Goal: Transaction & Acquisition: Book appointment/travel/reservation

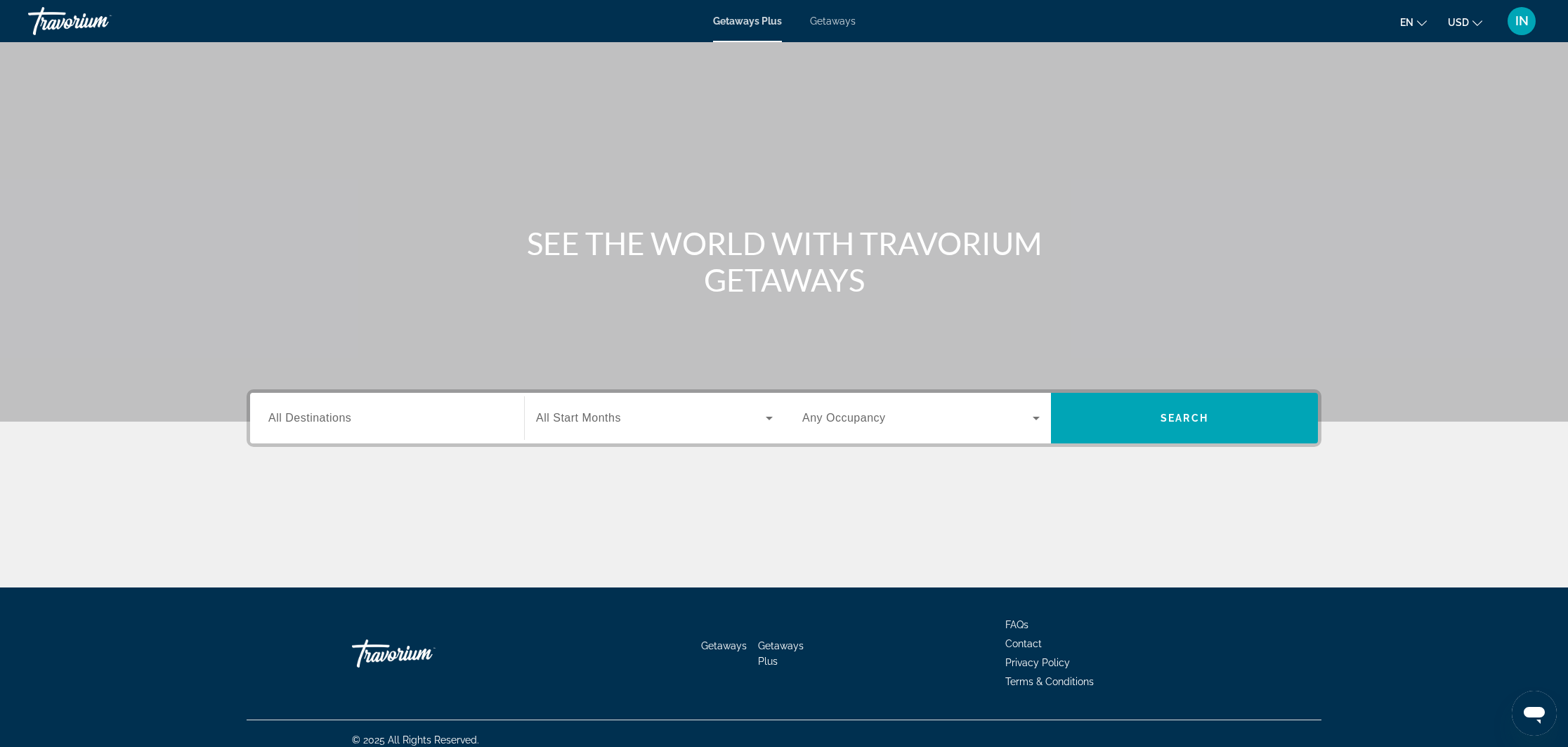
drag, startPoint x: 753, startPoint y: 100, endPoint x: 827, endPoint y: 18, distance: 110.5
click at [827, 18] on span "Getaways" at bounding box center [833, 21] width 46 height 11
click at [382, 406] on div "Search widget" at bounding box center [387, 418] width 237 height 40
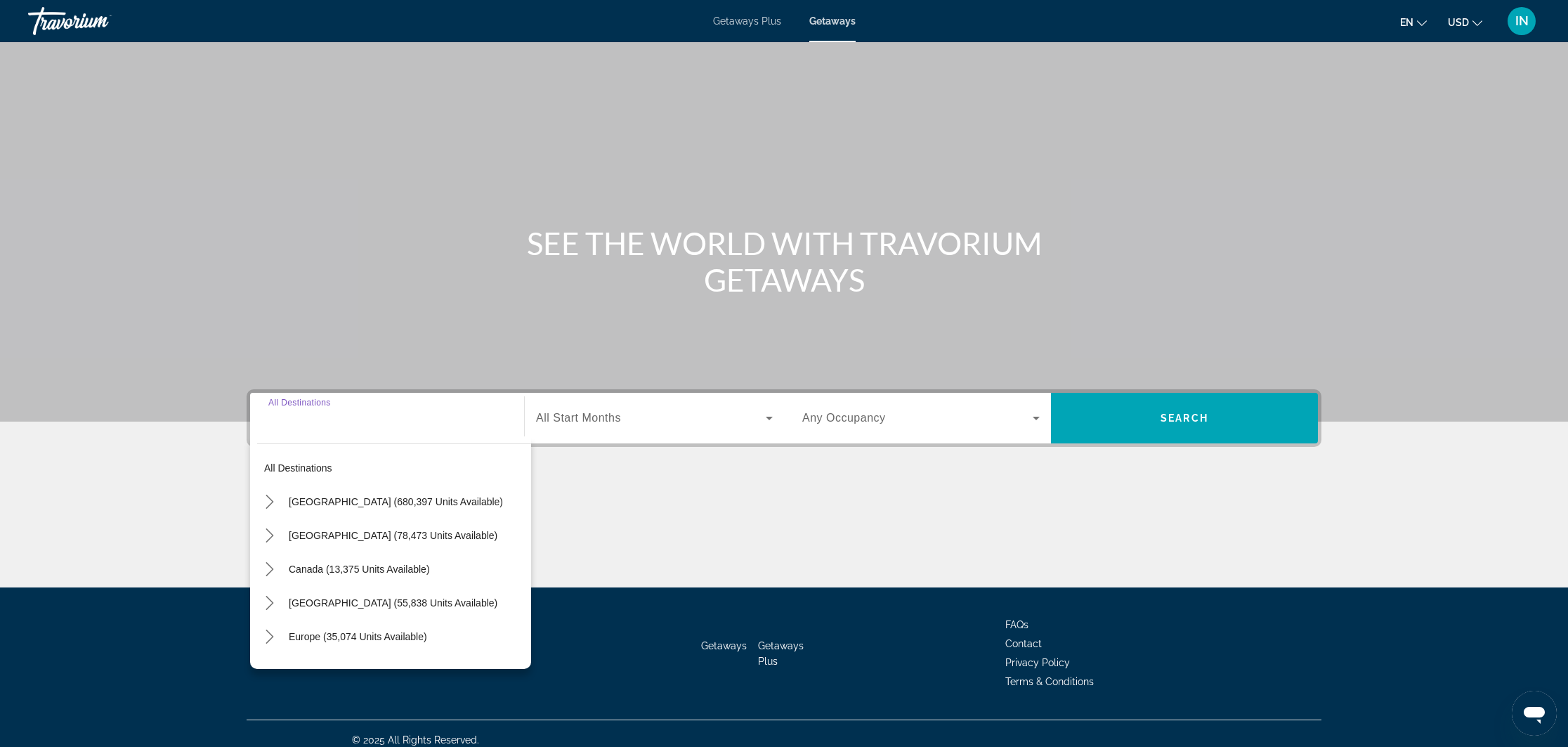
scroll to position [13, 0]
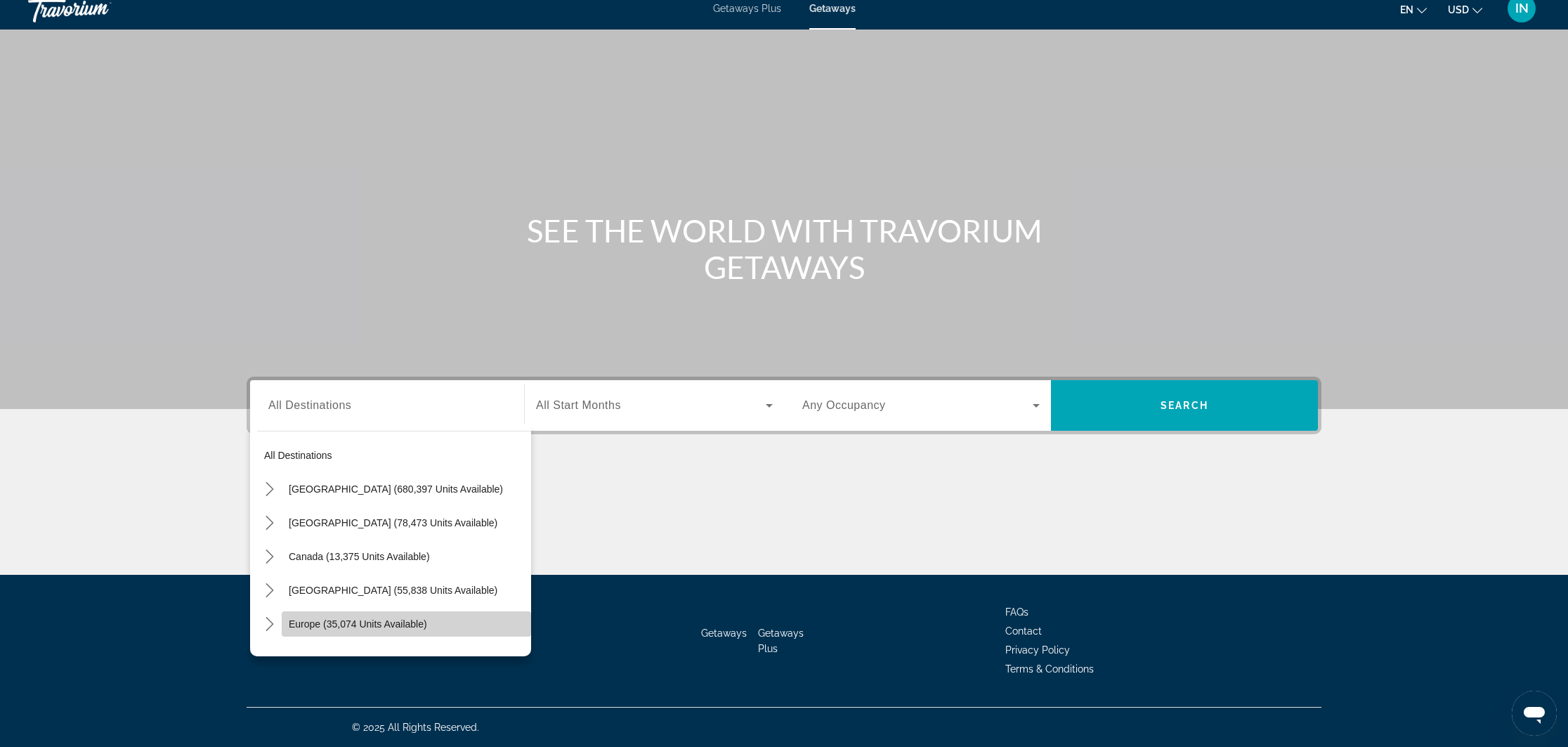
click at [313, 622] on span "Europe (35,074 units available)" at bounding box center [358, 623] width 139 height 11
type input "**********"
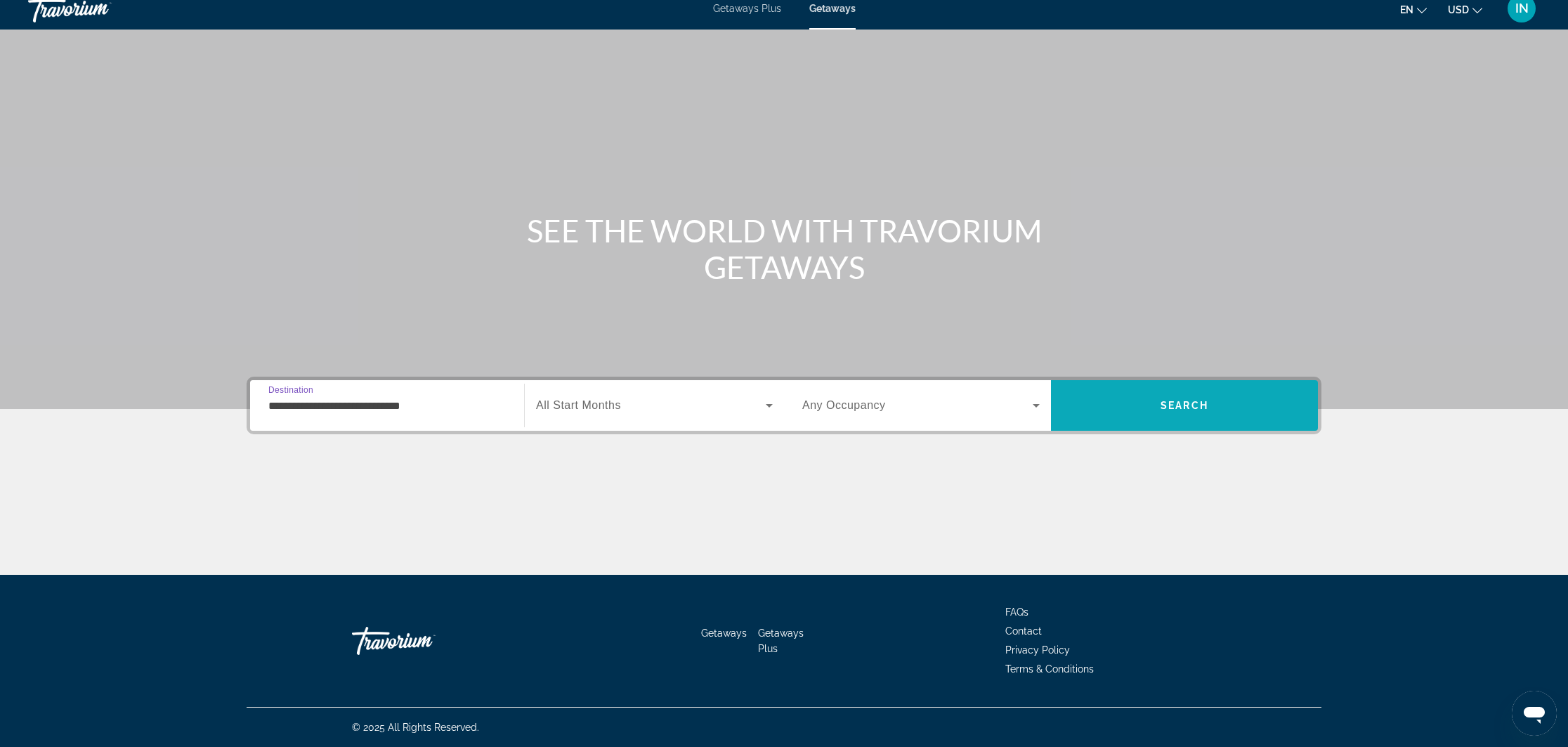
click at [1177, 398] on span "Search" at bounding box center [1184, 405] width 267 height 34
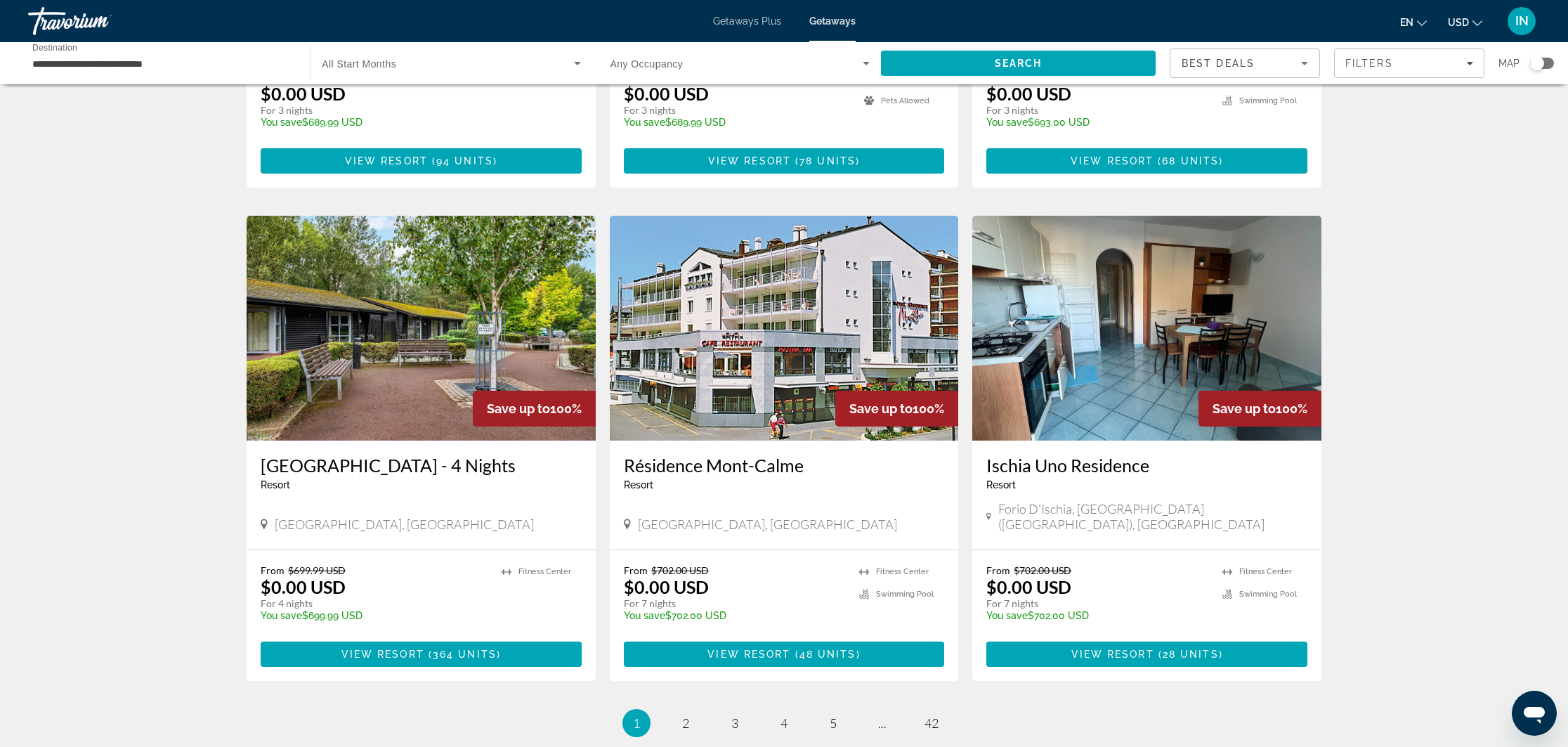
scroll to position [1396, 0]
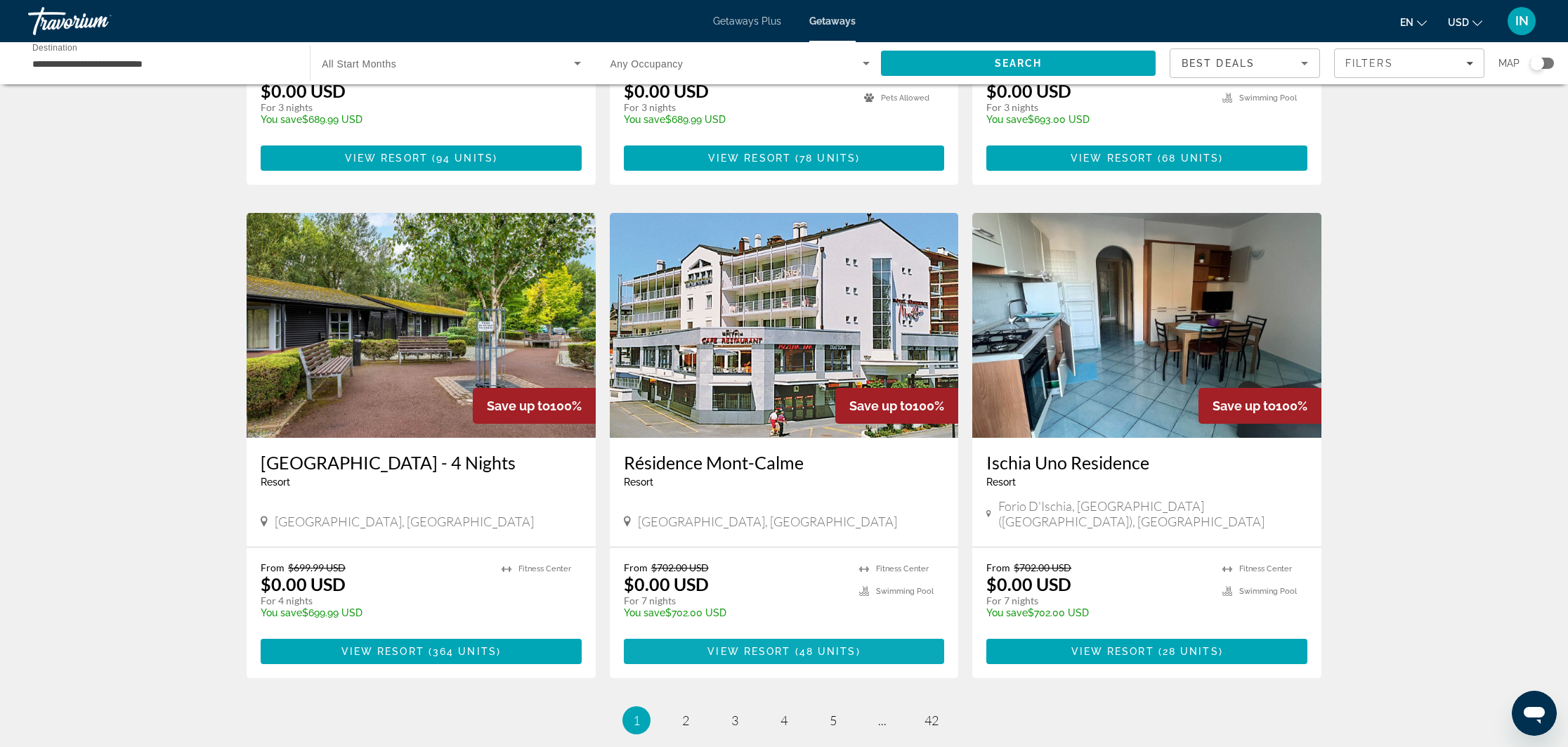
click at [698, 634] on span "Main content" at bounding box center [784, 651] width 321 height 34
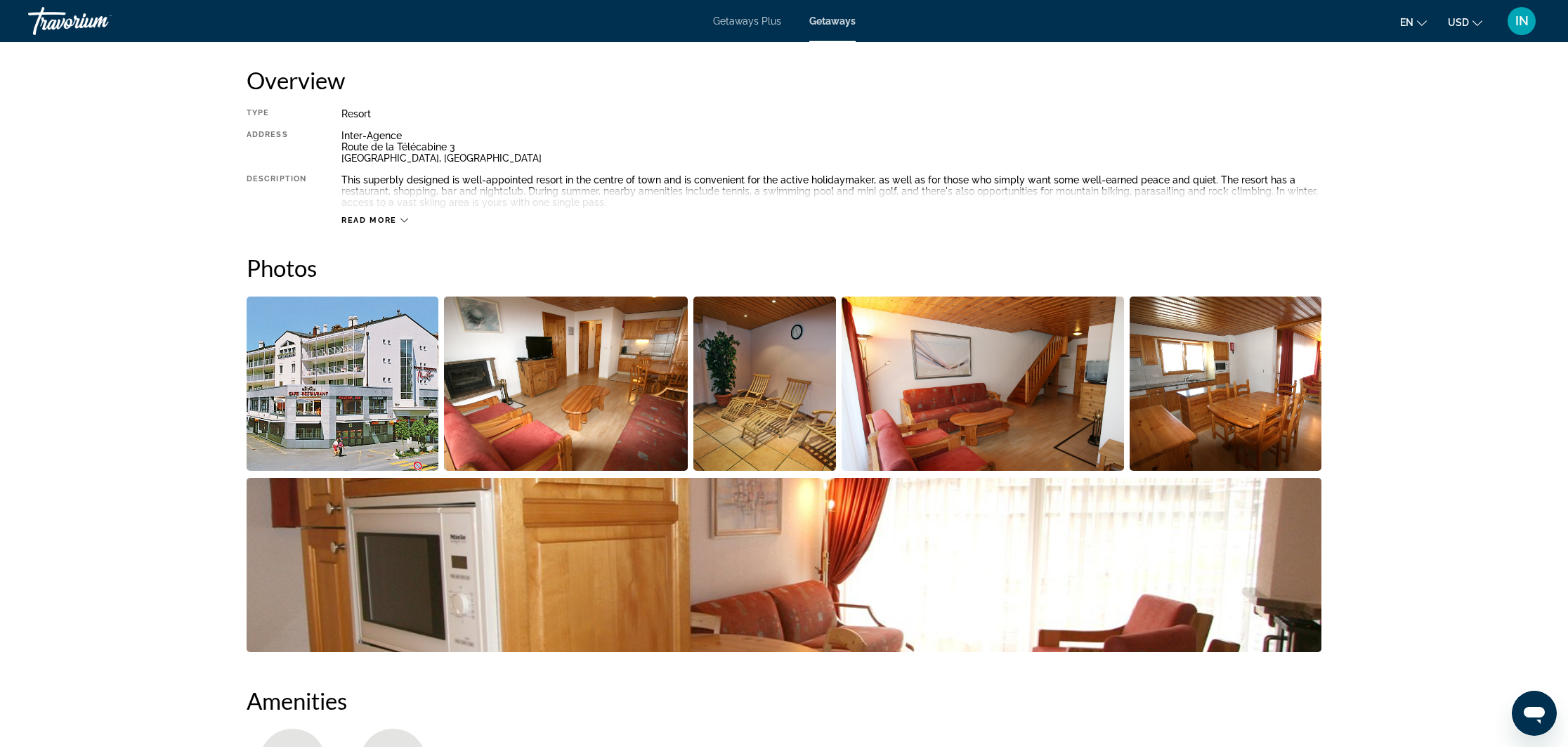
scroll to position [470, 0]
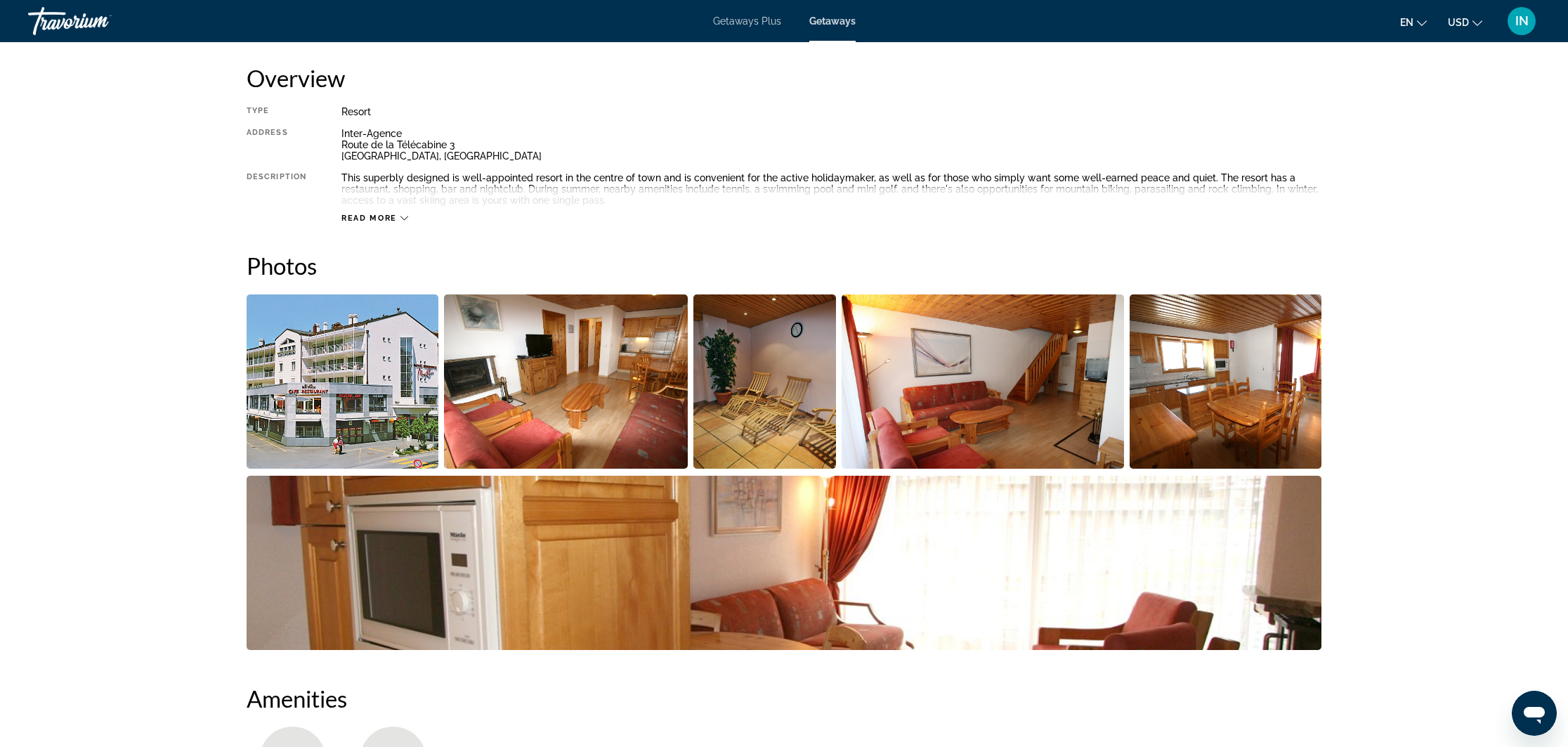
click at [479, 395] on img "Open full-screen image slider" at bounding box center [566, 381] width 245 height 174
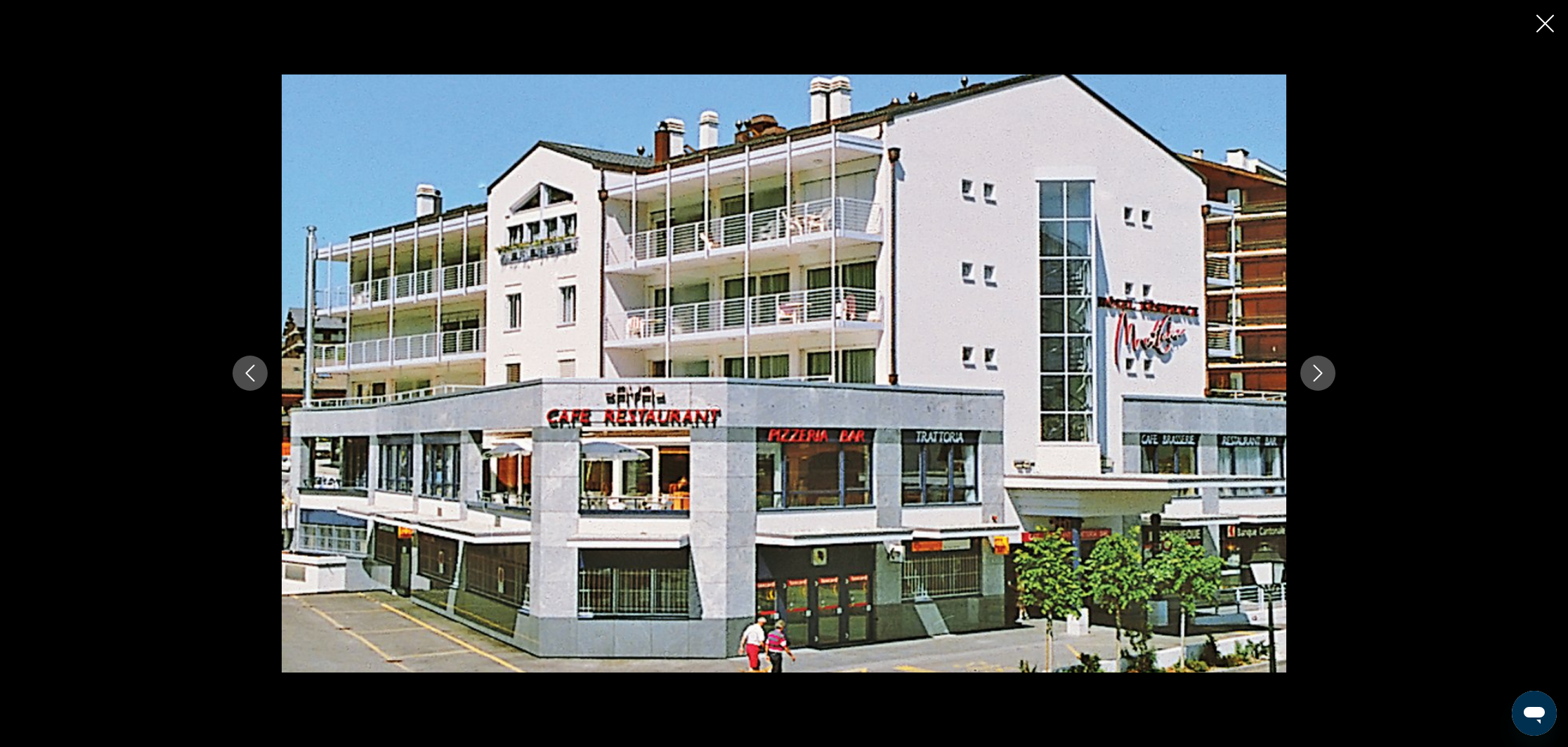
click at [1321, 366] on icon "Next image" at bounding box center [1318, 373] width 17 height 17
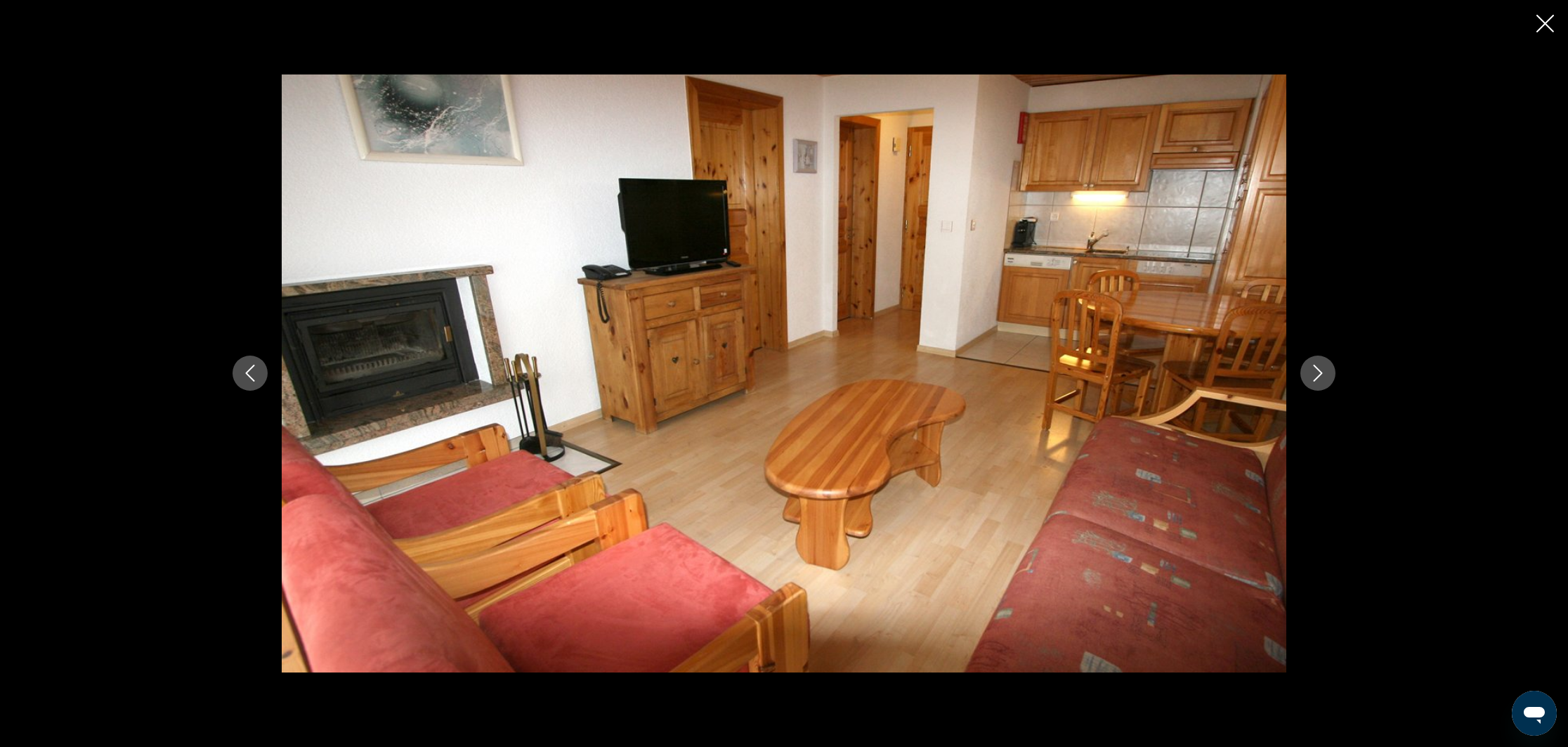
click at [1321, 366] on icon "Next image" at bounding box center [1318, 373] width 17 height 17
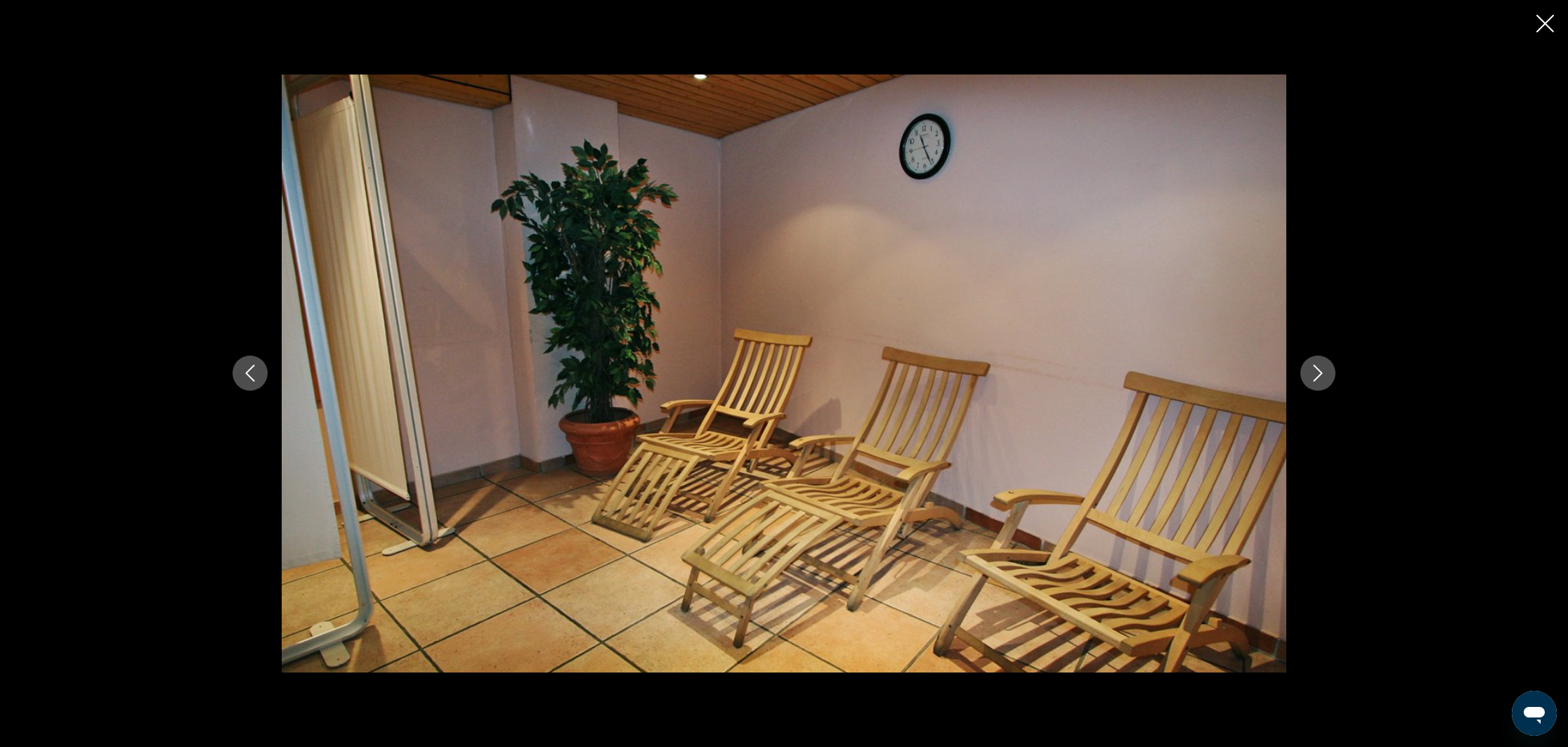
click at [1321, 366] on icon "Next image" at bounding box center [1318, 373] width 17 height 17
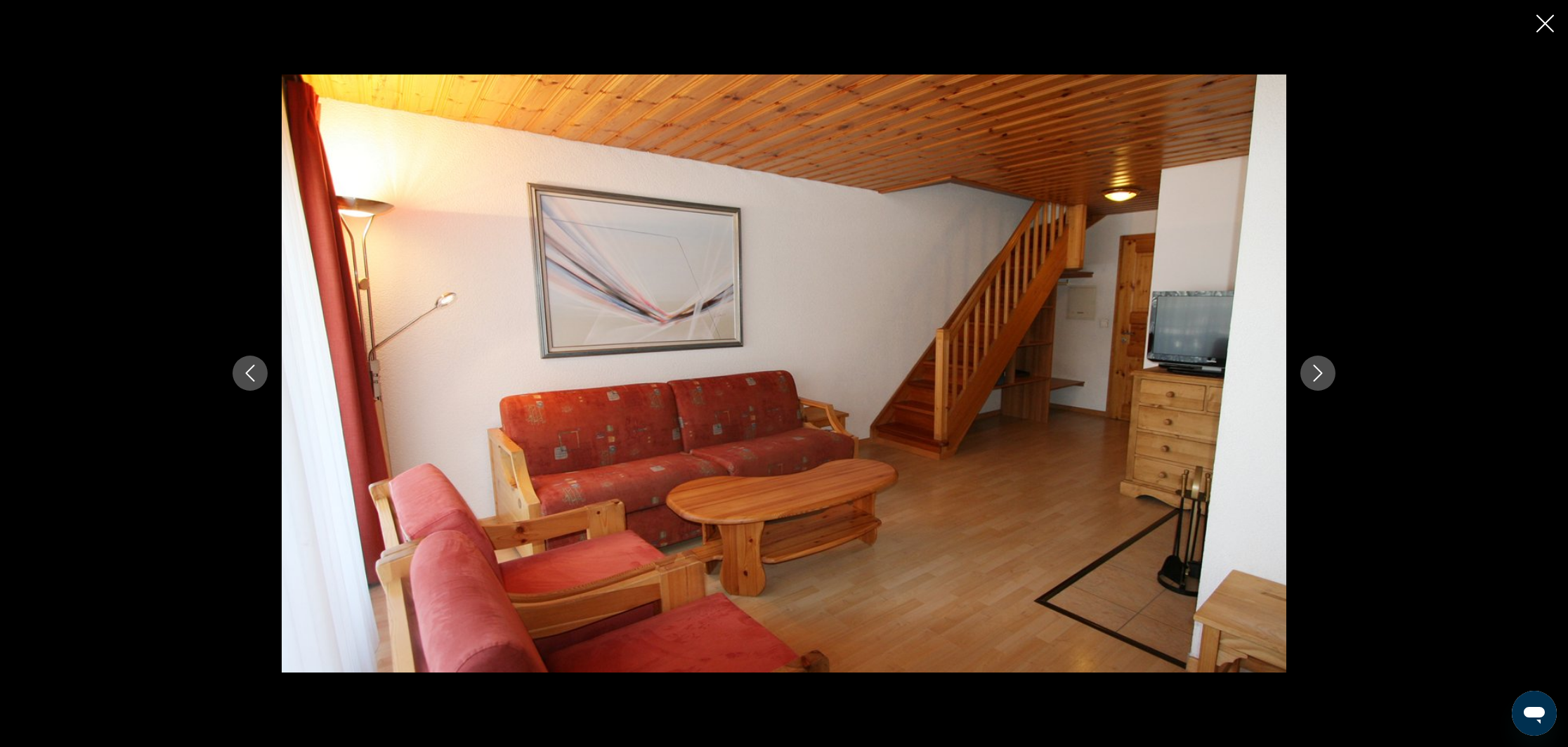
click at [1321, 366] on icon "Next image" at bounding box center [1318, 373] width 17 height 17
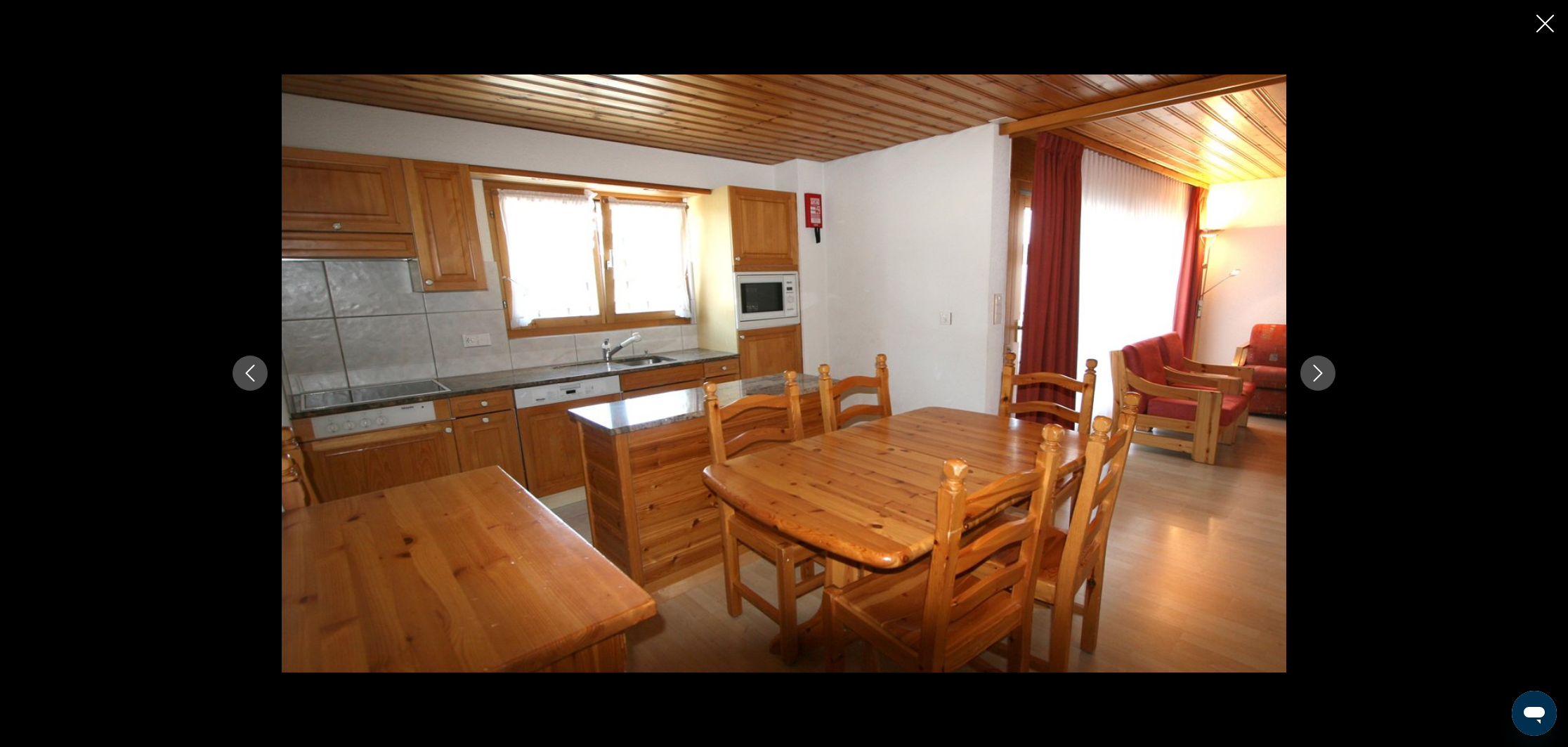
click at [1321, 366] on icon "Next image" at bounding box center [1318, 373] width 17 height 17
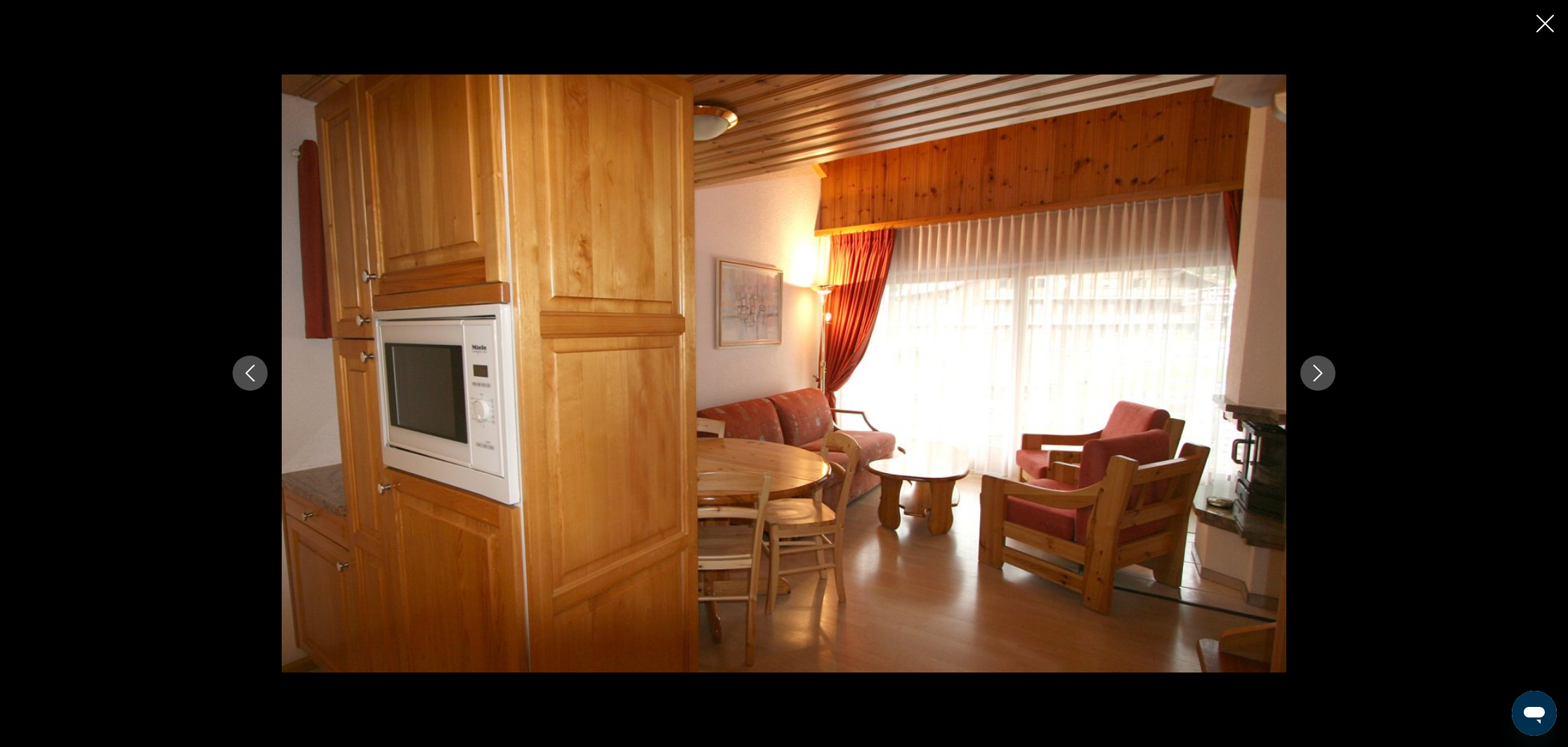
click at [1321, 366] on icon "Next image" at bounding box center [1318, 373] width 17 height 17
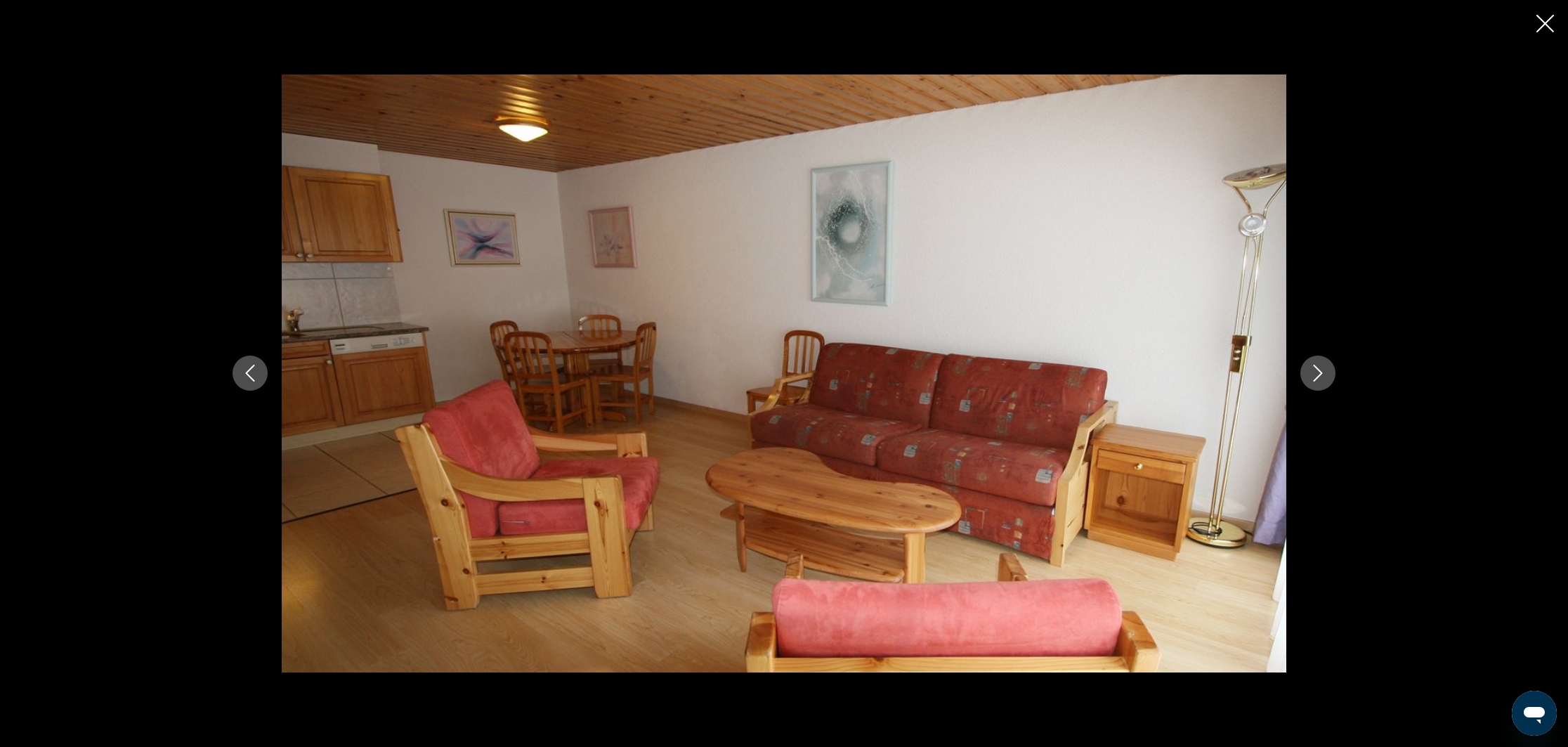
click at [1321, 366] on icon "Next image" at bounding box center [1318, 373] width 17 height 17
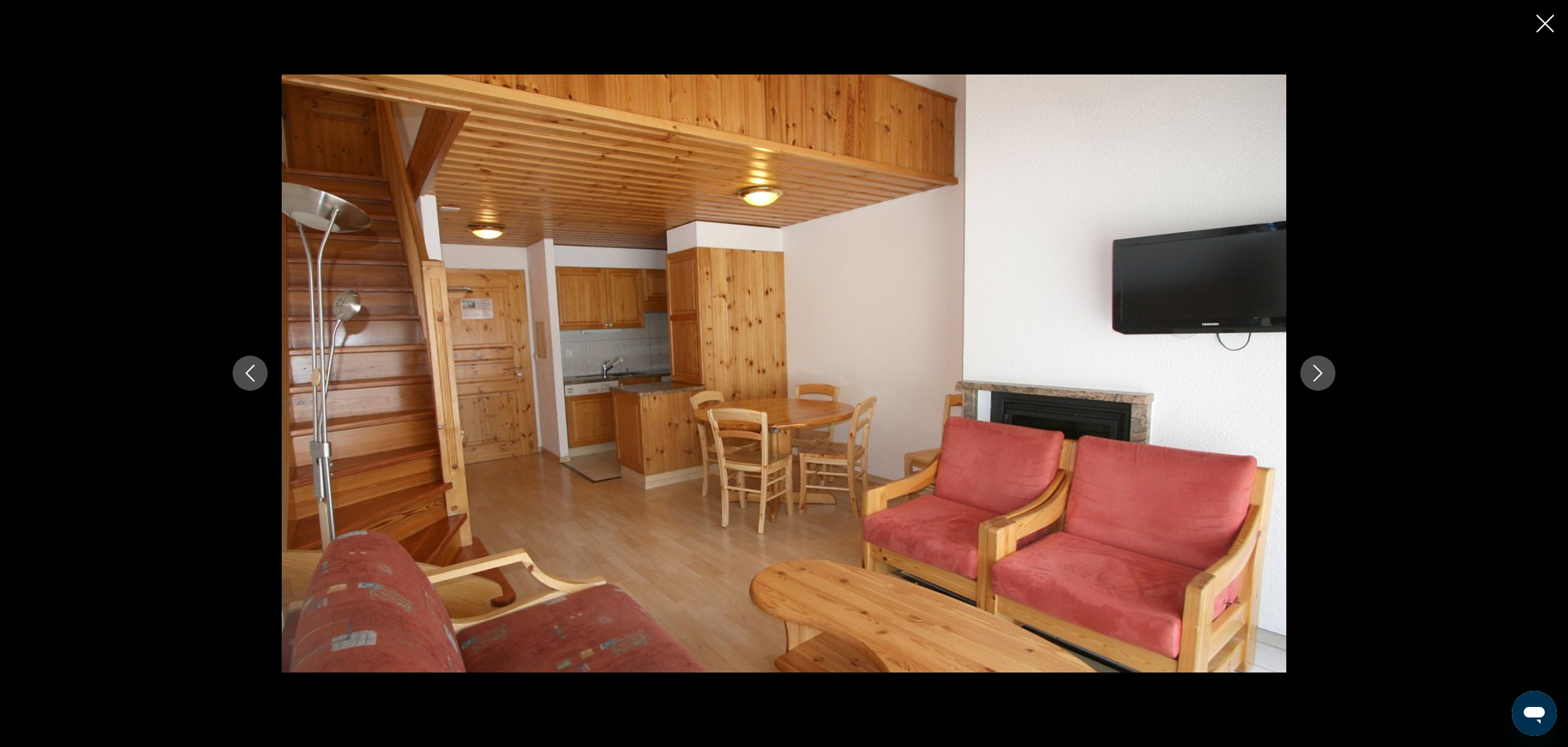
click at [1321, 366] on icon "Next image" at bounding box center [1318, 373] width 17 height 17
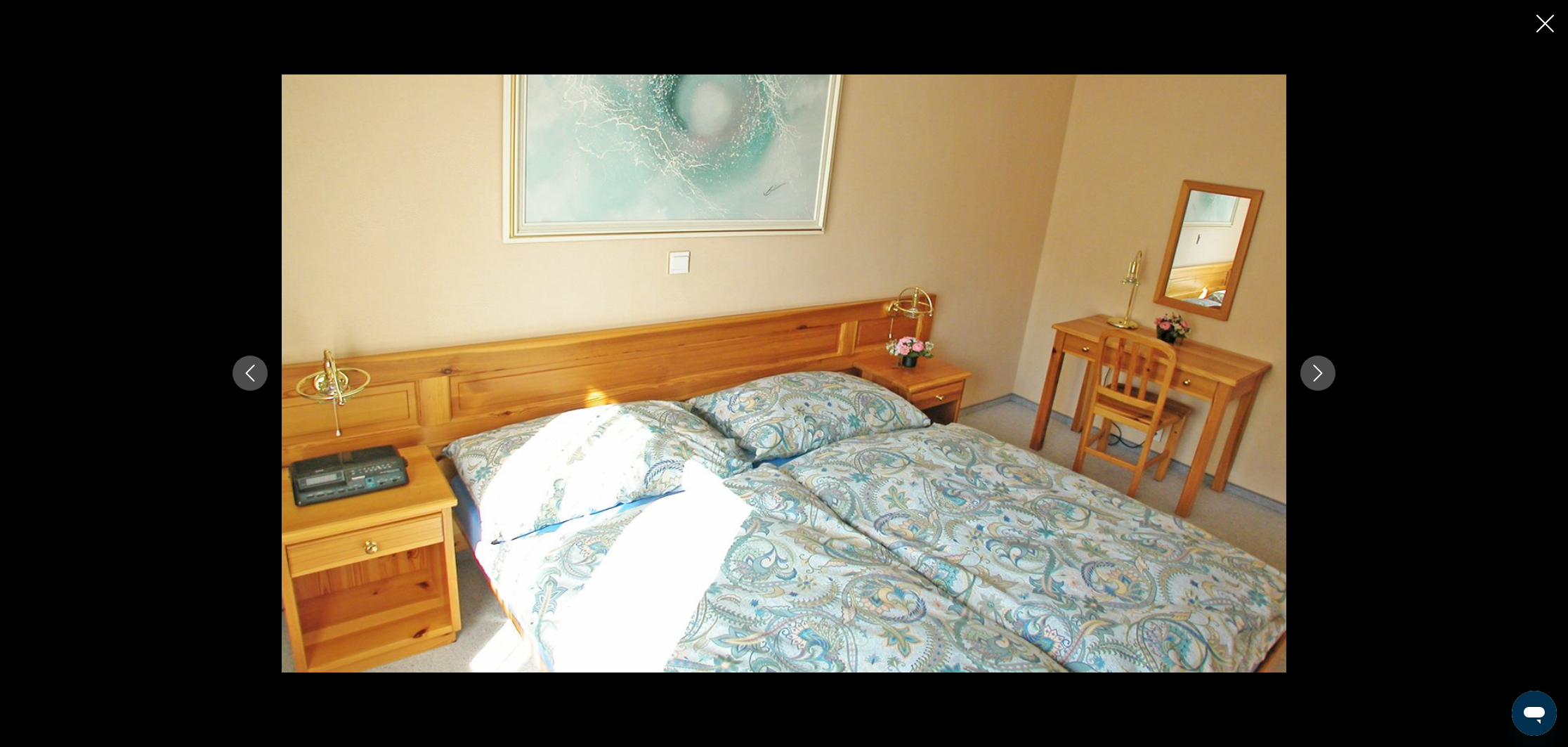
click at [1321, 366] on icon "Next image" at bounding box center [1318, 373] width 17 height 17
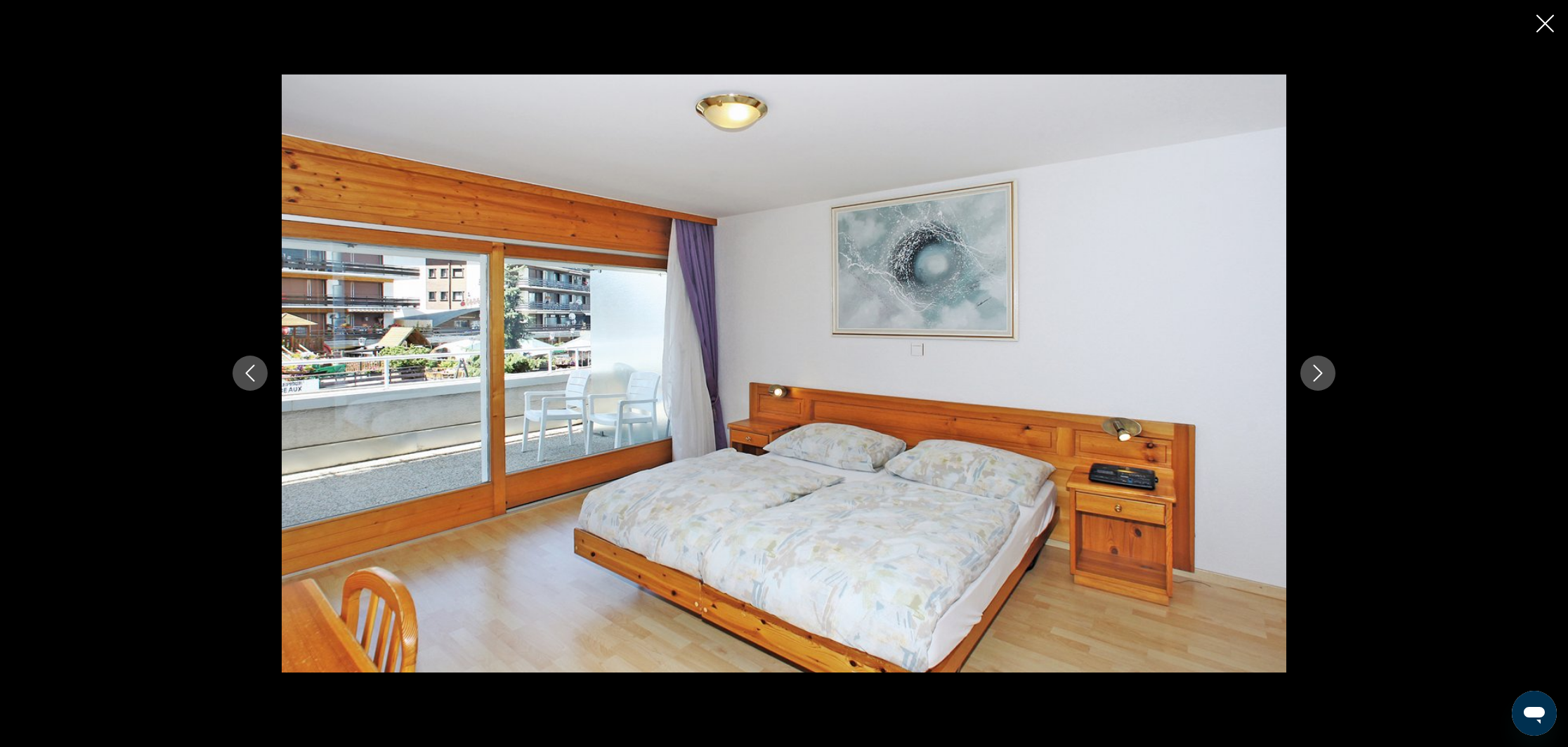
click at [1321, 366] on icon "Next image" at bounding box center [1318, 373] width 17 height 17
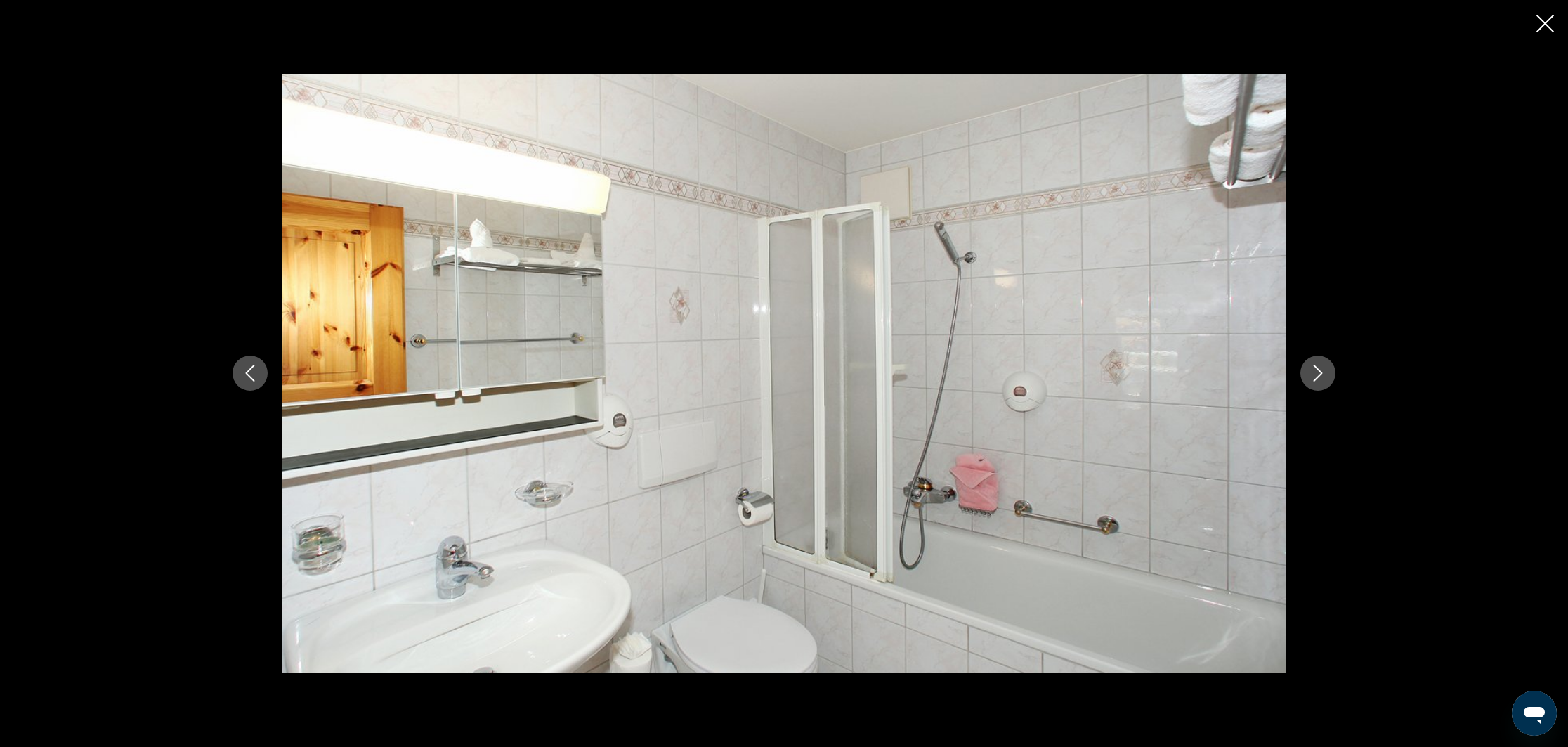
click at [1321, 366] on icon "Next image" at bounding box center [1318, 373] width 17 height 17
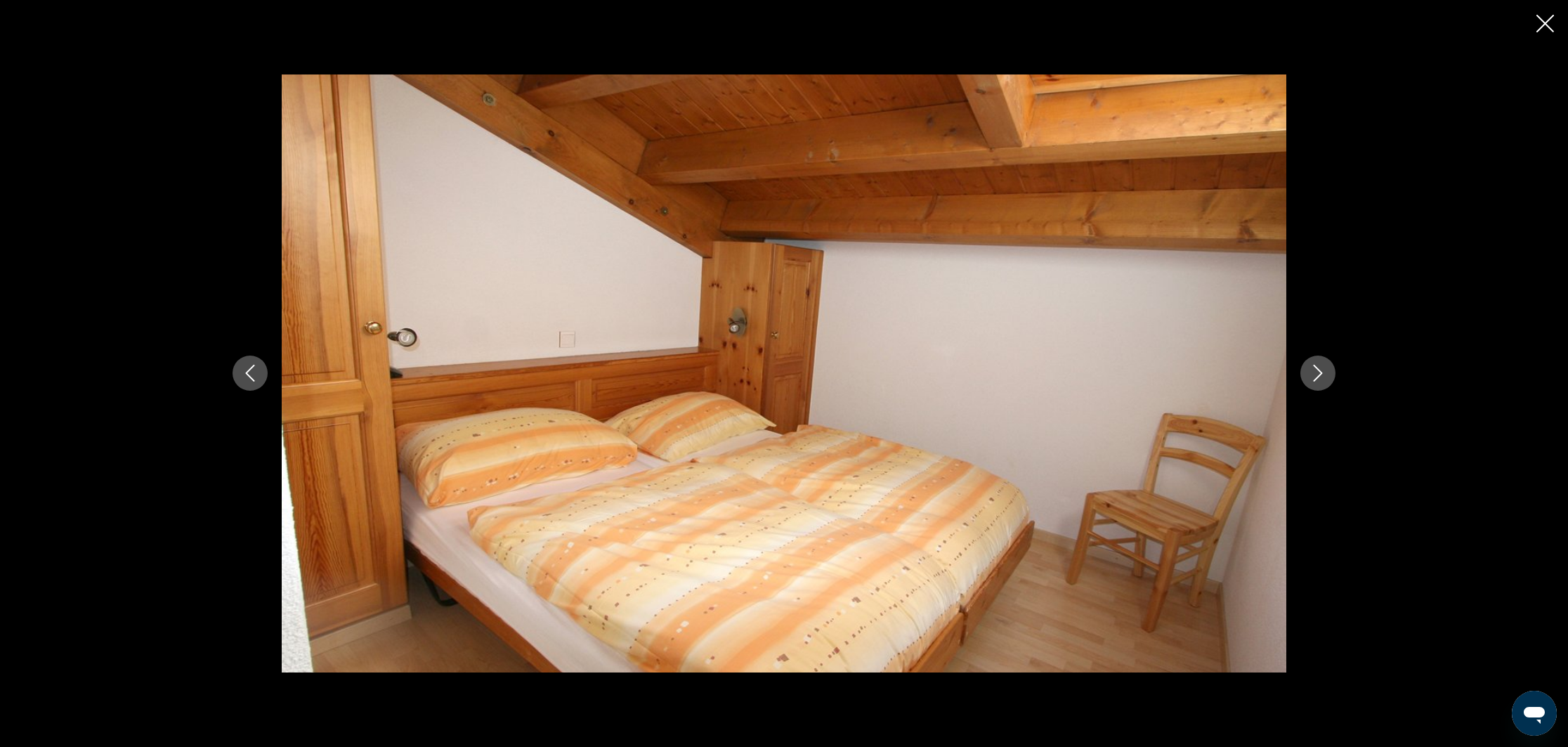
scroll to position [465, 0]
click at [1321, 366] on icon "Next image" at bounding box center [1318, 373] width 17 height 17
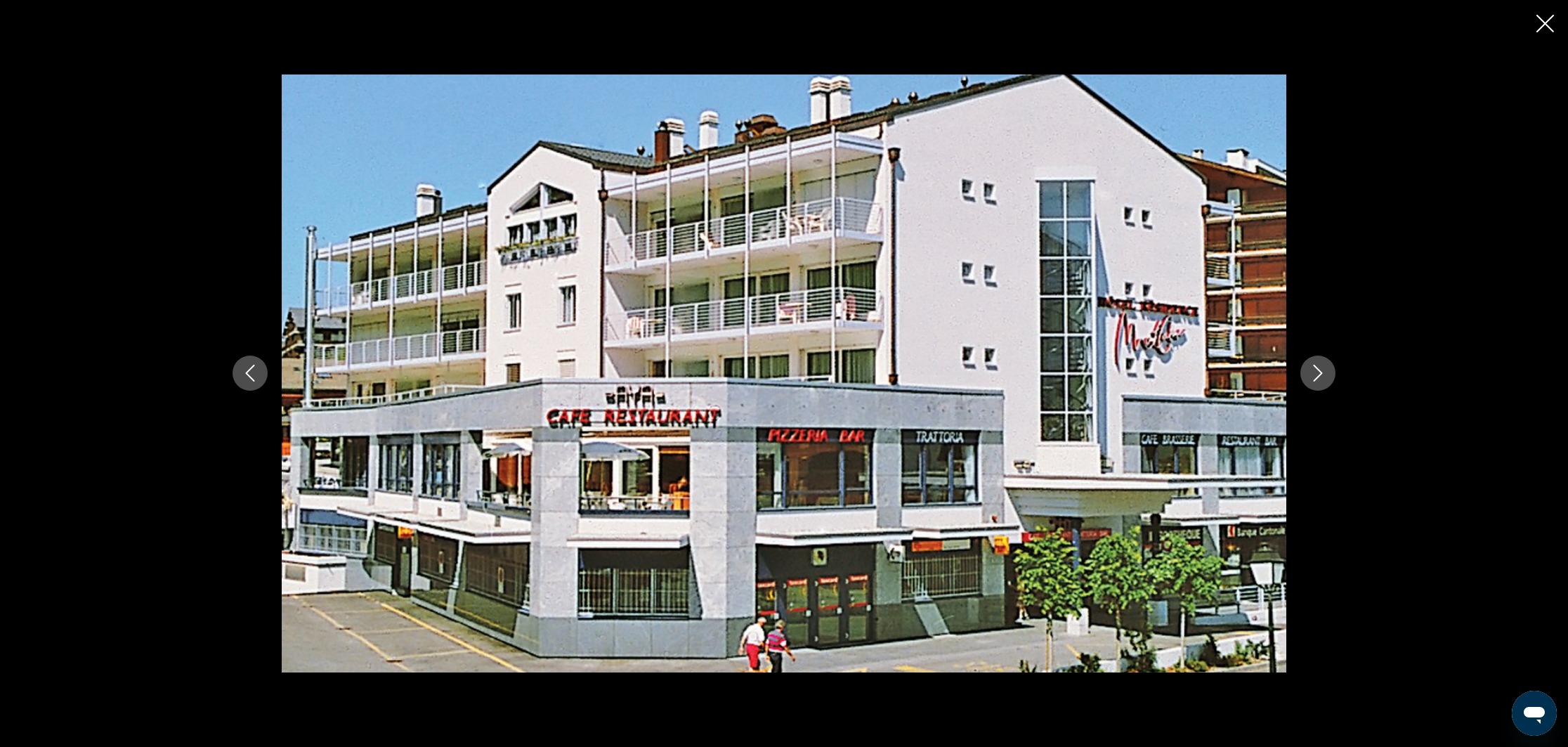
click at [1547, 19] on icon "Close slideshow" at bounding box center [1545, 24] width 18 height 18
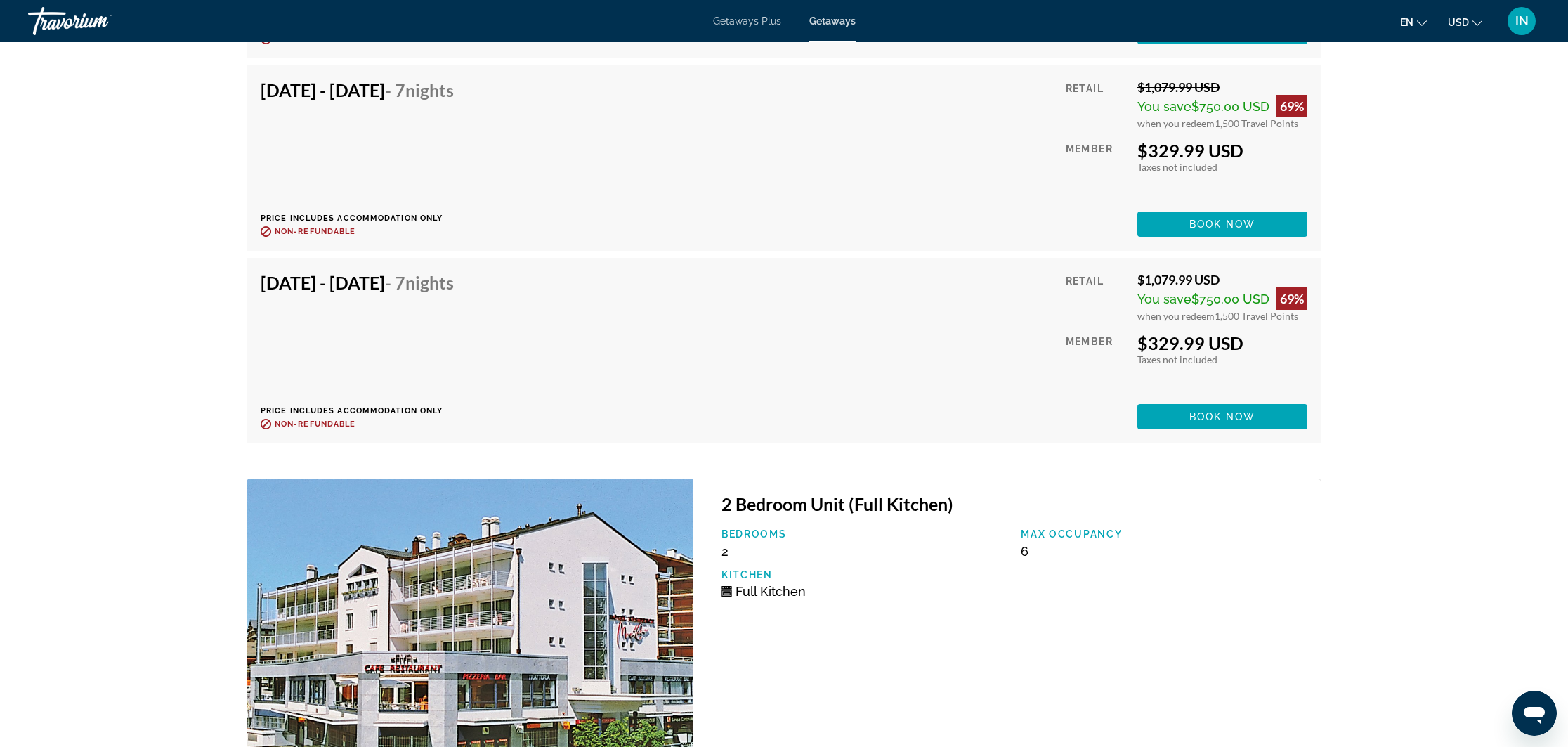
scroll to position [3695, 0]
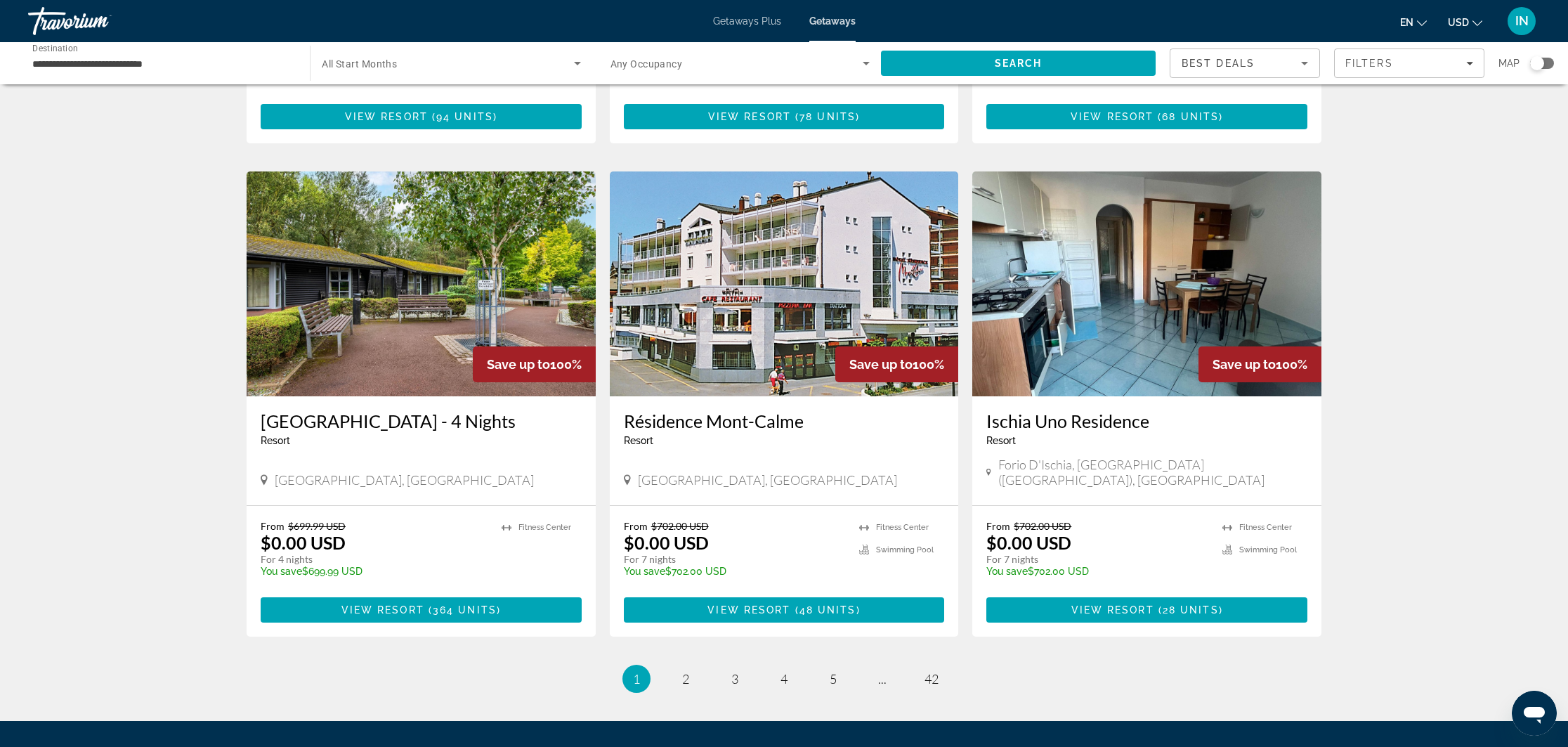
scroll to position [1439, 0]
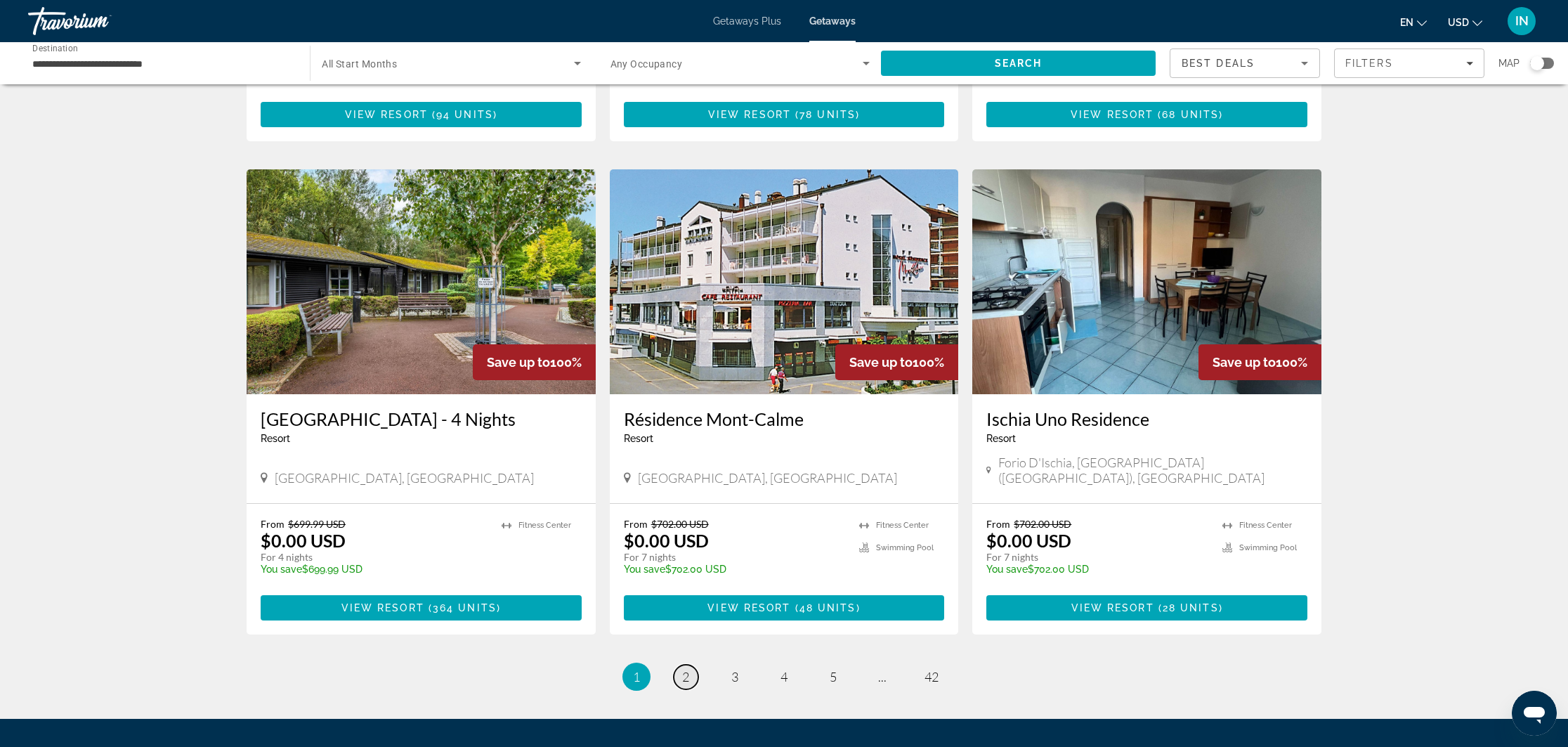
click at [681, 665] on link "page 2" at bounding box center [685, 677] width 24 height 24
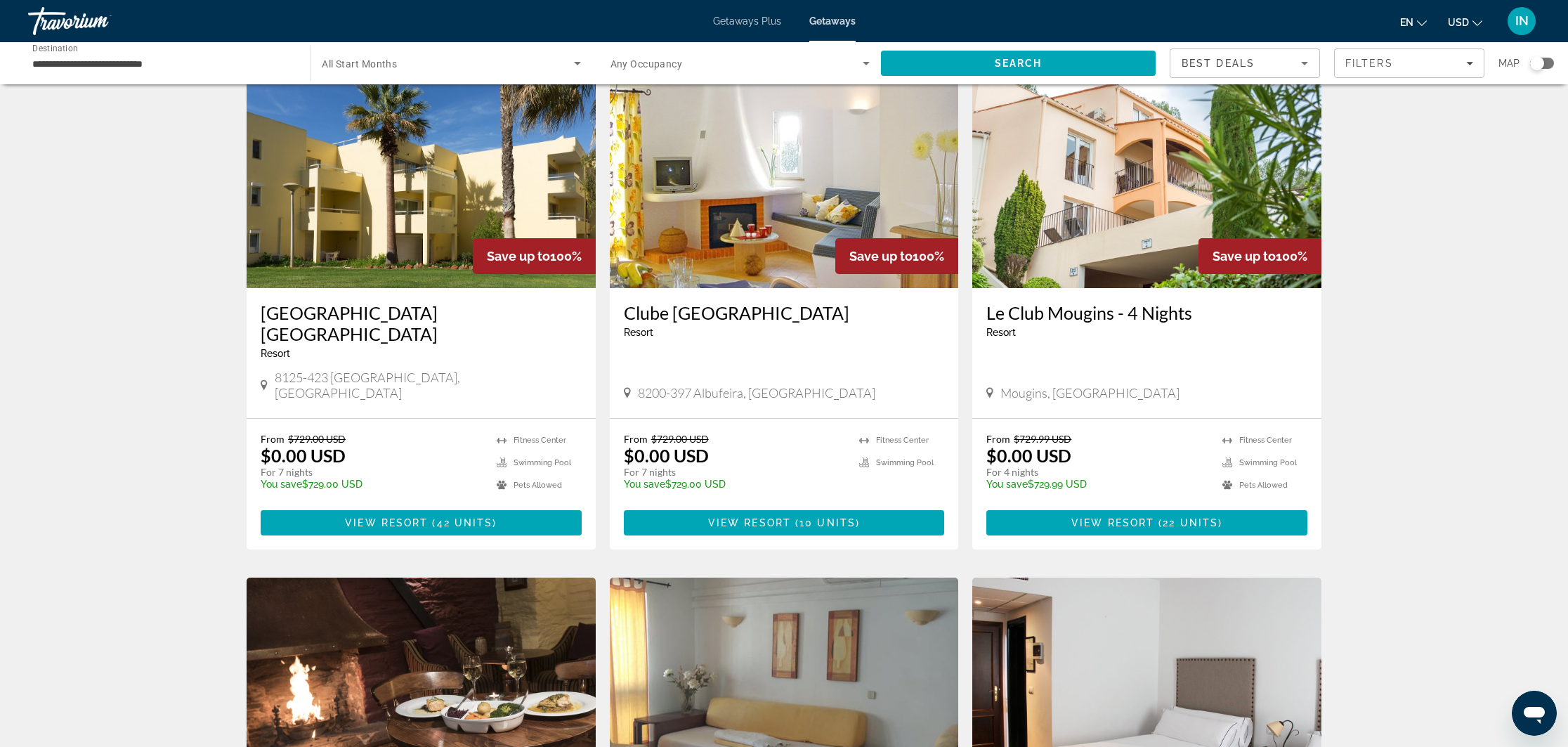
scroll to position [548, 0]
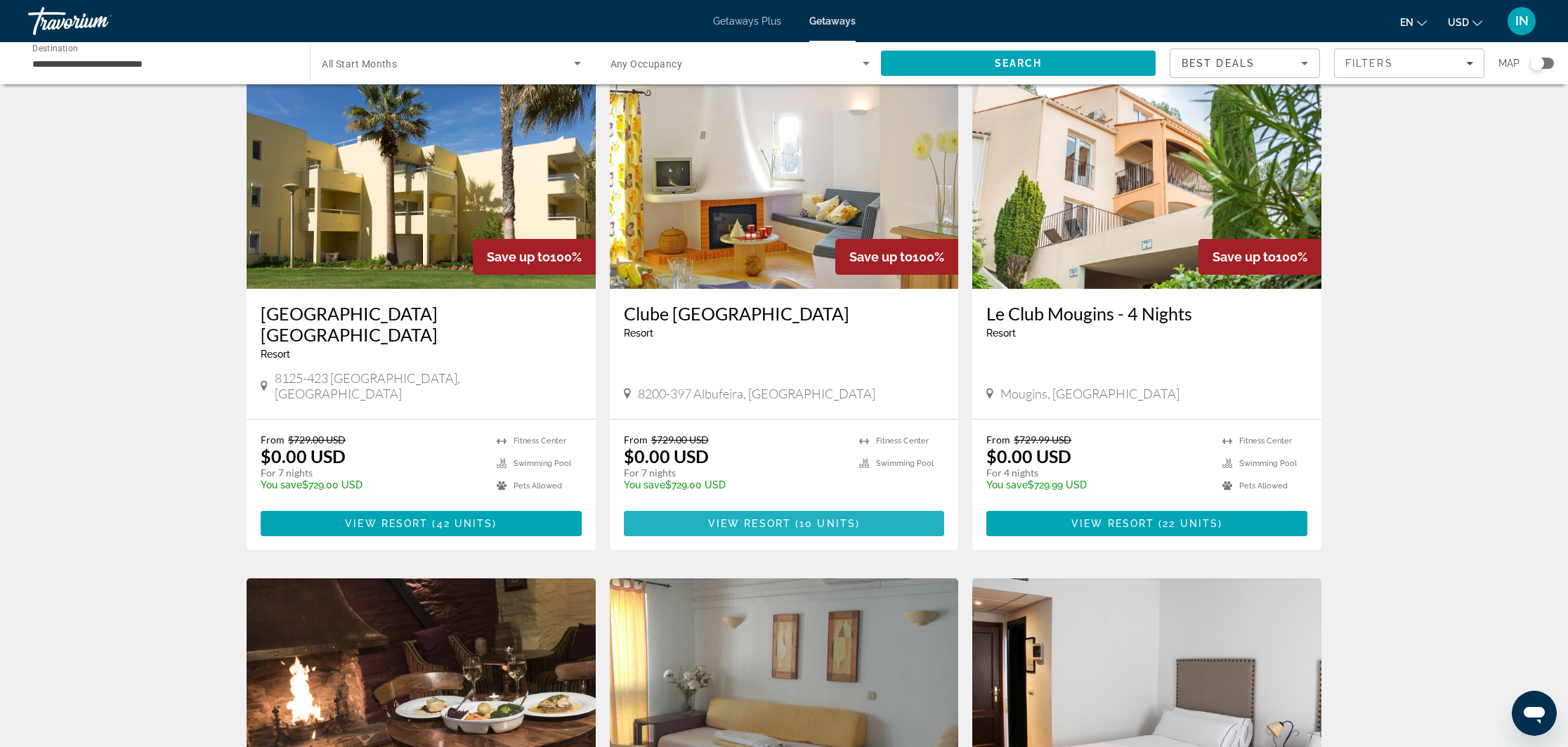
click at [766, 518] on span "View Resort" at bounding box center [750, 523] width 83 height 11
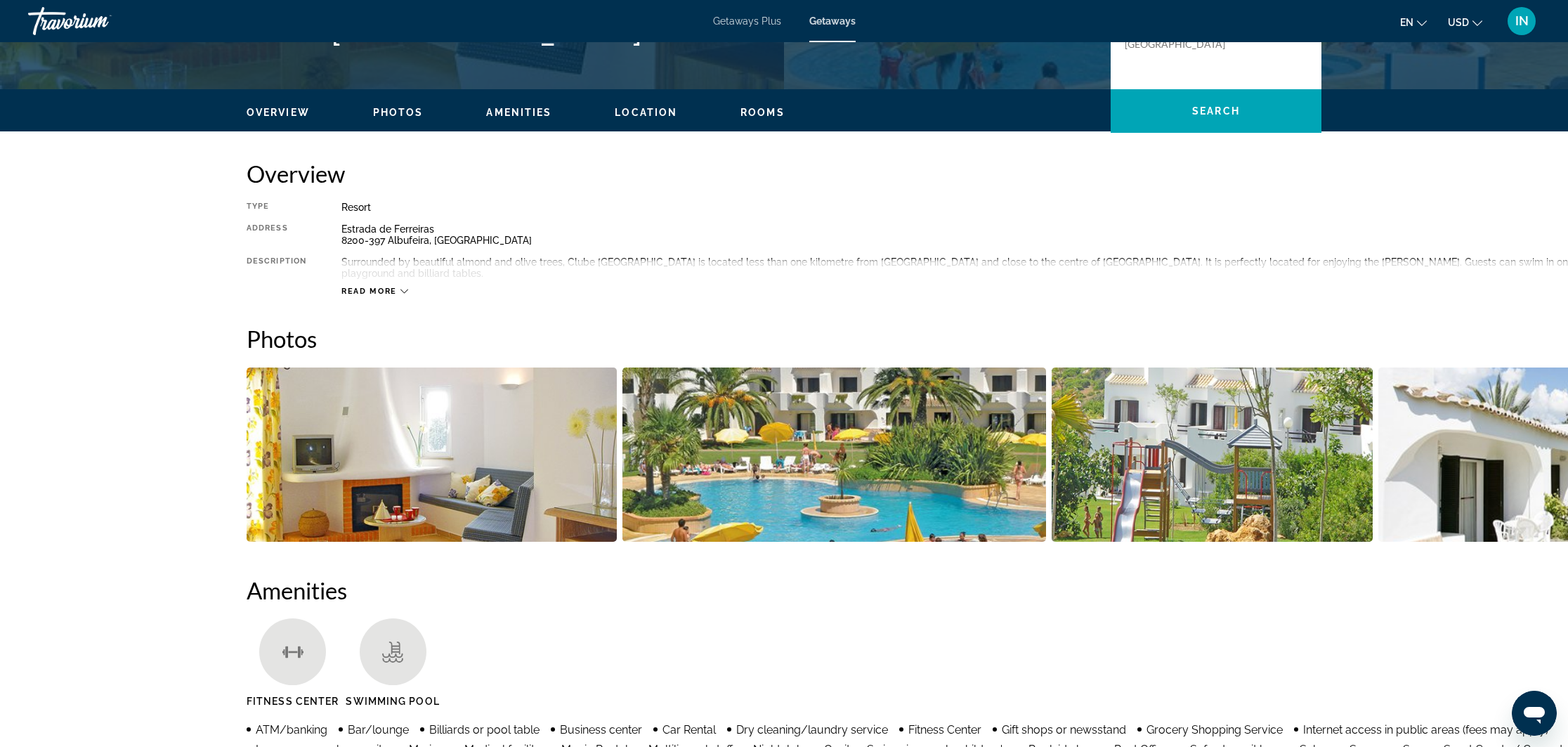
scroll to position [375, 0]
click at [514, 439] on img "Open full-screen image slider" at bounding box center [432, 454] width 371 height 174
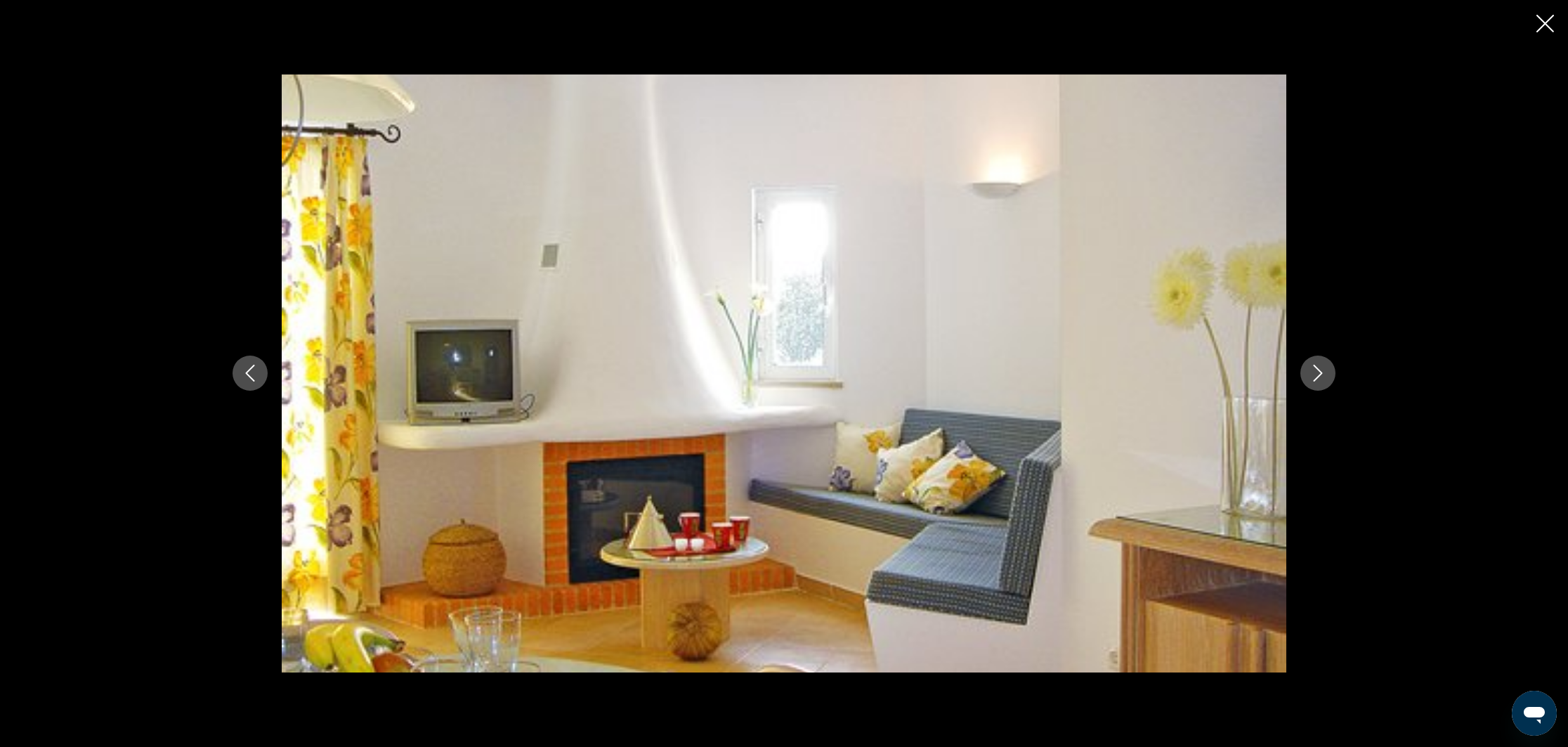
click at [1325, 371] on icon "Next image" at bounding box center [1318, 373] width 17 height 17
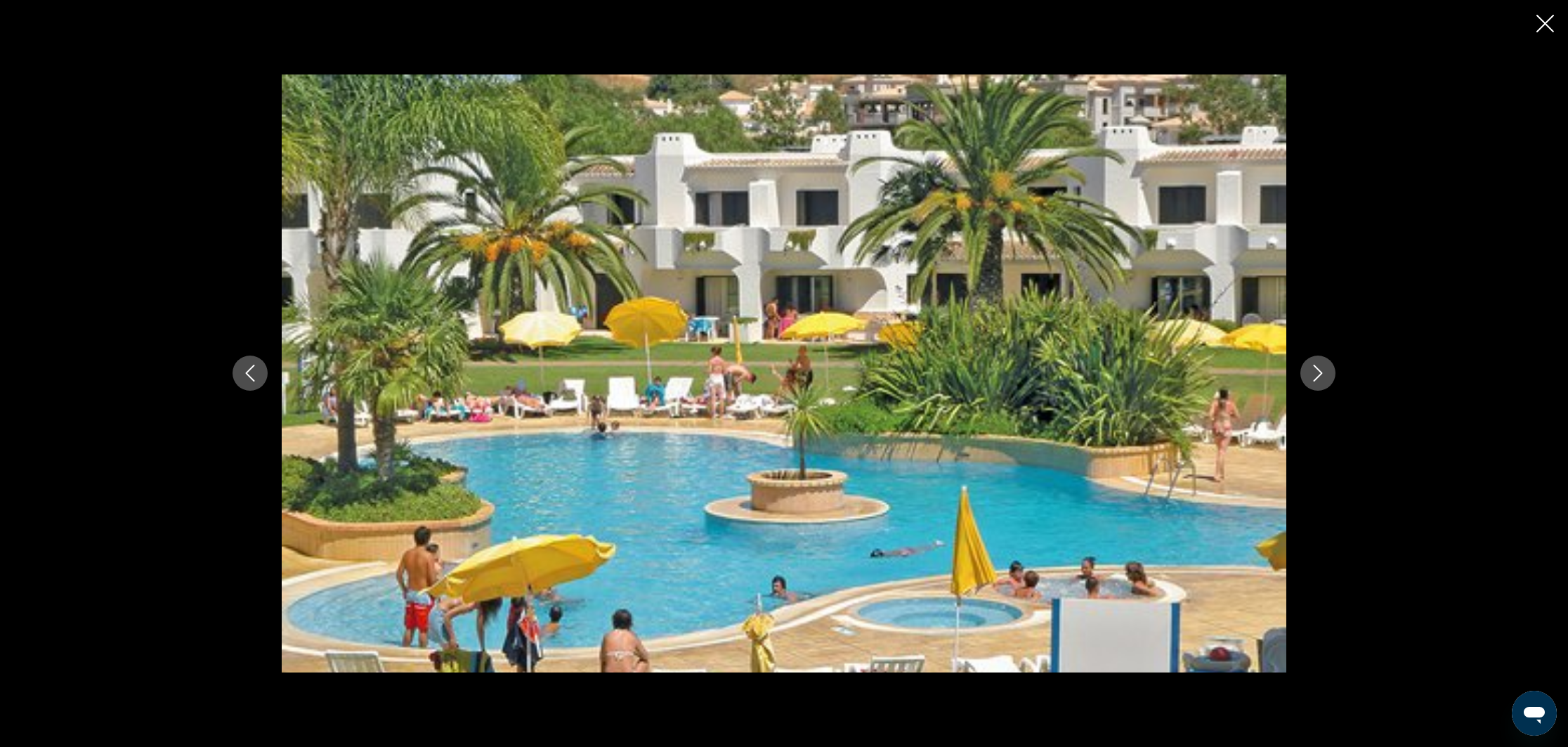
click at [1325, 371] on icon "Next image" at bounding box center [1318, 373] width 17 height 17
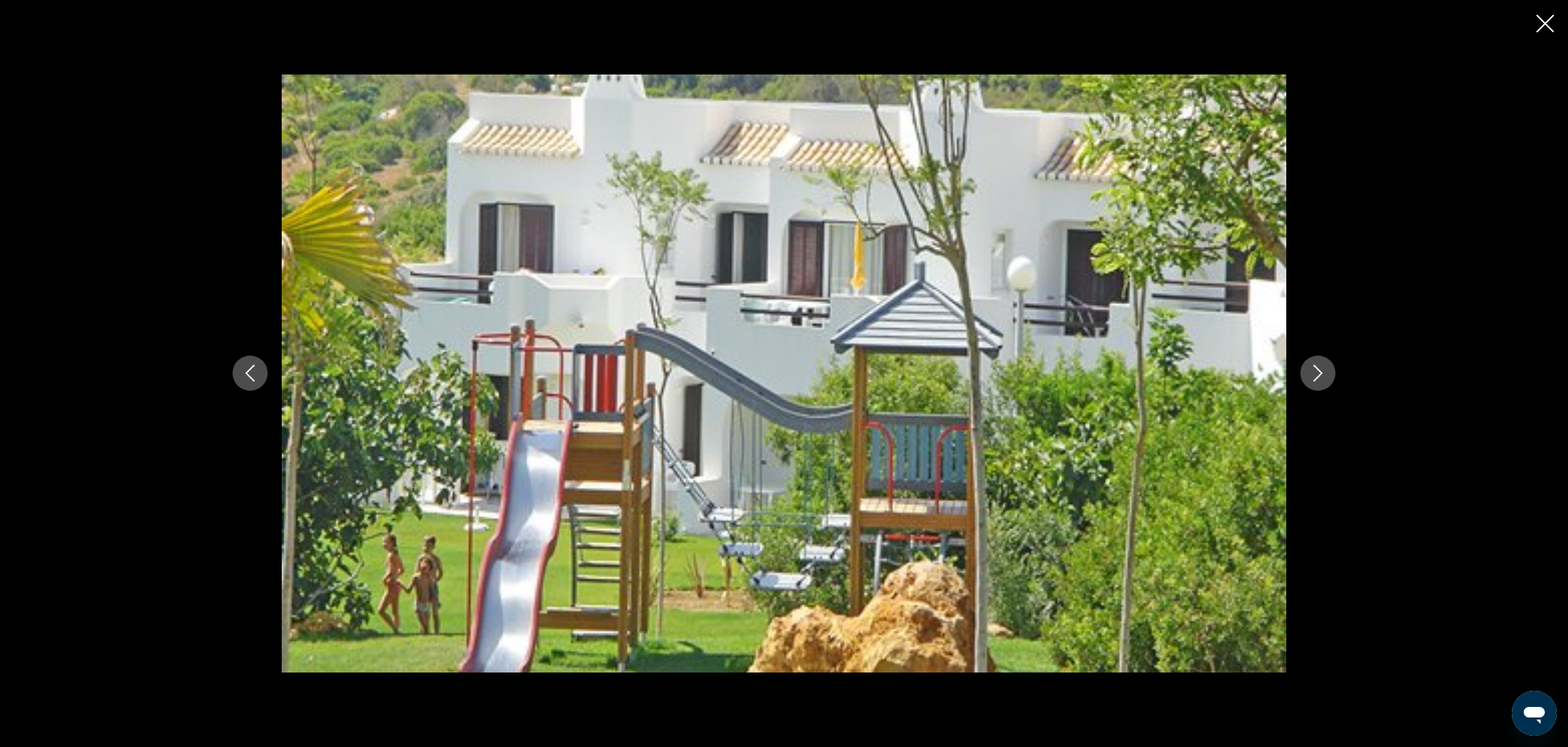
click at [1325, 371] on icon "Next image" at bounding box center [1318, 373] width 17 height 17
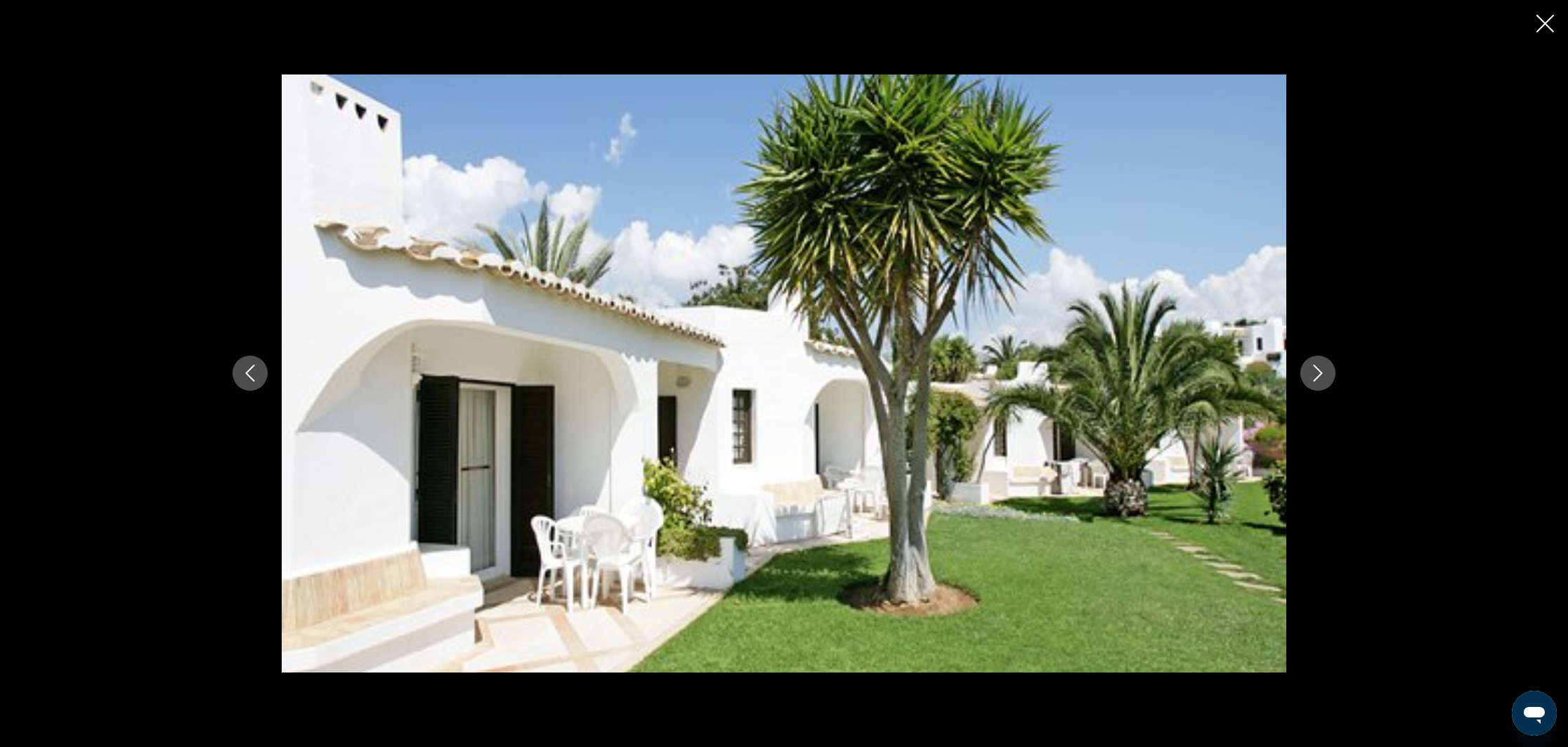
click at [1325, 371] on icon "Next image" at bounding box center [1318, 373] width 17 height 17
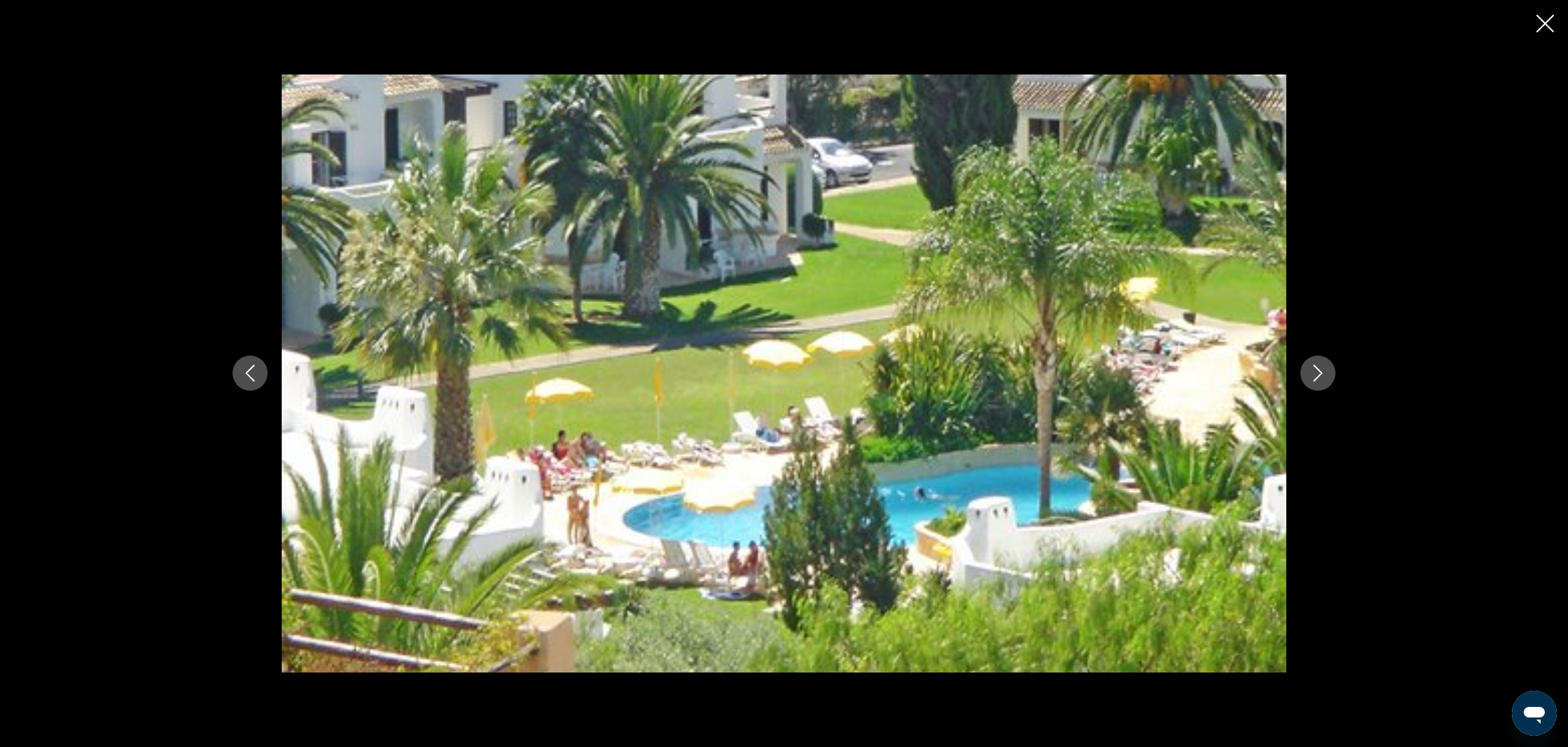
click at [1325, 371] on icon "Next image" at bounding box center [1318, 373] width 17 height 17
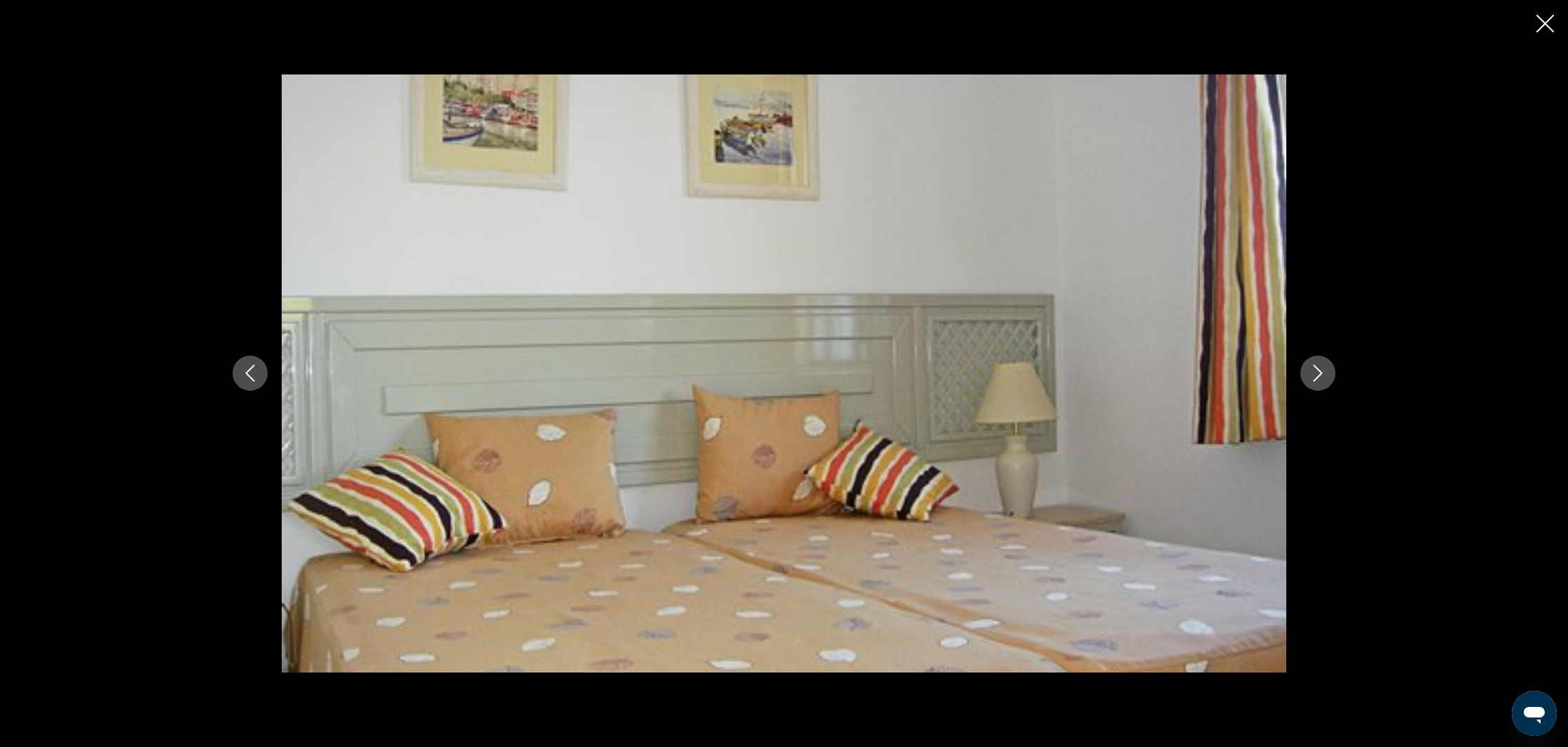
click at [1545, 20] on icon "Close slideshow" at bounding box center [1545, 24] width 18 height 18
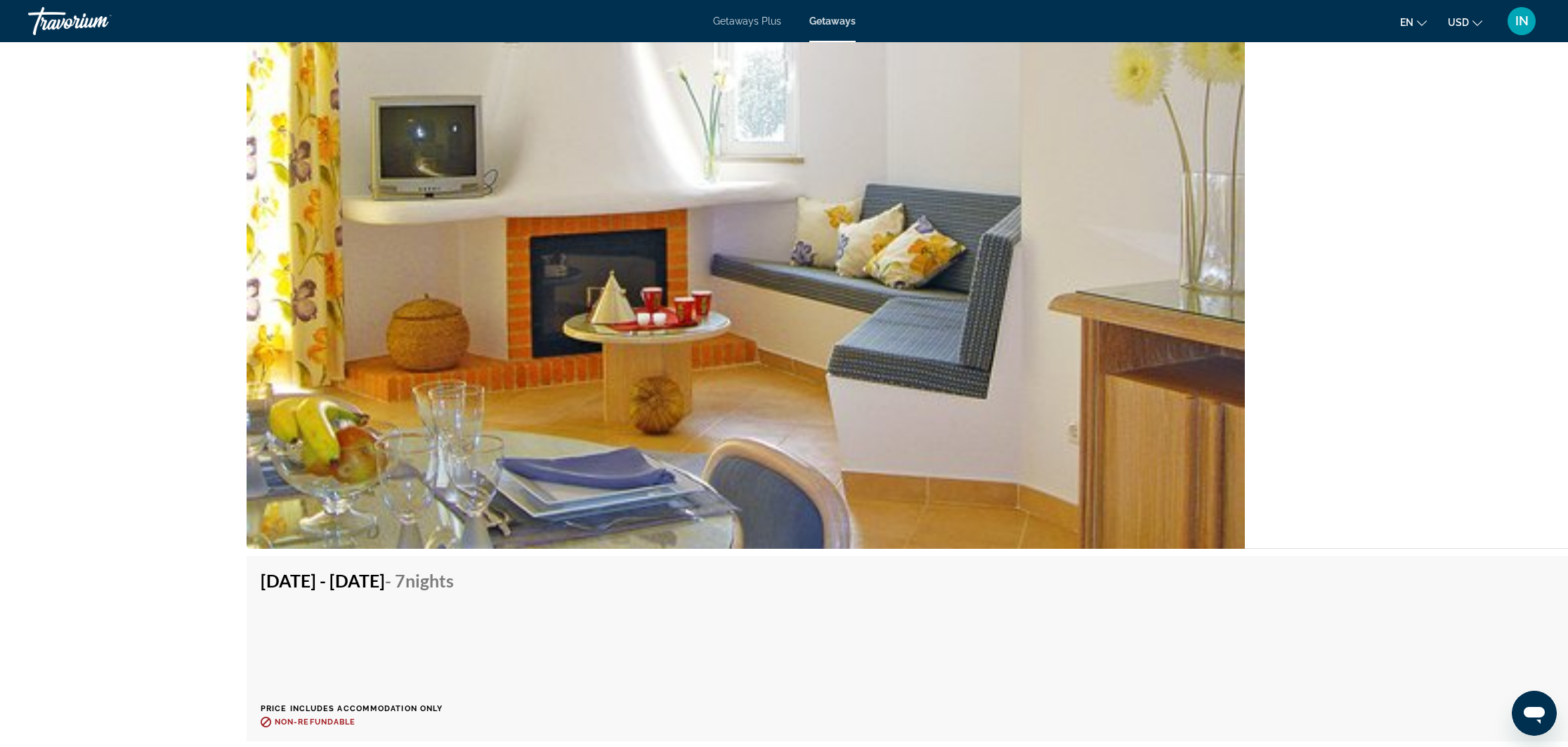
scroll to position [2672, 0]
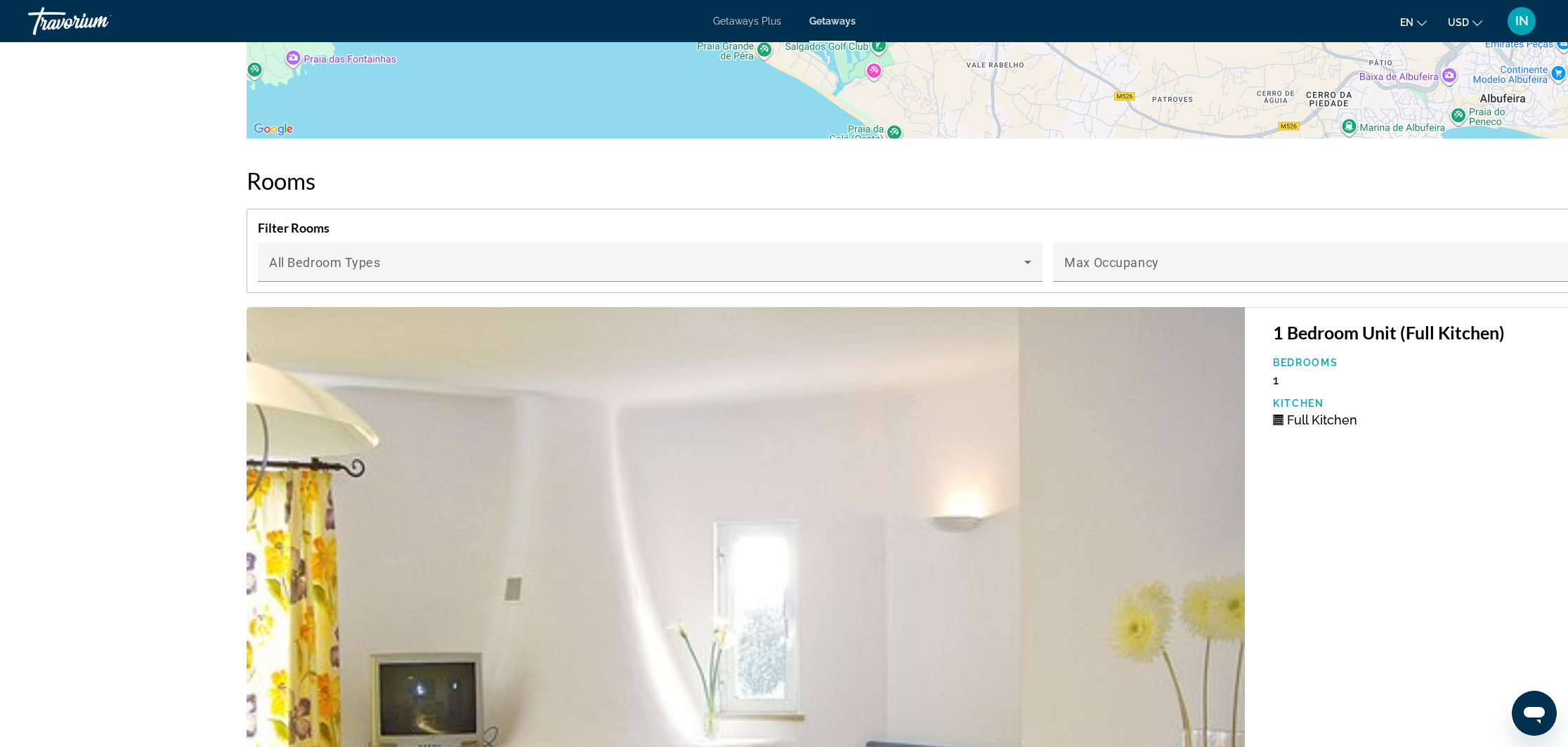
scroll to position [2114, 0]
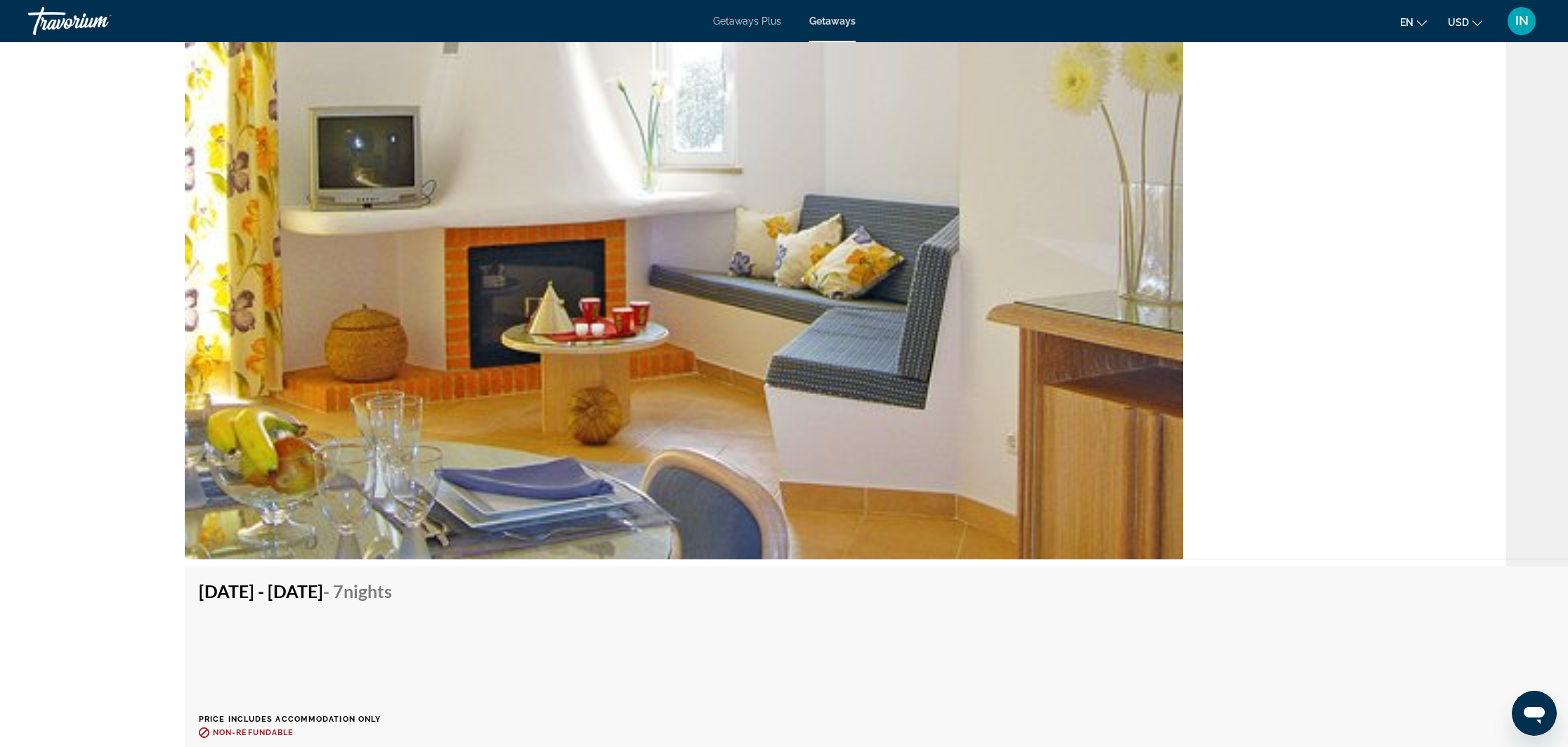
scroll to position [2661, 62]
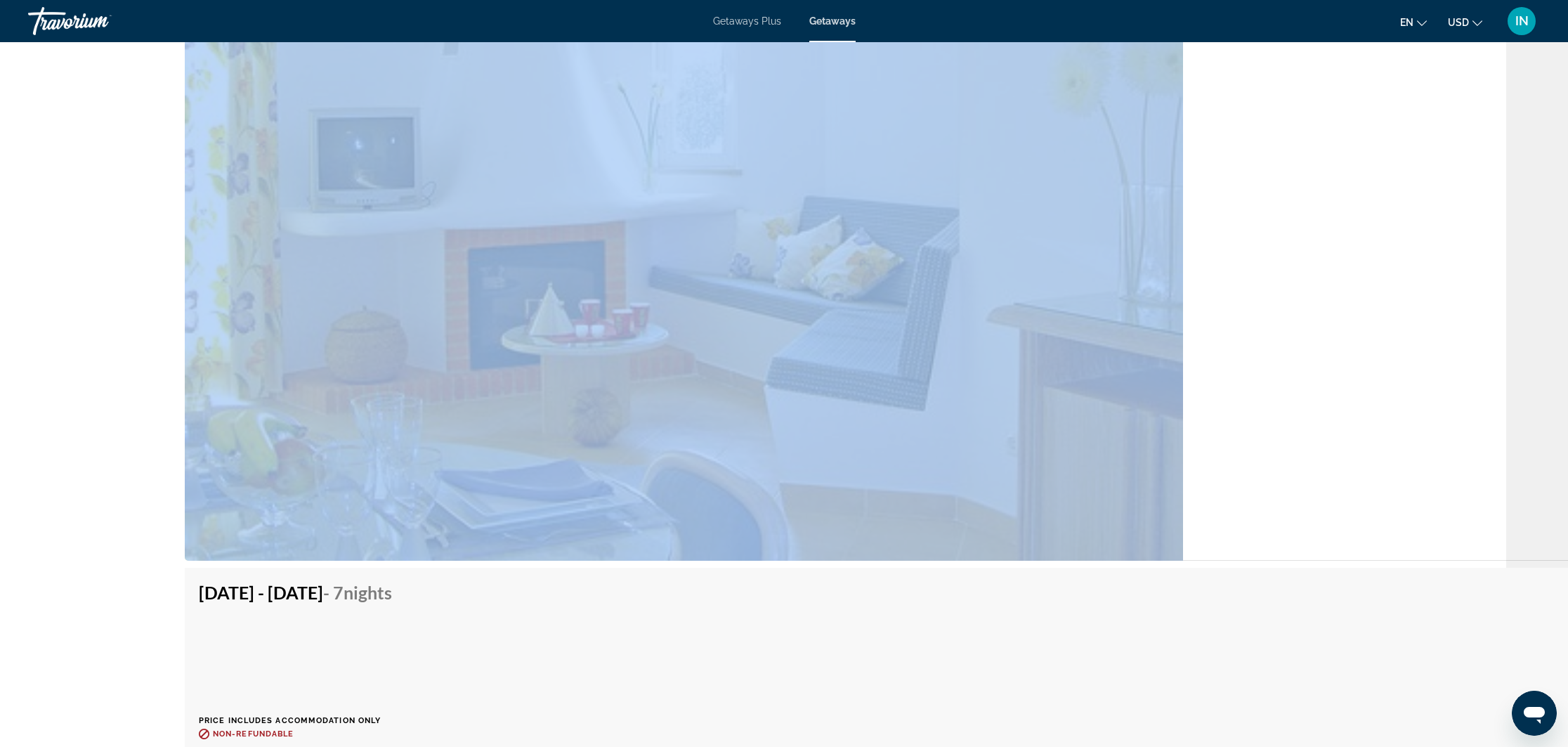
drag, startPoint x: 1363, startPoint y: 420, endPoint x: 1106, endPoint y: 419, distance: 257.0
click at [1104, 418] on div "1 Bedroom Unit (Full Kitchen) Bedrooms 1 Max Occupancy 6 Kitchen Full Kitchen" at bounding box center [1383, 162] width 2412 height 799
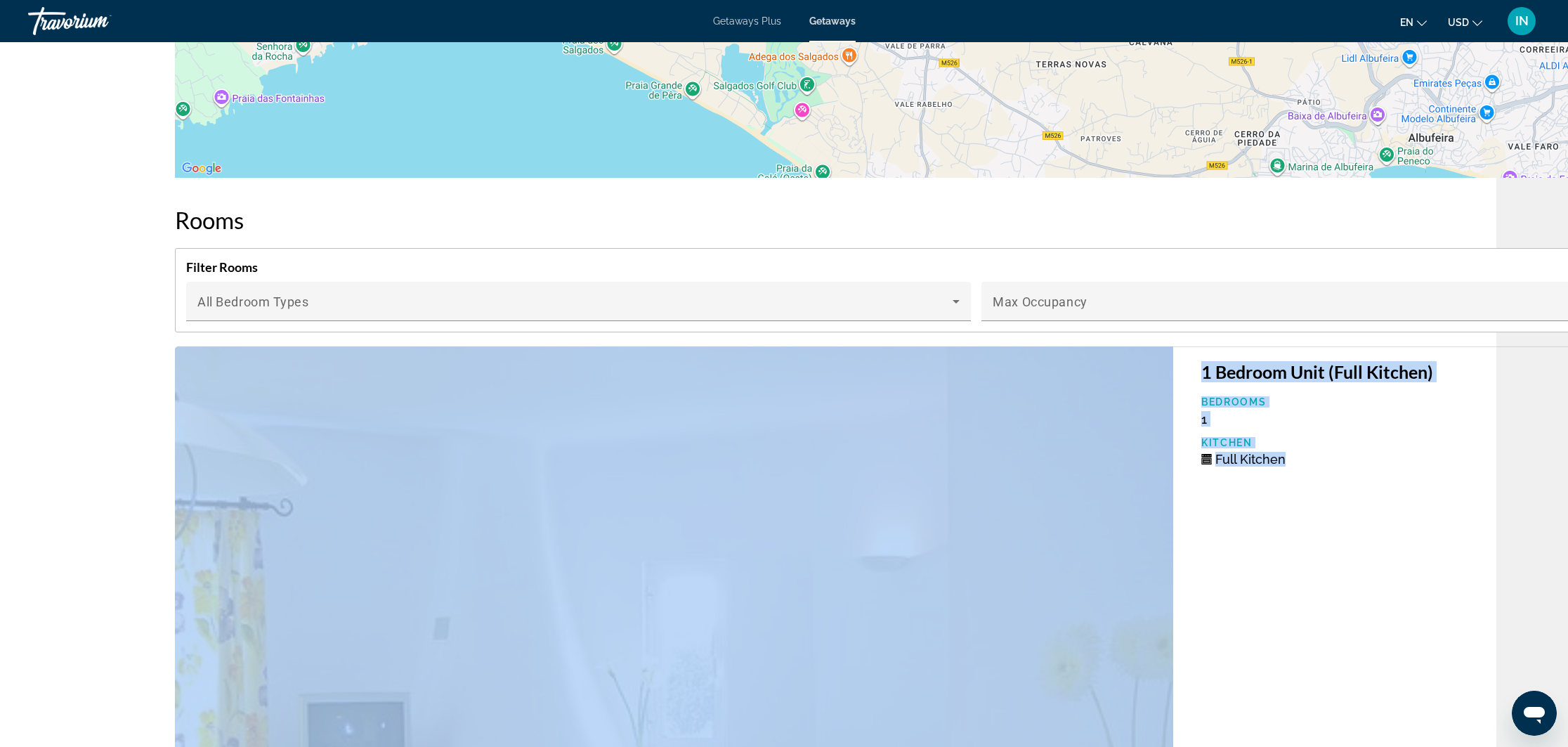
scroll to position [2077, 72]
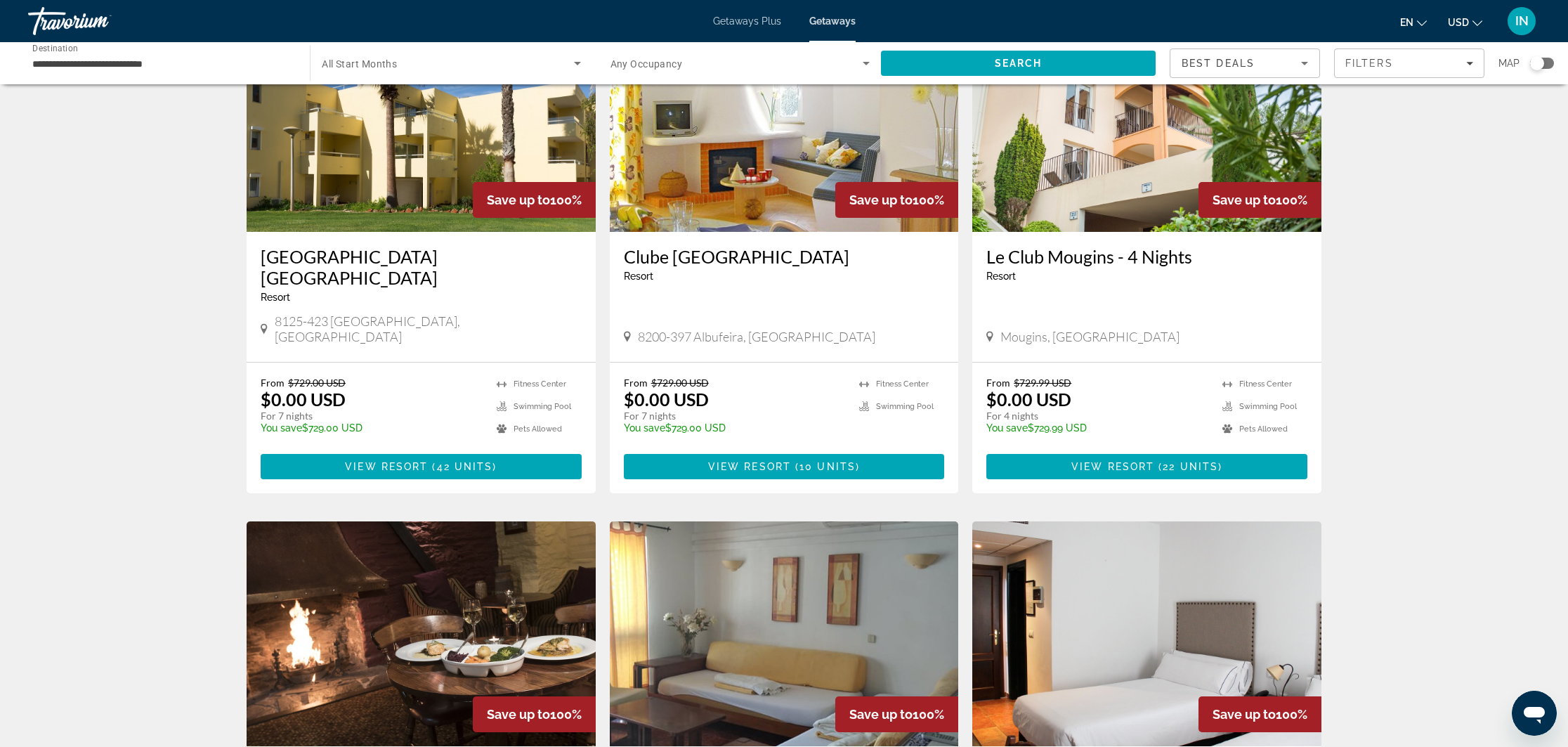
scroll to position [606, 0]
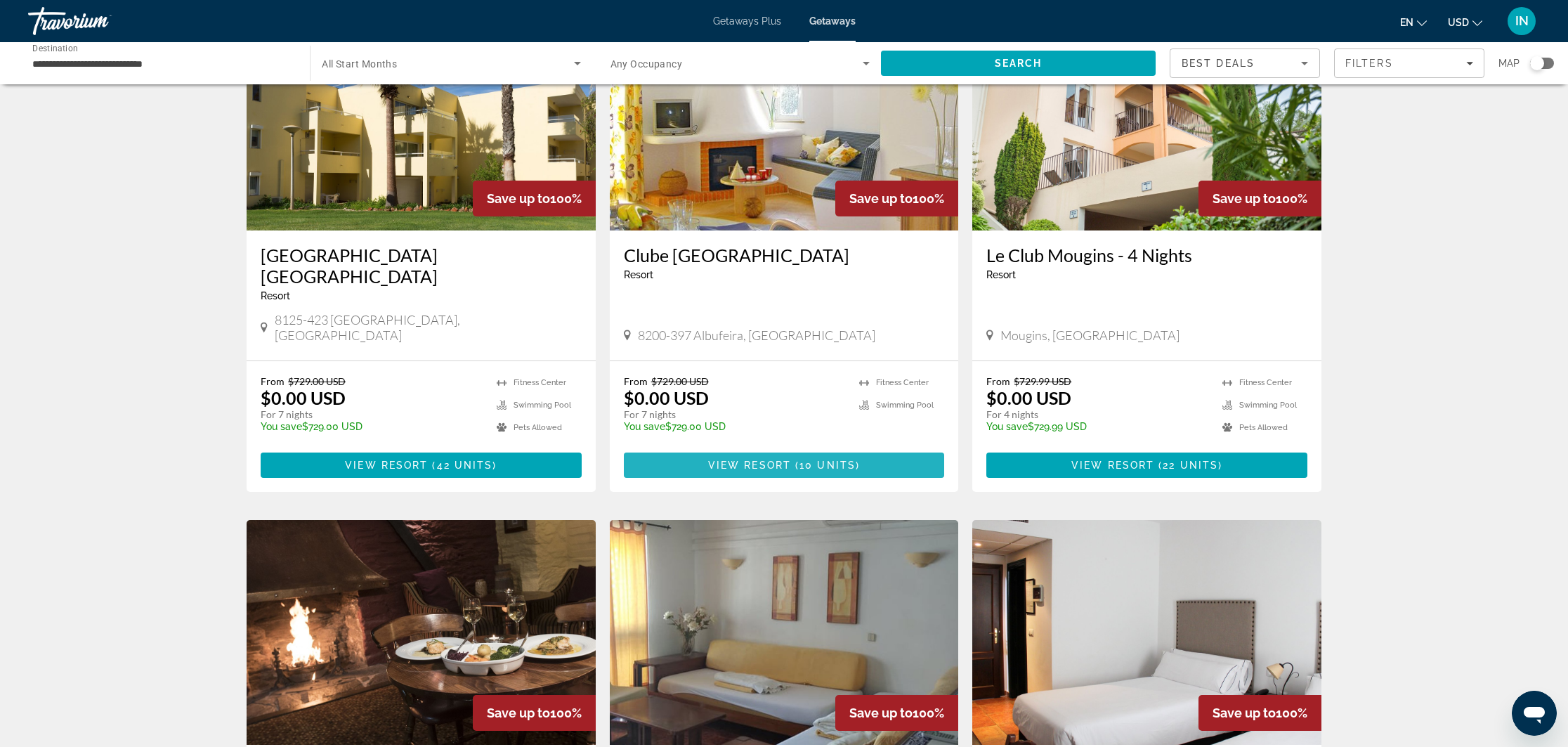
click at [756, 448] on span "Main content" at bounding box center [784, 465] width 321 height 34
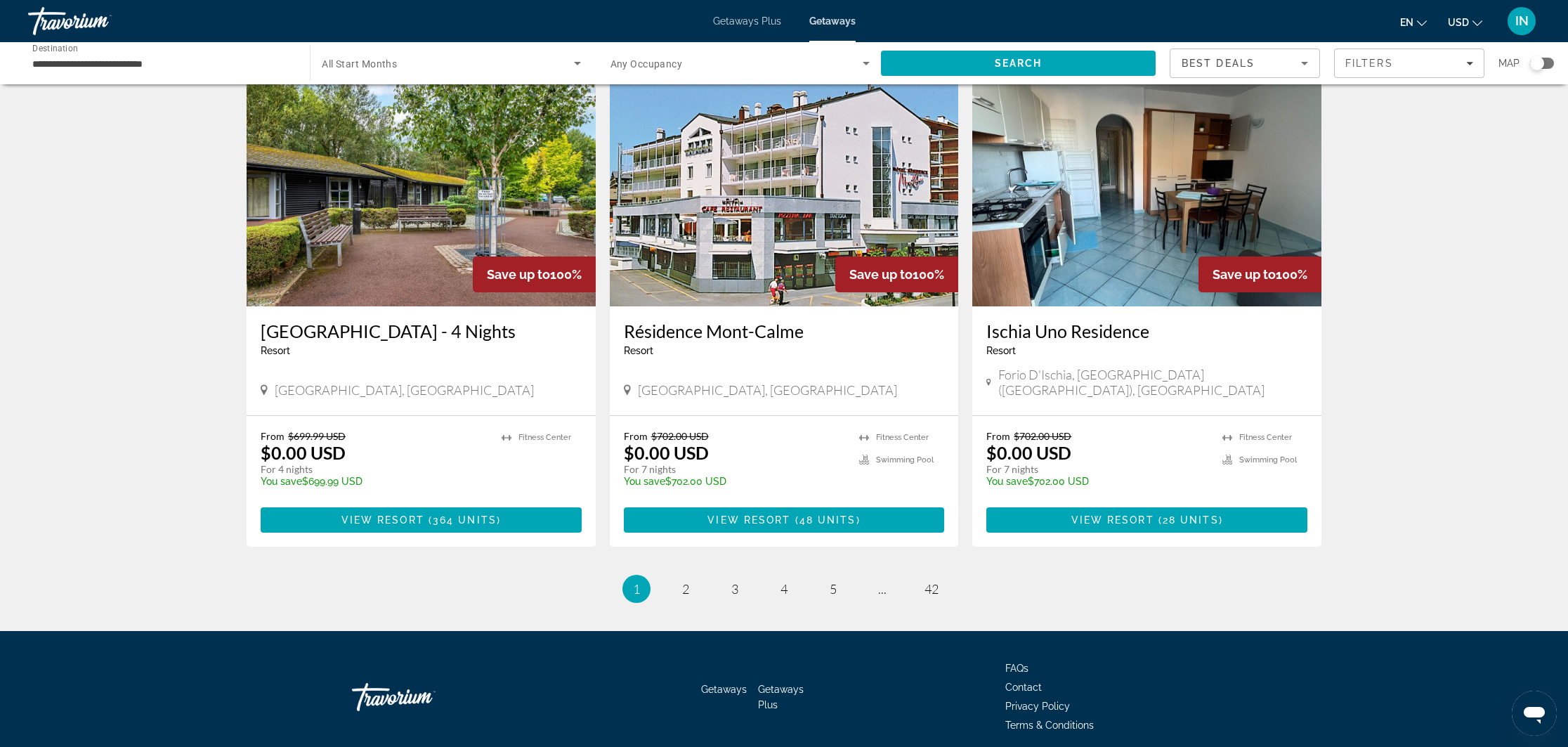
scroll to position [1527, 0]
click at [684, 582] on span "2" at bounding box center [685, 589] width 7 height 16
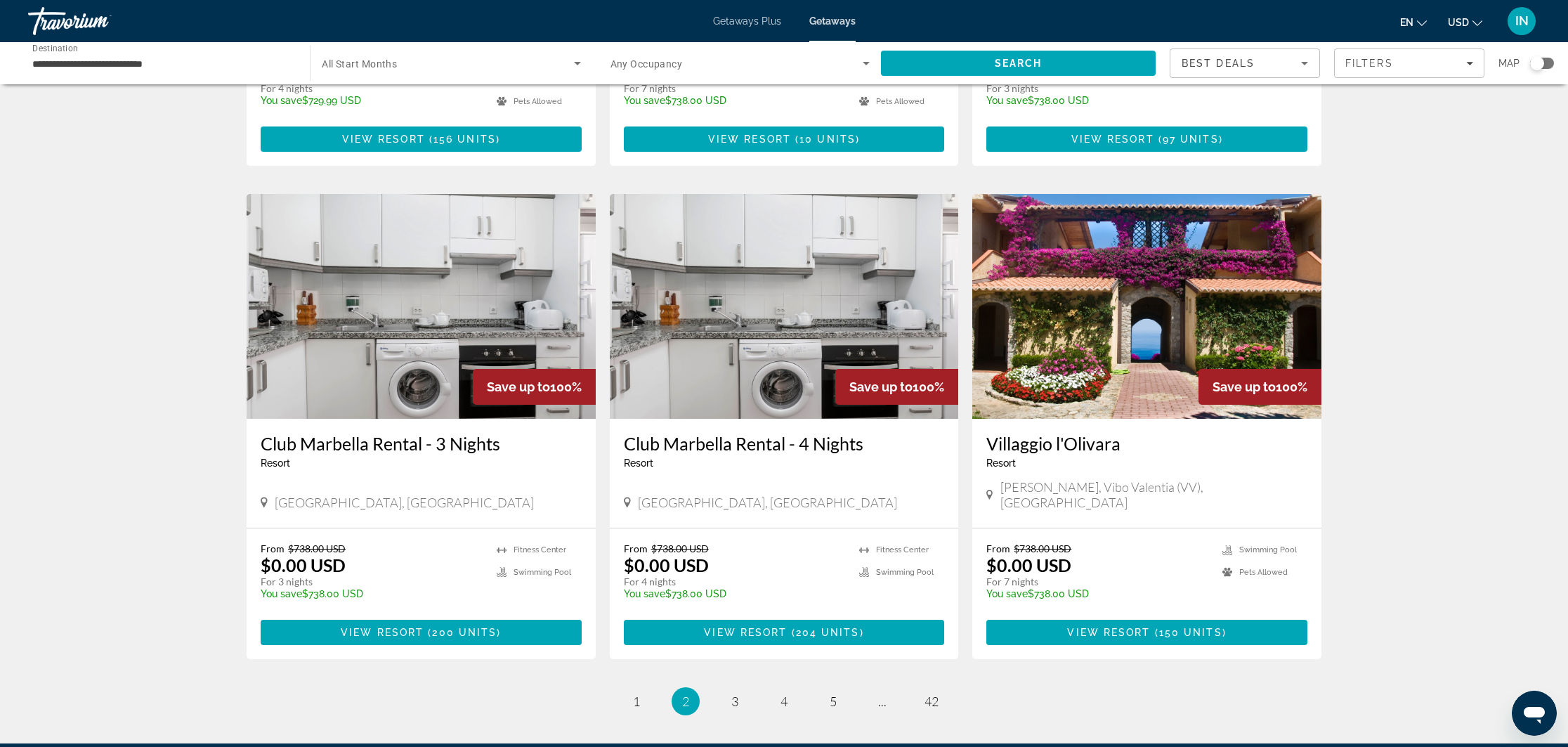
scroll to position [1426, 0]
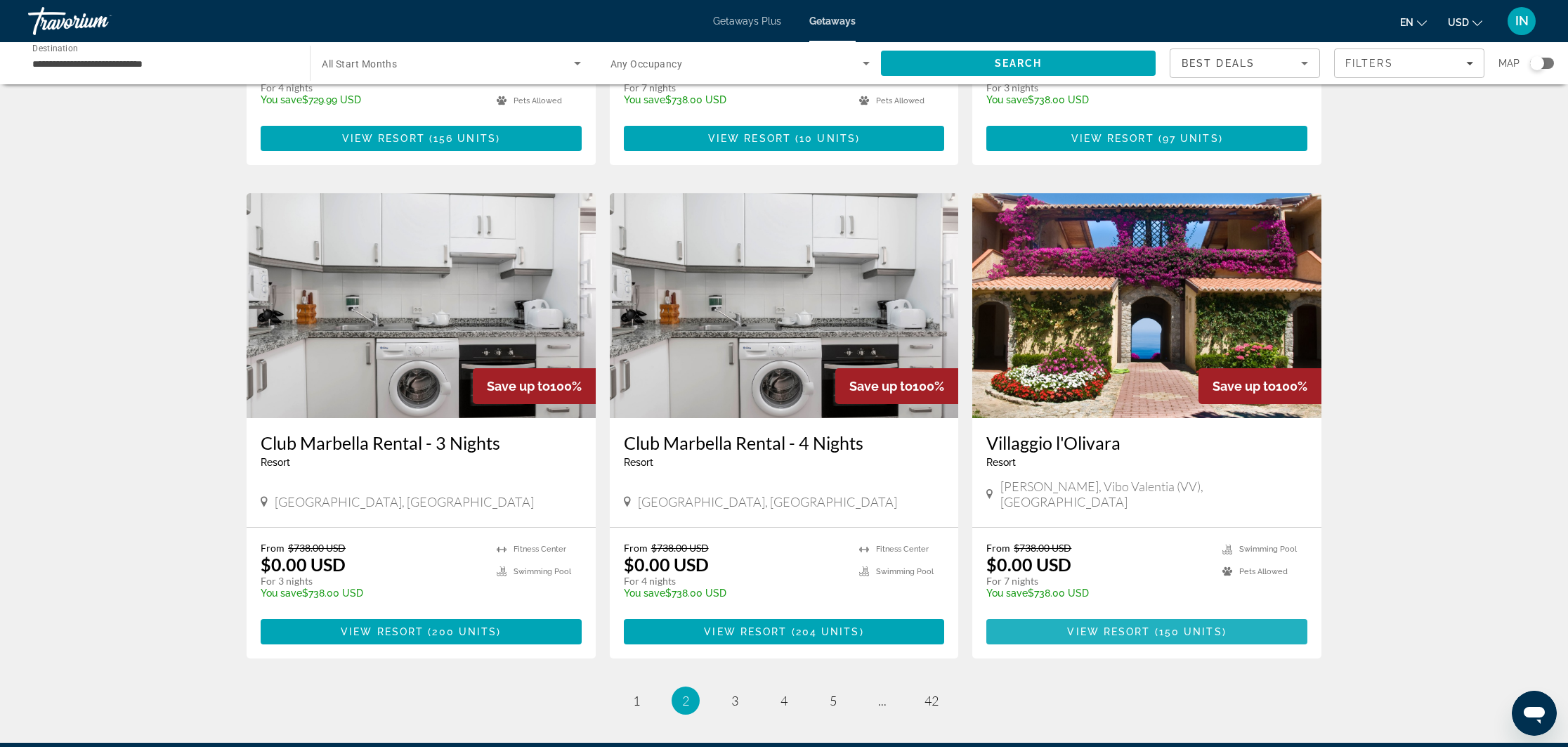
click at [1117, 626] on span "View Resort" at bounding box center [1109, 631] width 83 height 11
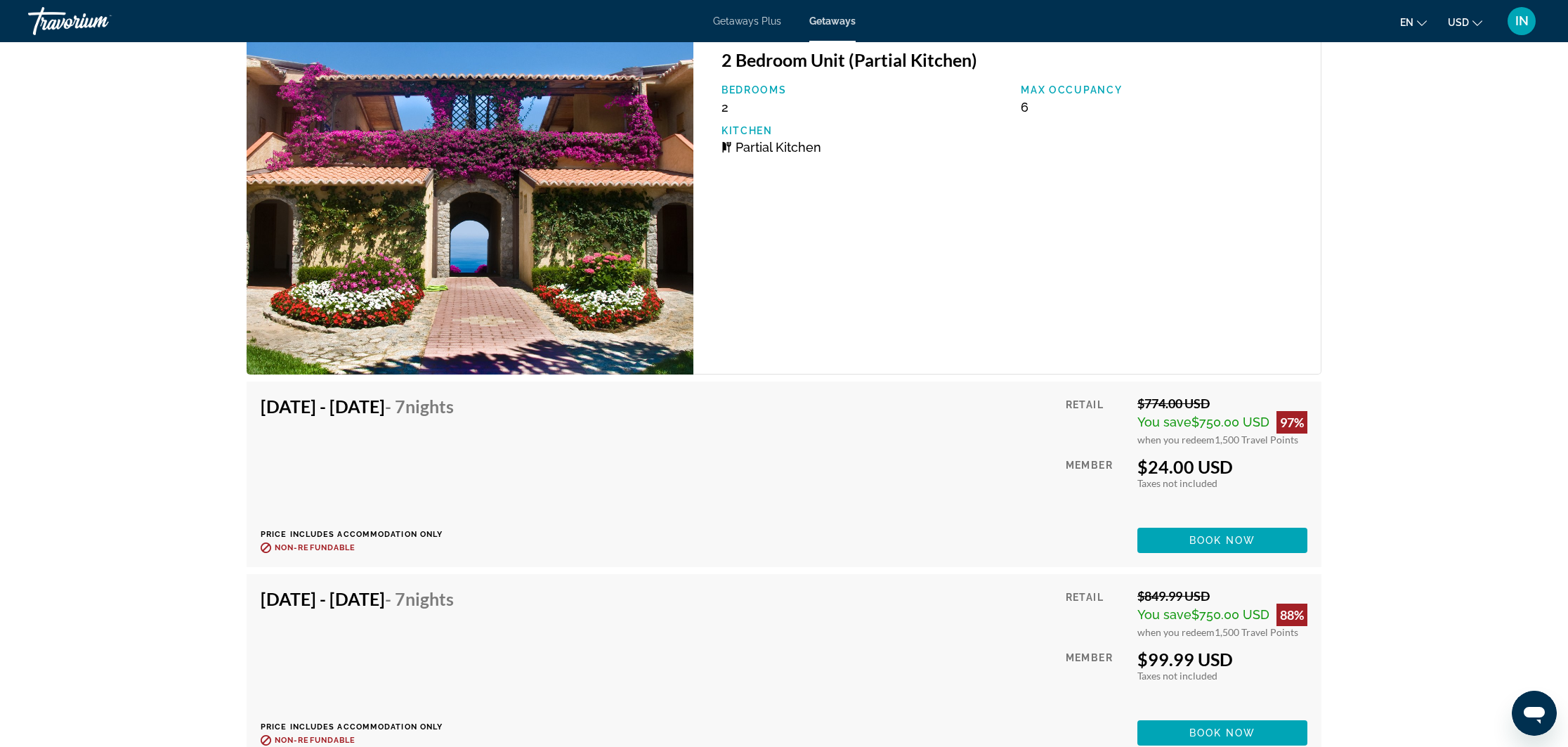
scroll to position [2750, 0]
click at [1213, 534] on span "Book now" at bounding box center [1223, 539] width 67 height 11
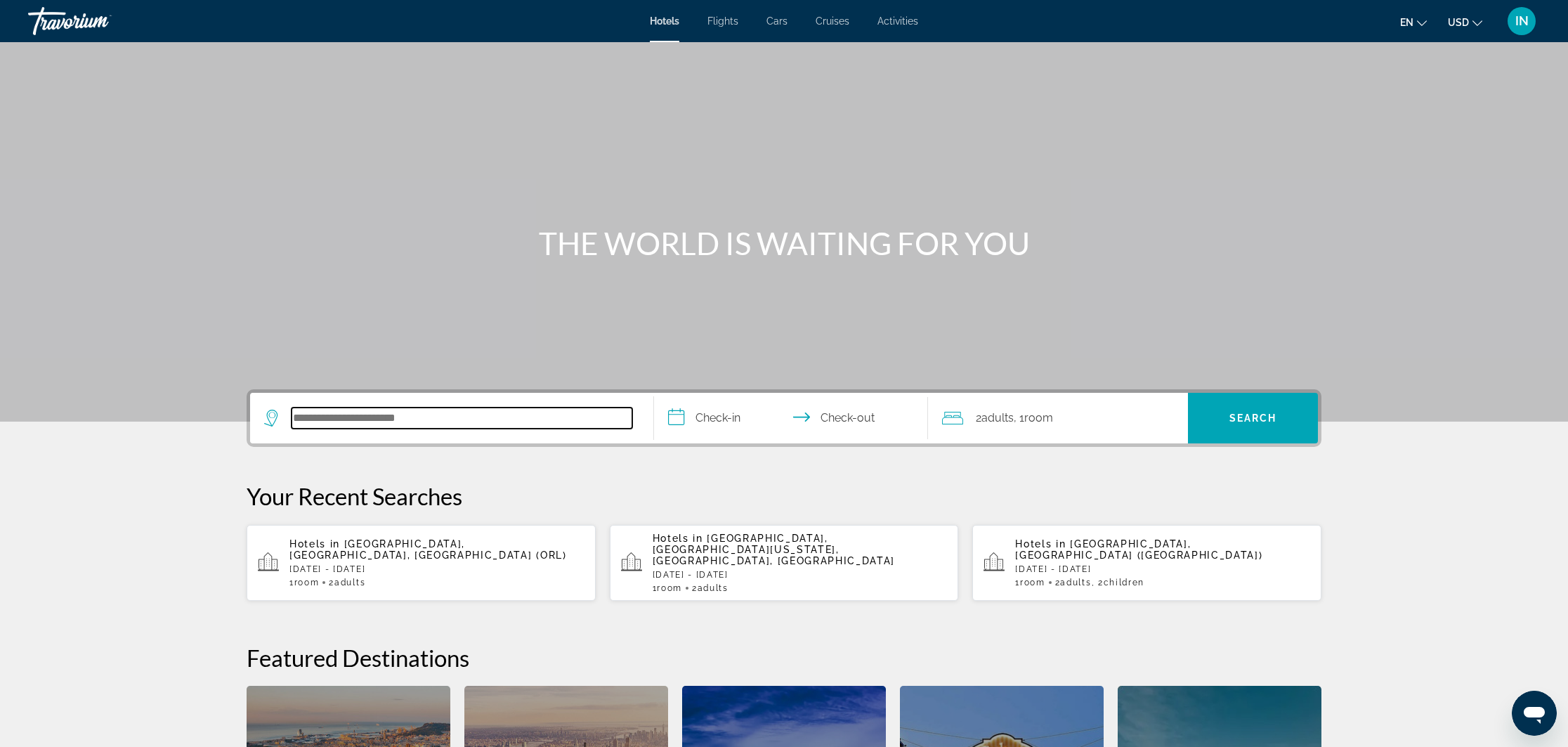
click at [423, 417] on input "Search hotel destination" at bounding box center [462, 418] width 341 height 21
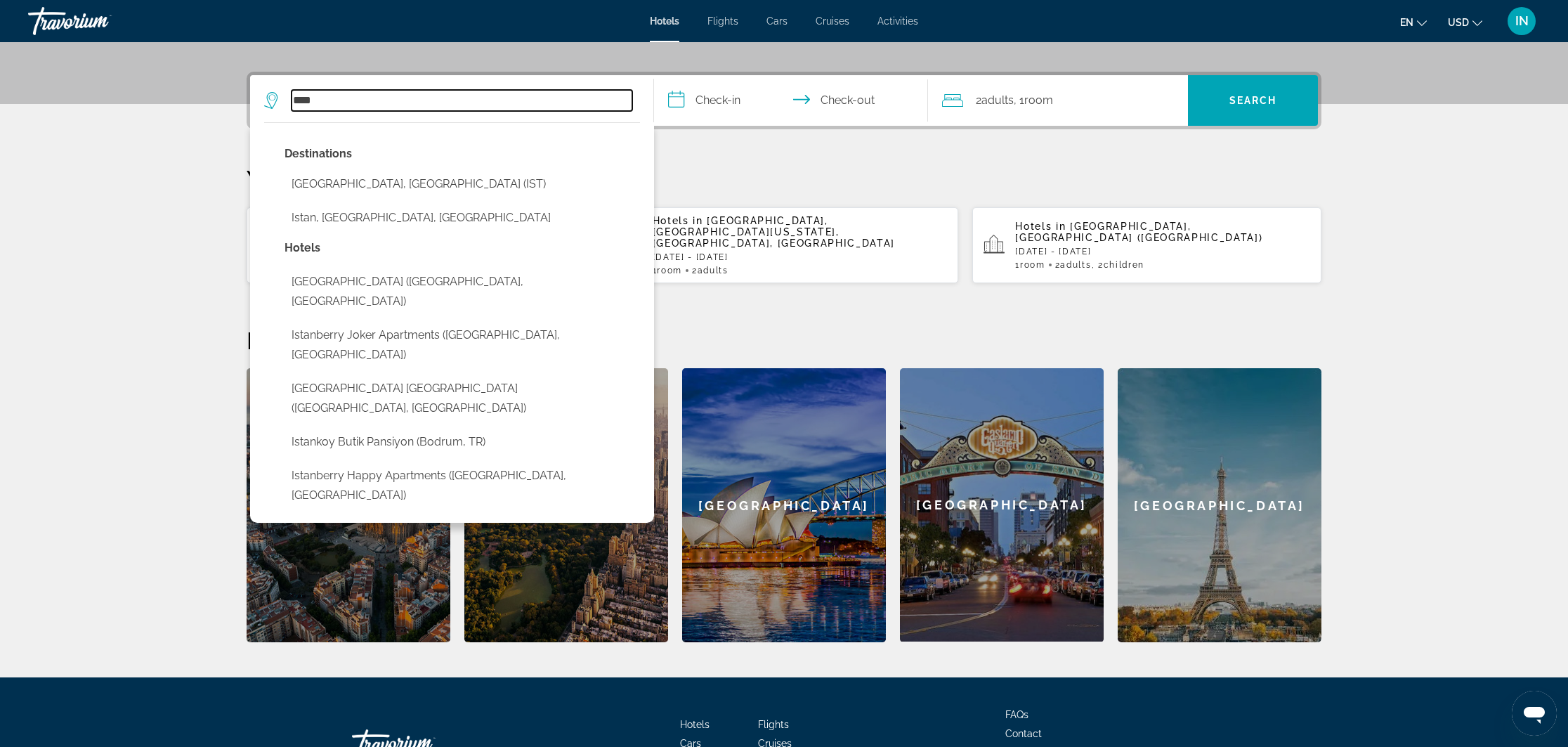
scroll to position [312, 0]
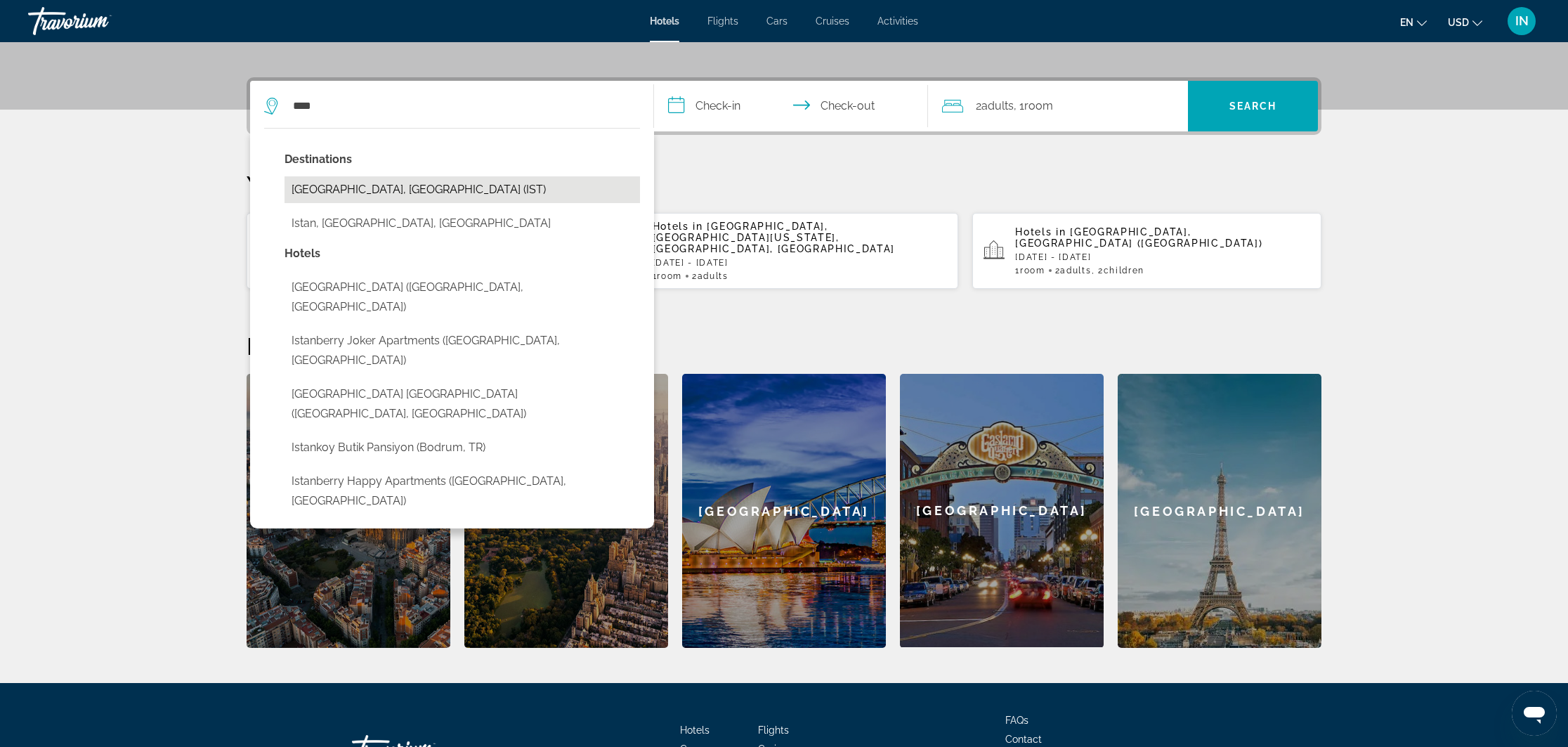
click at [333, 191] on button "[GEOGRAPHIC_DATA], [GEOGRAPHIC_DATA] (IST)" at bounding box center [462, 190] width 356 height 27
type input "**********"
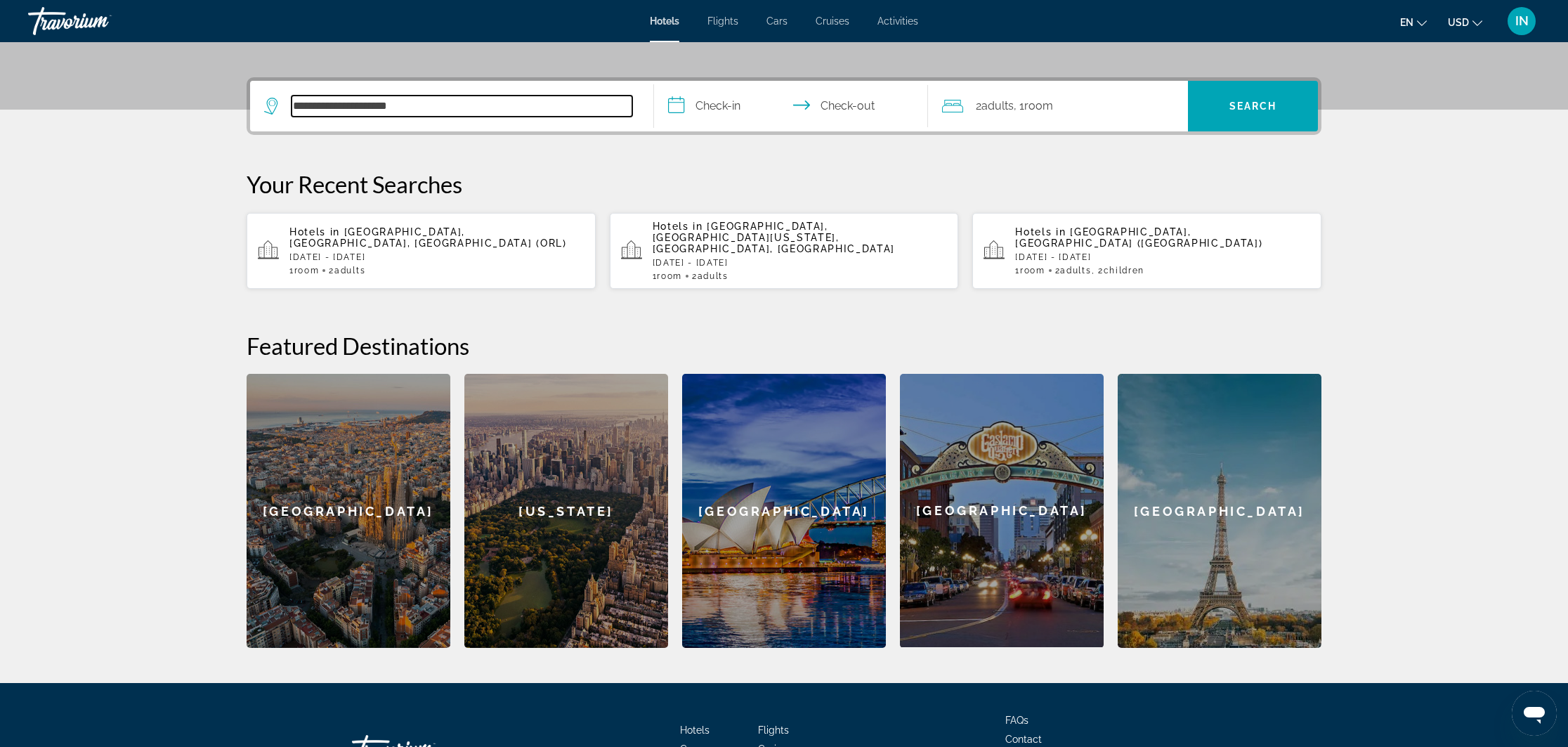
scroll to position [344, 0]
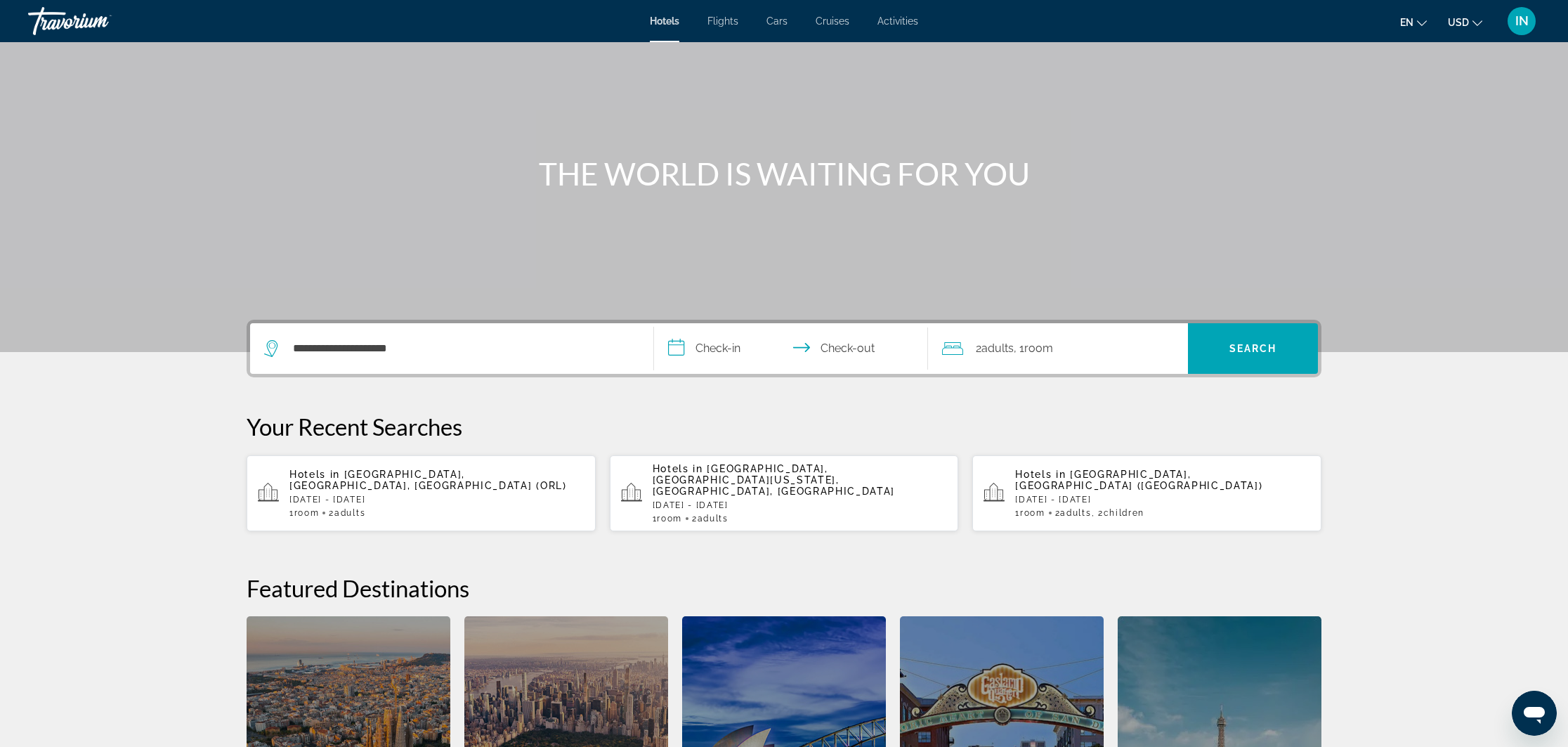
click at [683, 346] on input "**********" at bounding box center [794, 351] width 279 height 55
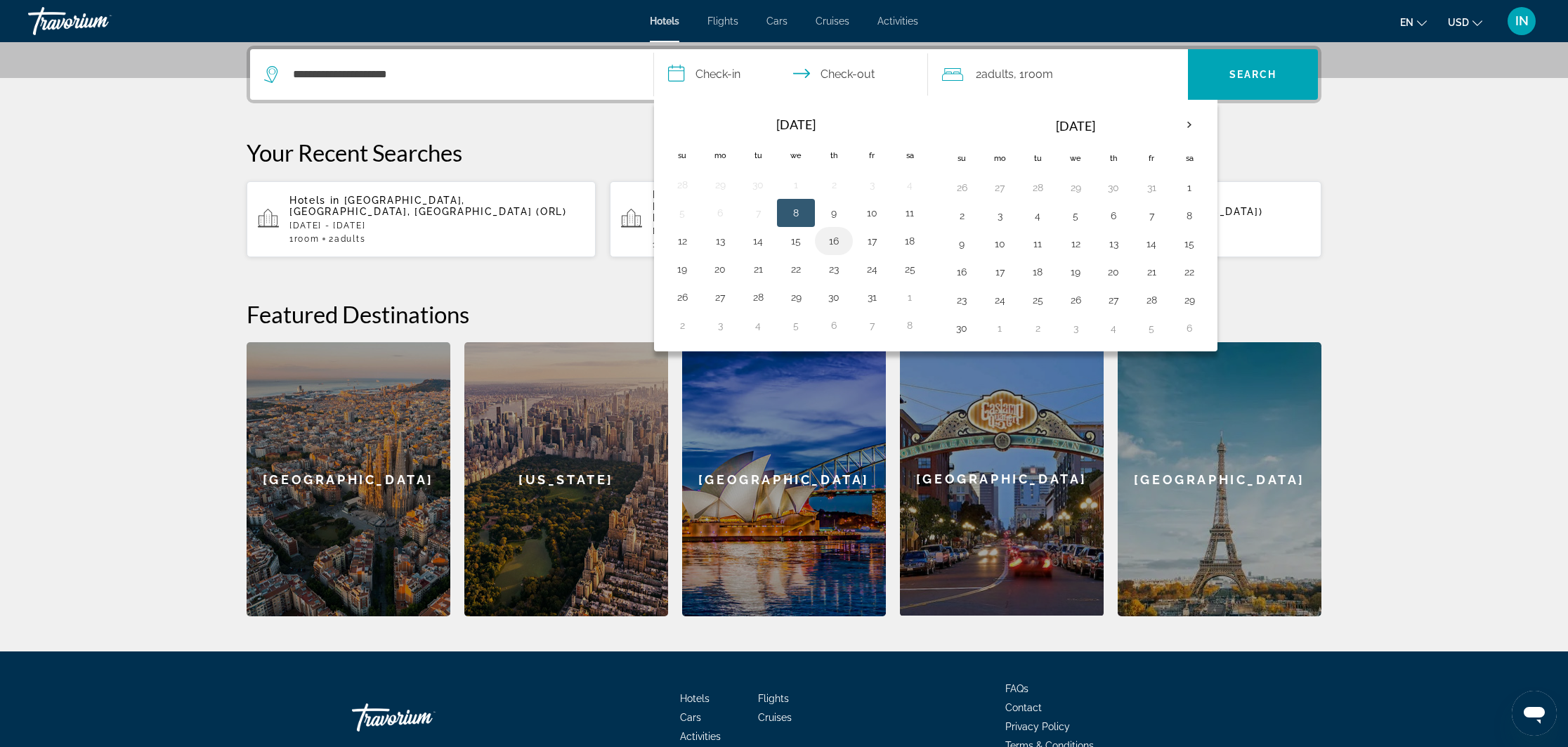
click at [836, 239] on button "16" at bounding box center [834, 241] width 22 height 20
click at [798, 270] on button "22" at bounding box center [796, 269] width 22 height 20
type input "**********"
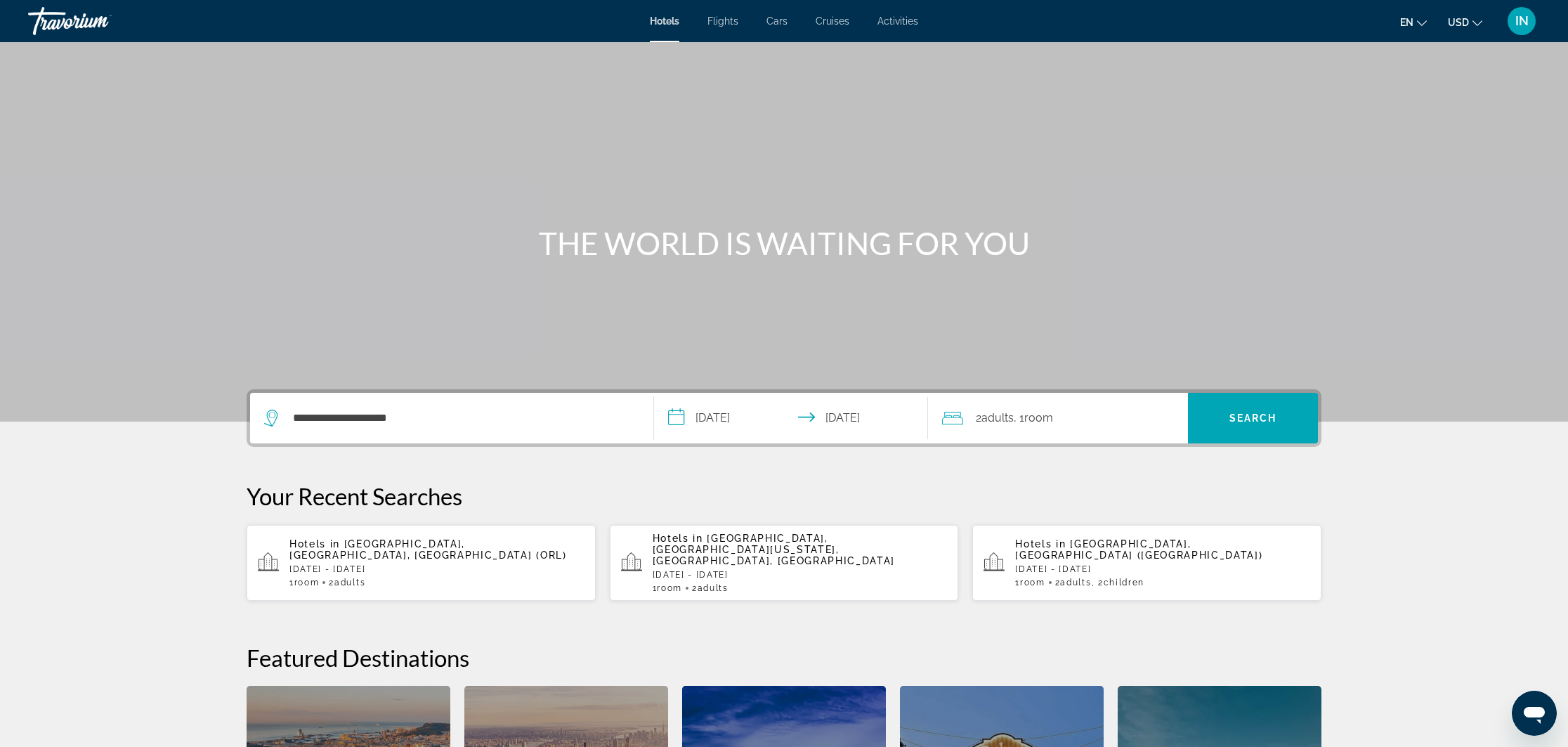
scroll to position [0, 0]
click at [1251, 416] on span "Search" at bounding box center [1253, 417] width 47 height 11
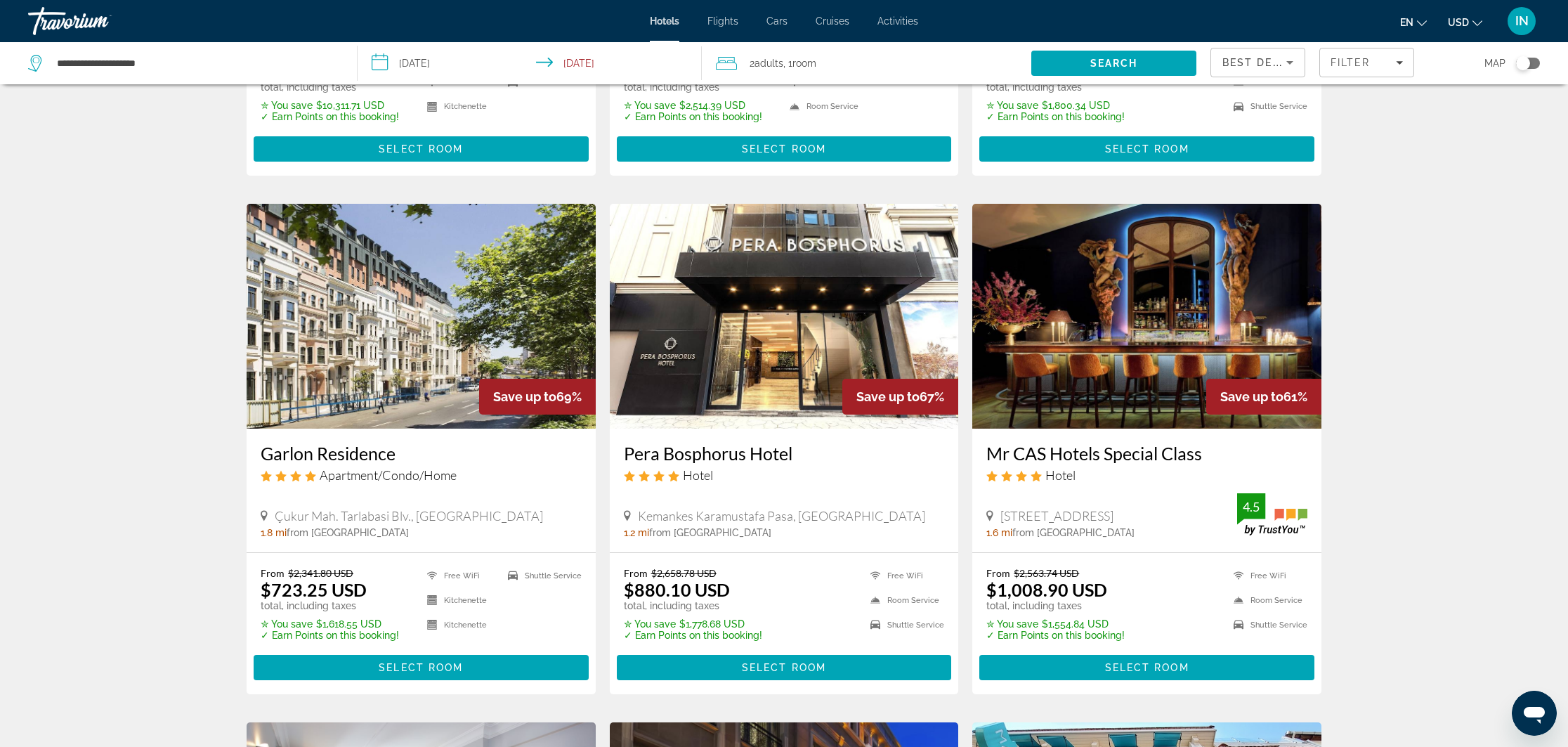
scroll to position [452, 0]
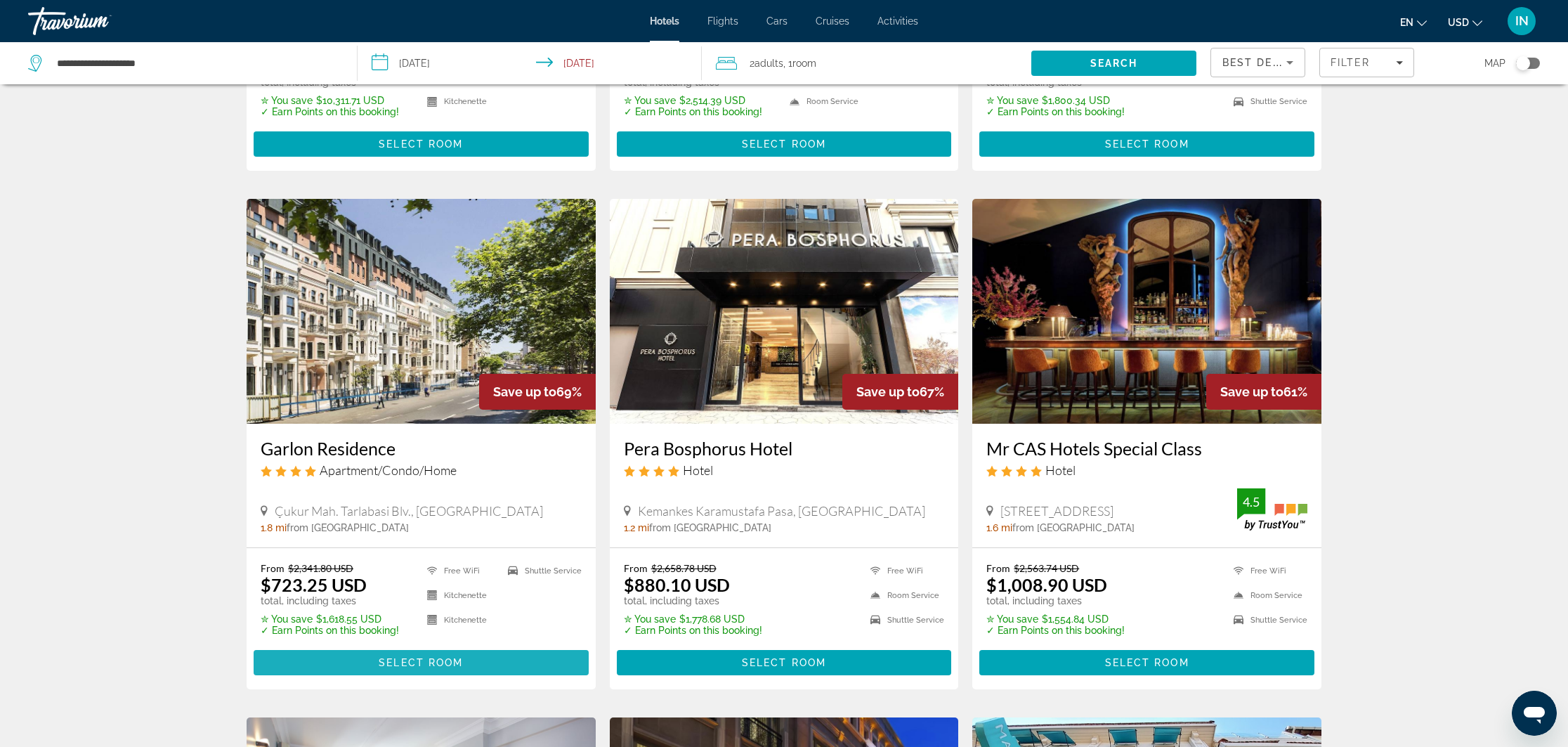
click at [448, 668] on span "Select Room" at bounding box center [421, 662] width 84 height 11
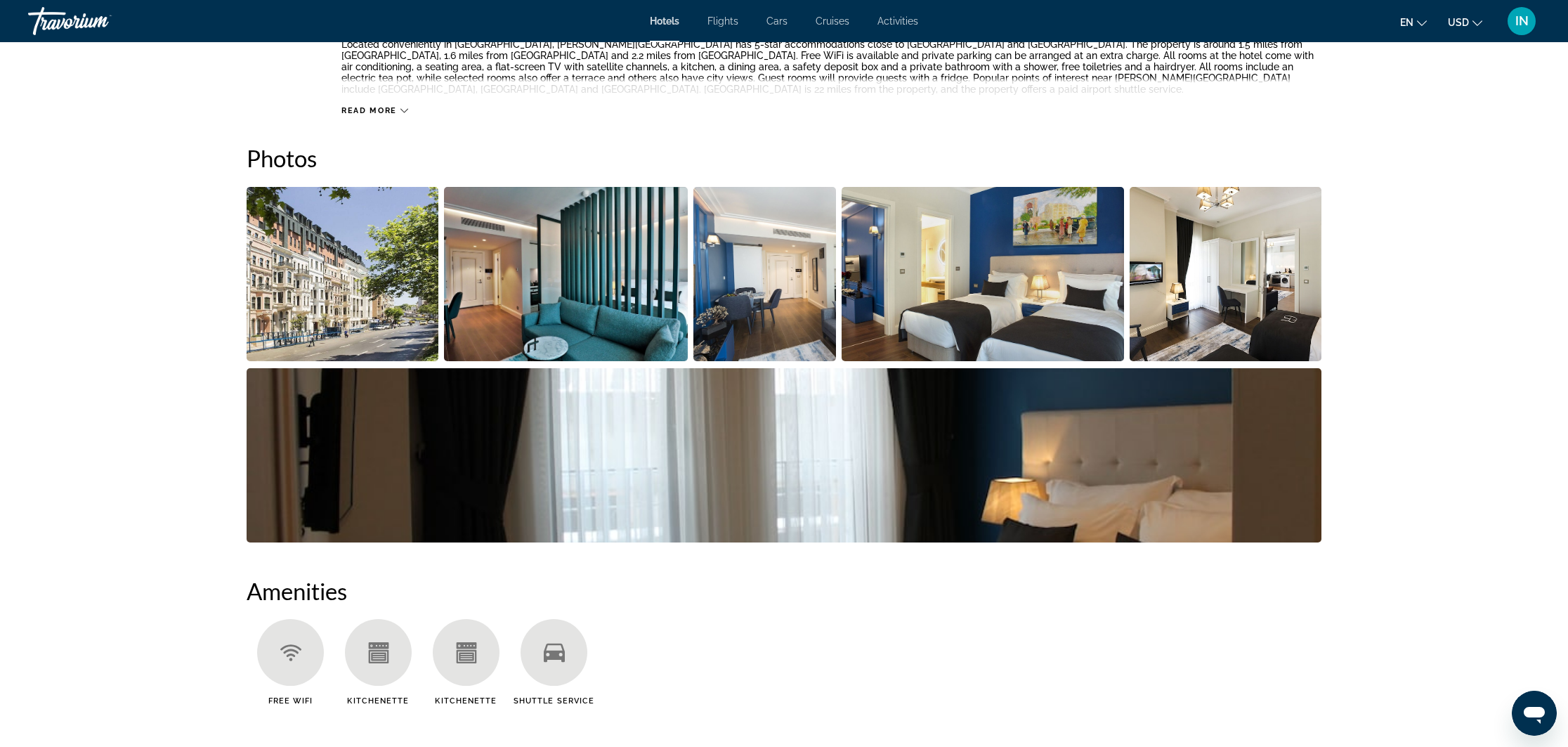
scroll to position [587, 0]
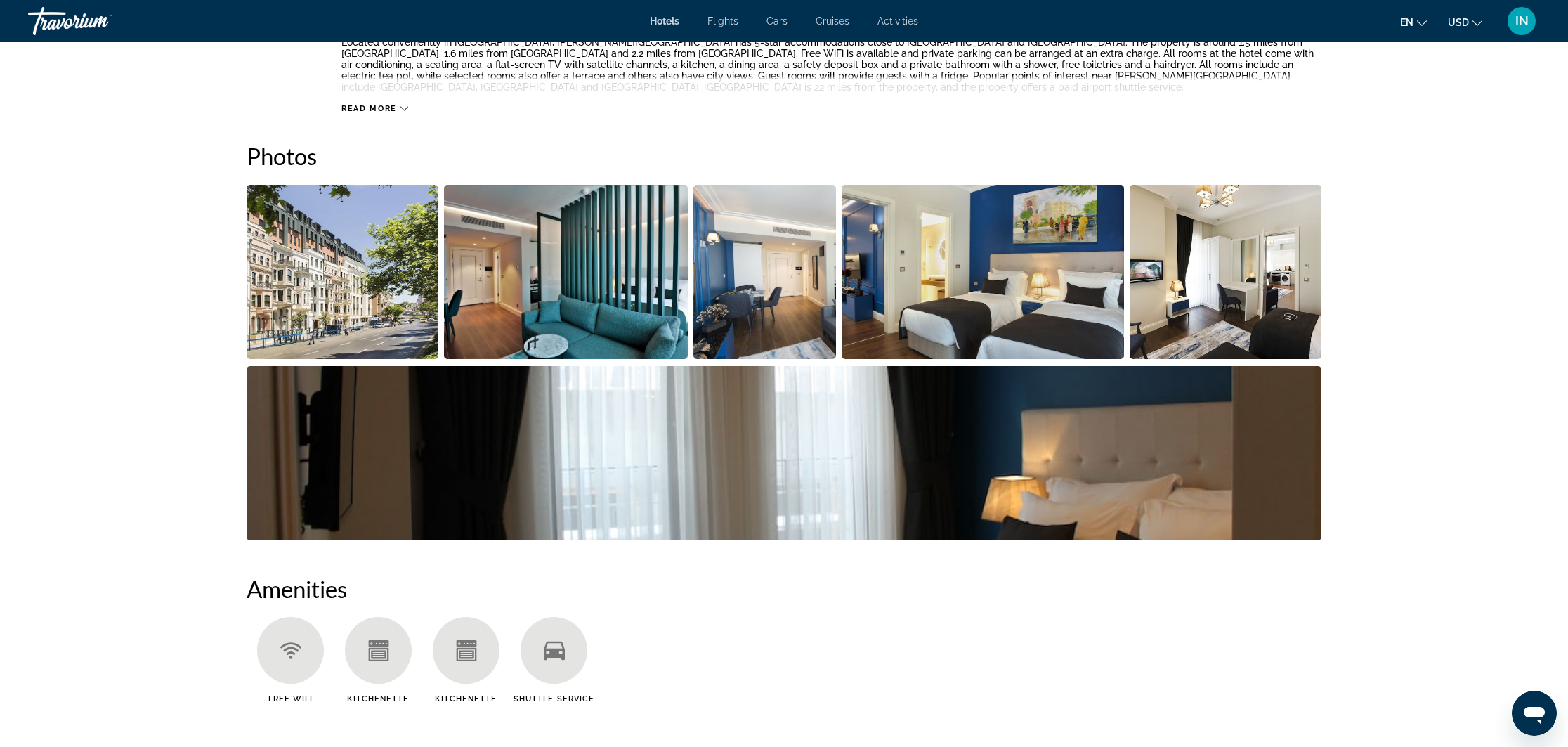
click at [370, 301] on img "Open full-screen image slider" at bounding box center [342, 271] width 192 height 174
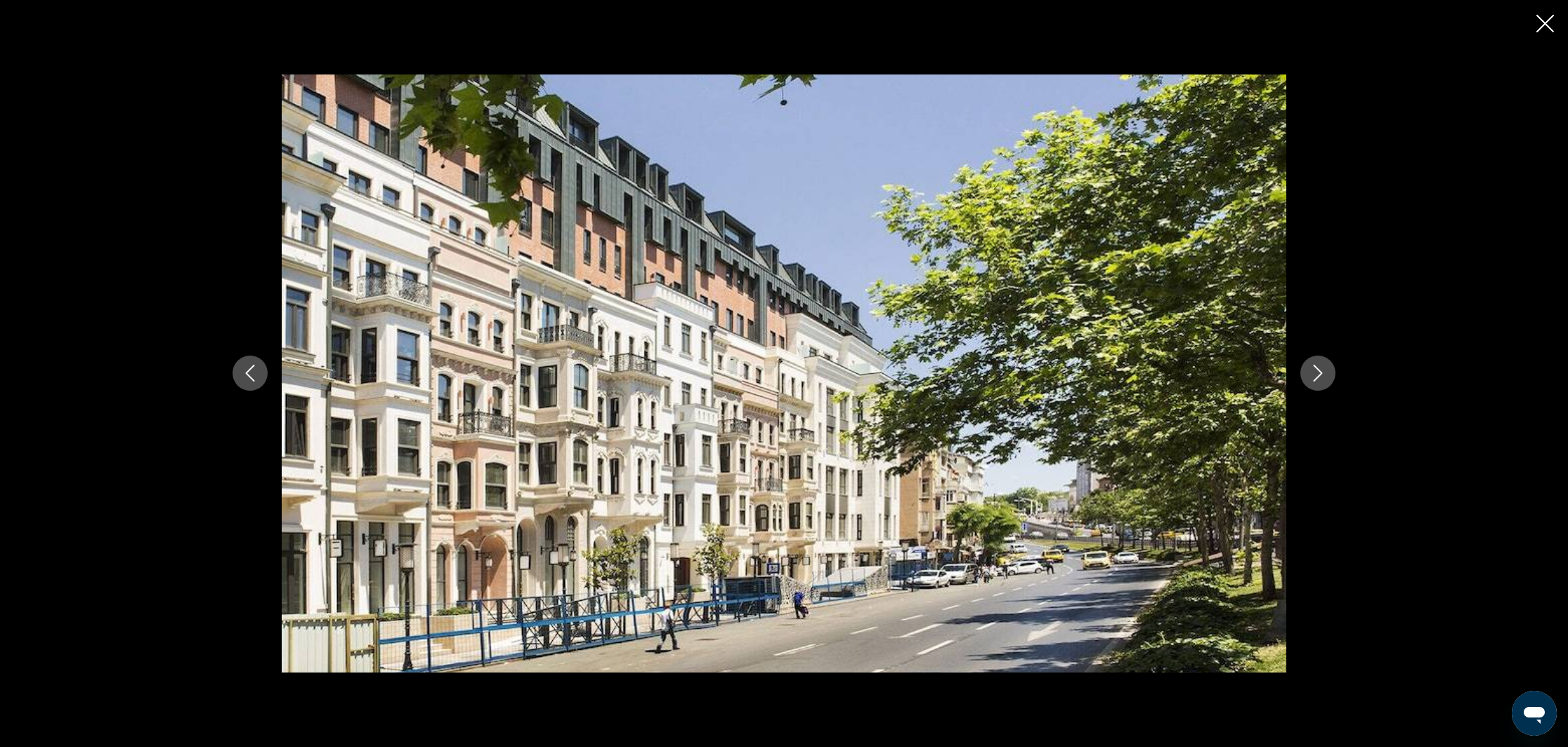
click at [1320, 372] on icon "Next image" at bounding box center [1318, 373] width 17 height 17
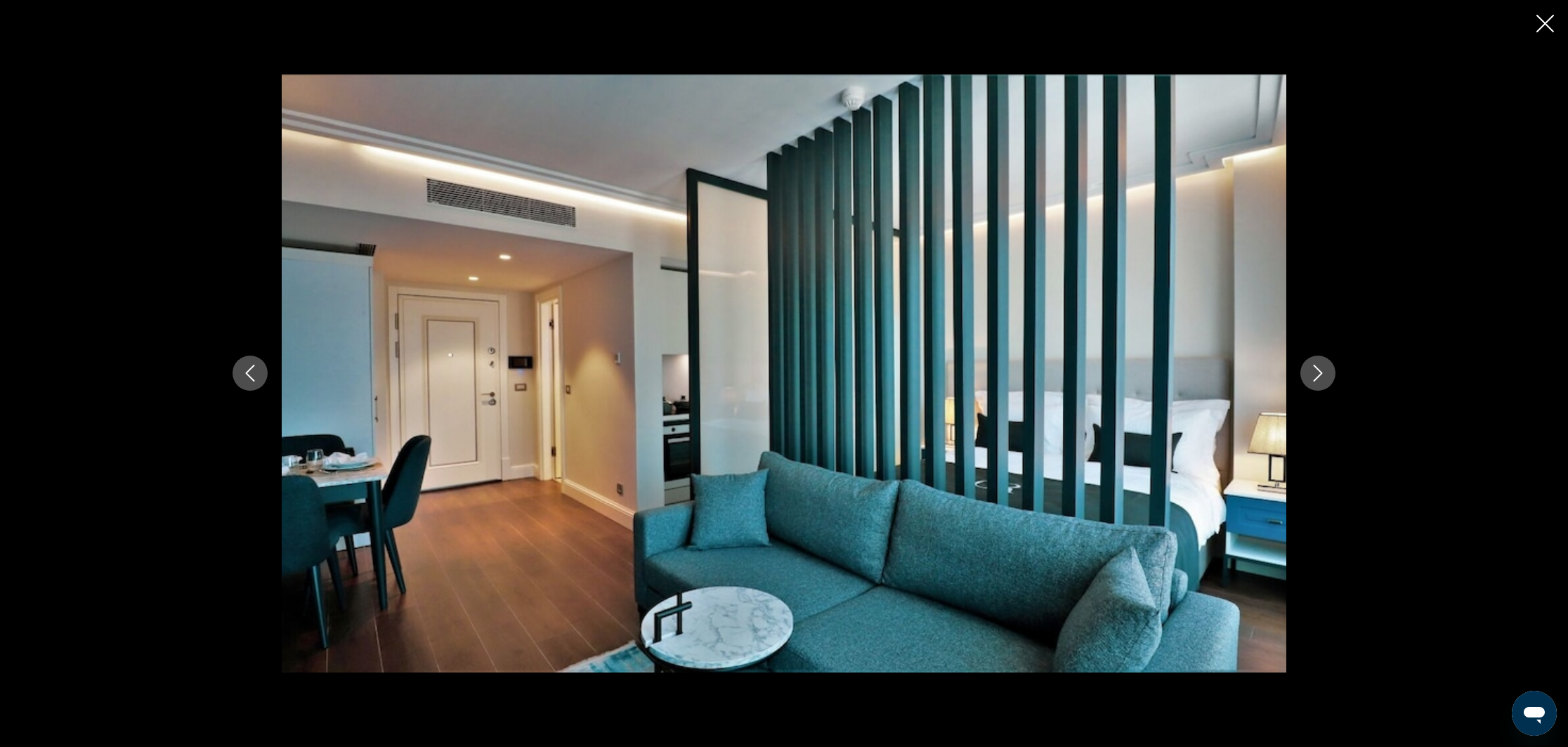
click at [1320, 372] on icon "Next image" at bounding box center [1318, 373] width 17 height 17
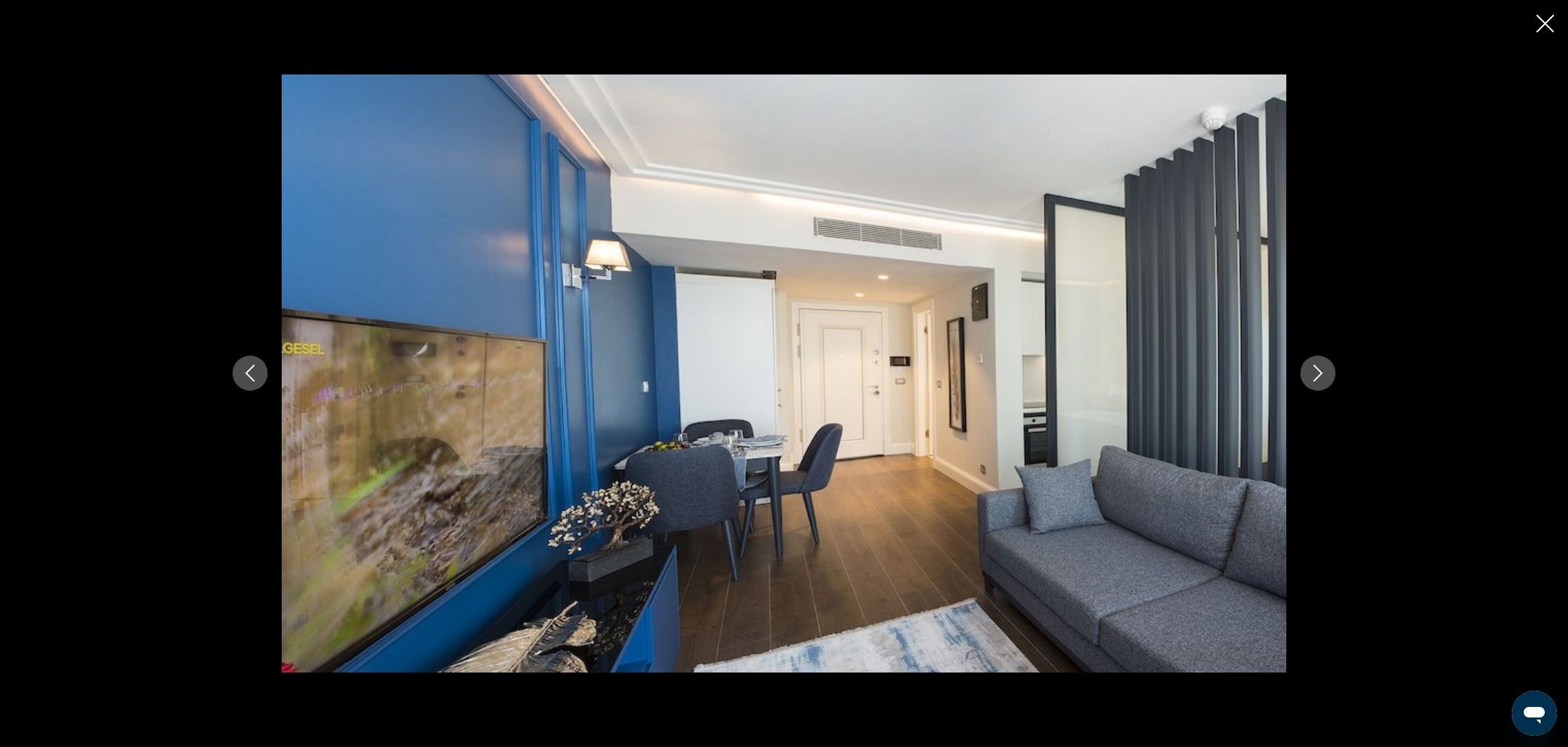
click at [1320, 372] on icon "Next image" at bounding box center [1318, 373] width 17 height 17
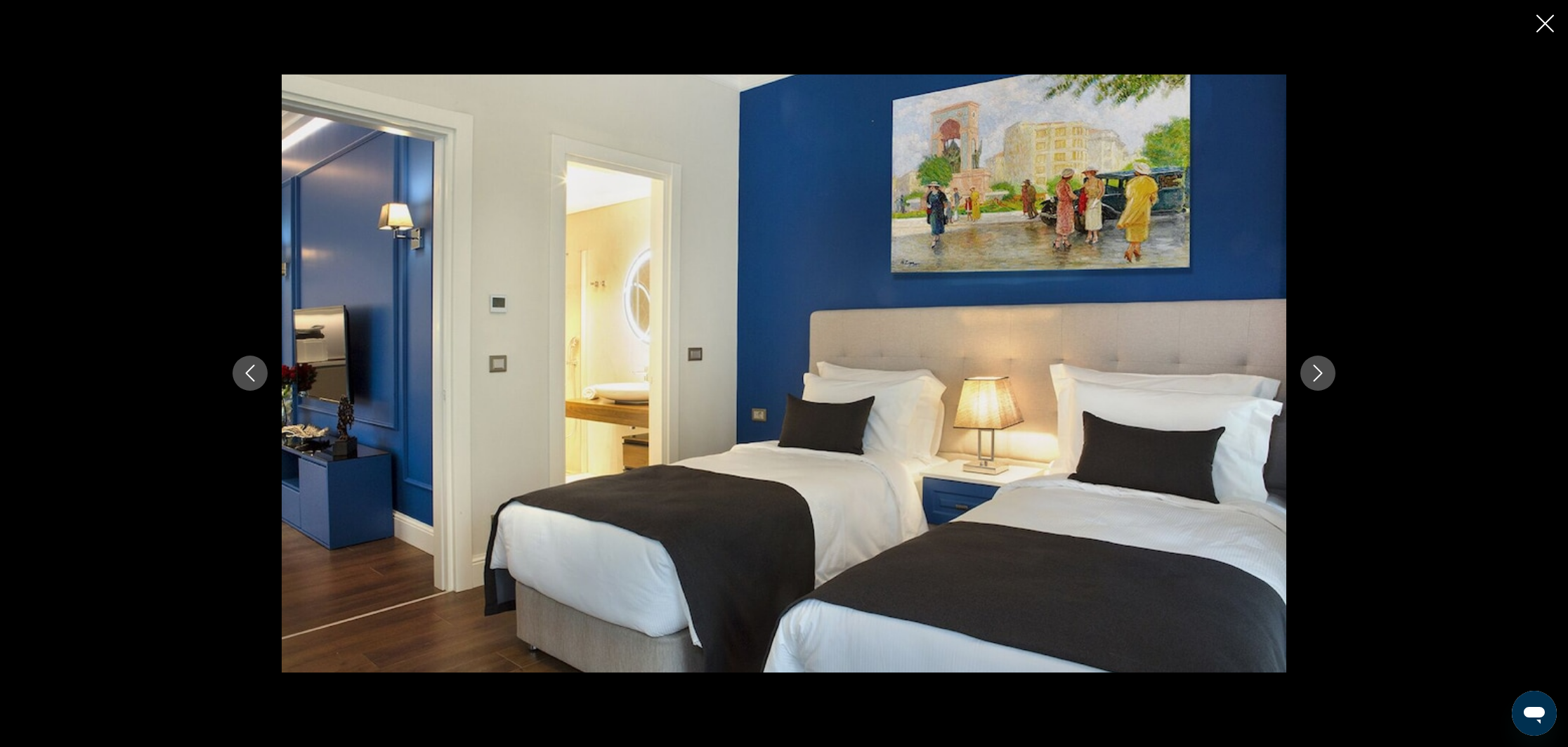
click at [1320, 372] on icon "Next image" at bounding box center [1318, 373] width 17 height 17
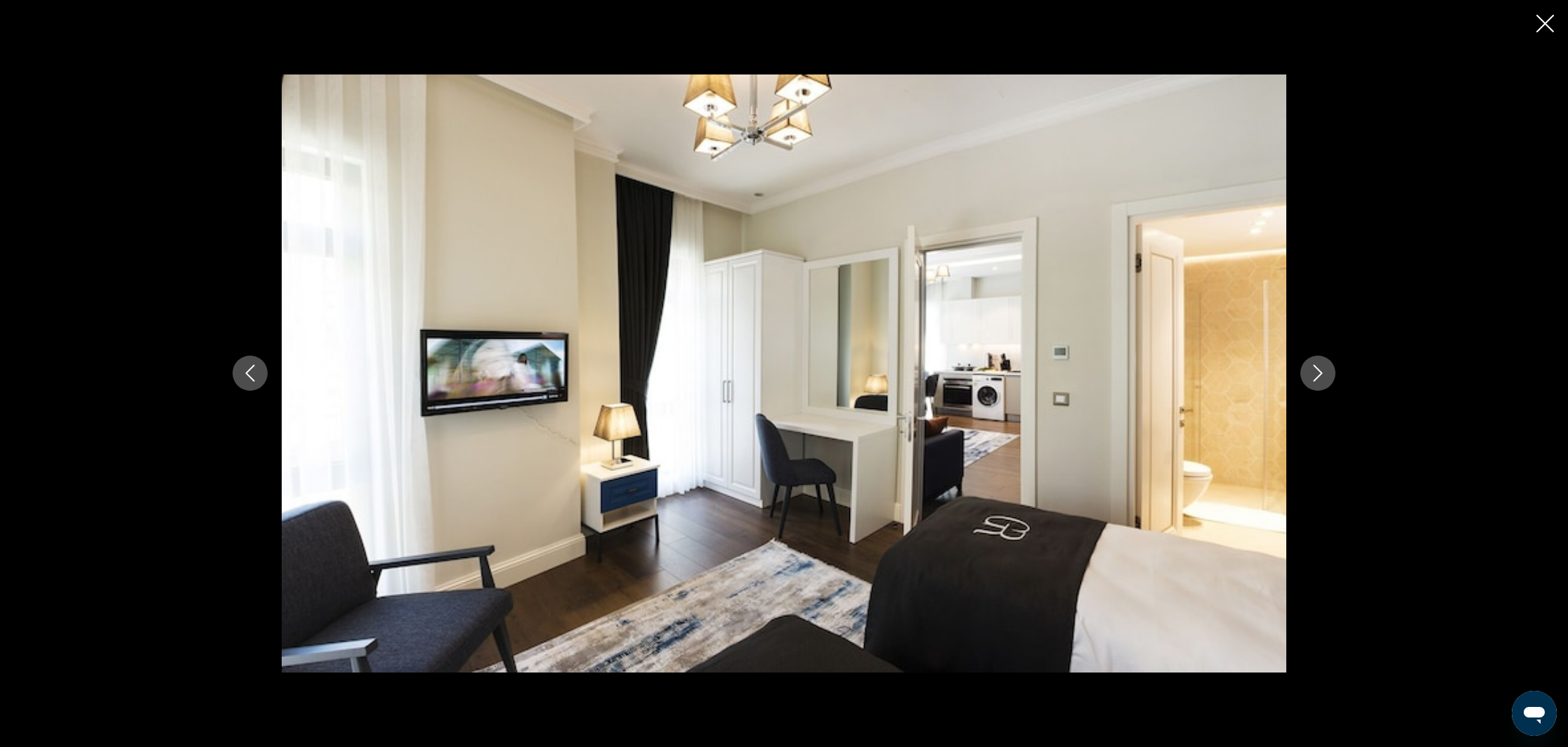
click at [1320, 372] on icon "Next image" at bounding box center [1318, 373] width 17 height 17
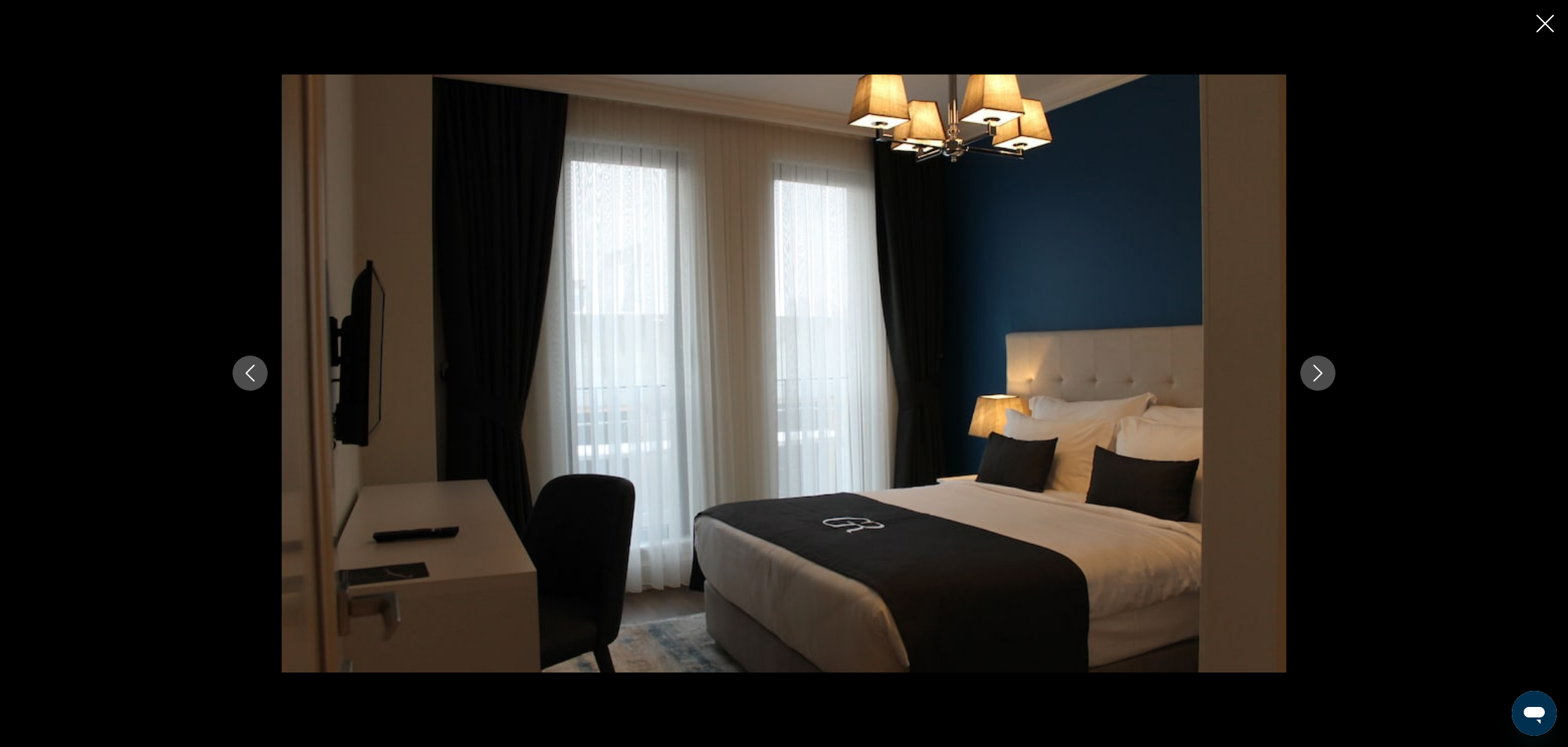
click at [246, 376] on icon "Previous image" at bounding box center [250, 373] width 17 height 17
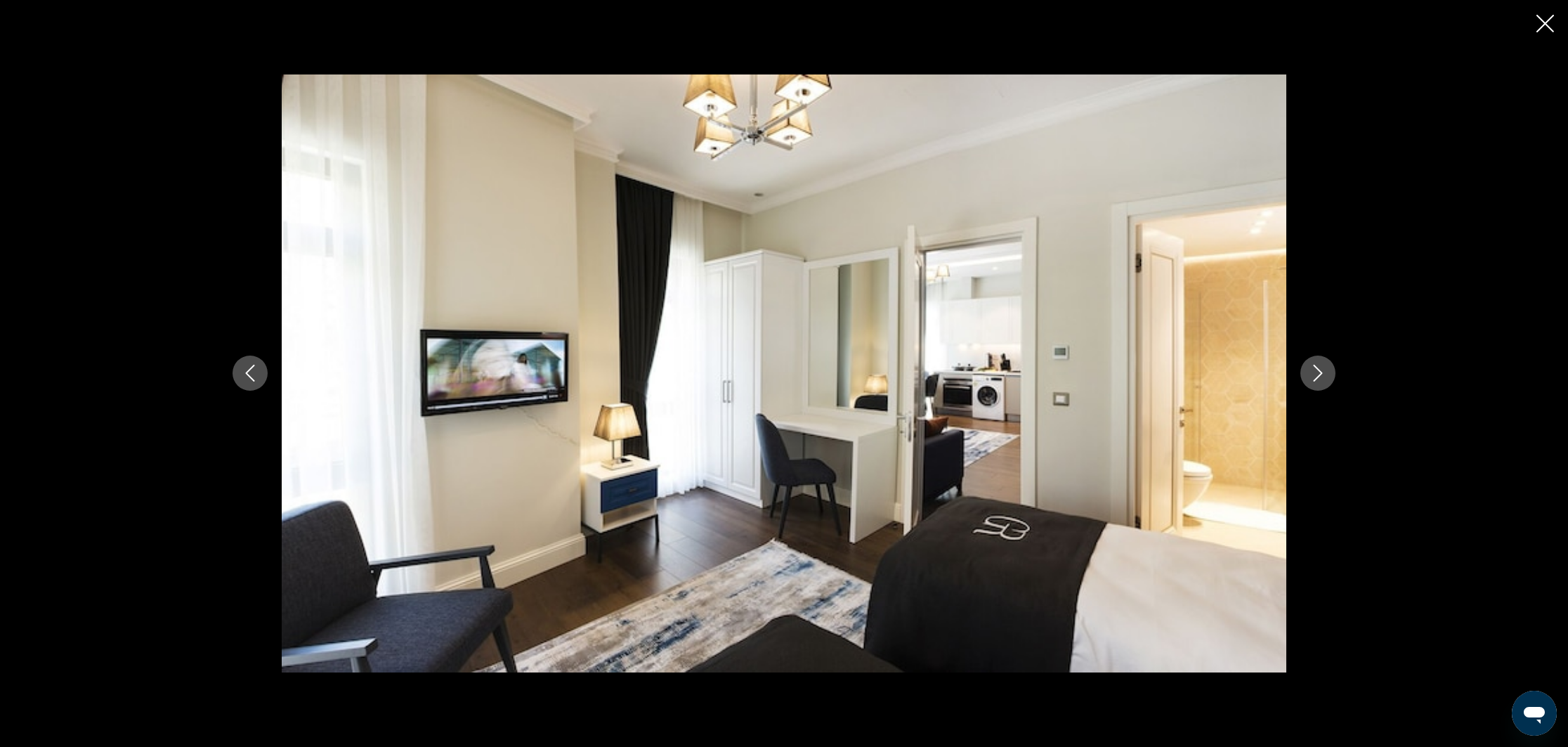
click at [1317, 371] on icon "Next image" at bounding box center [1318, 373] width 17 height 17
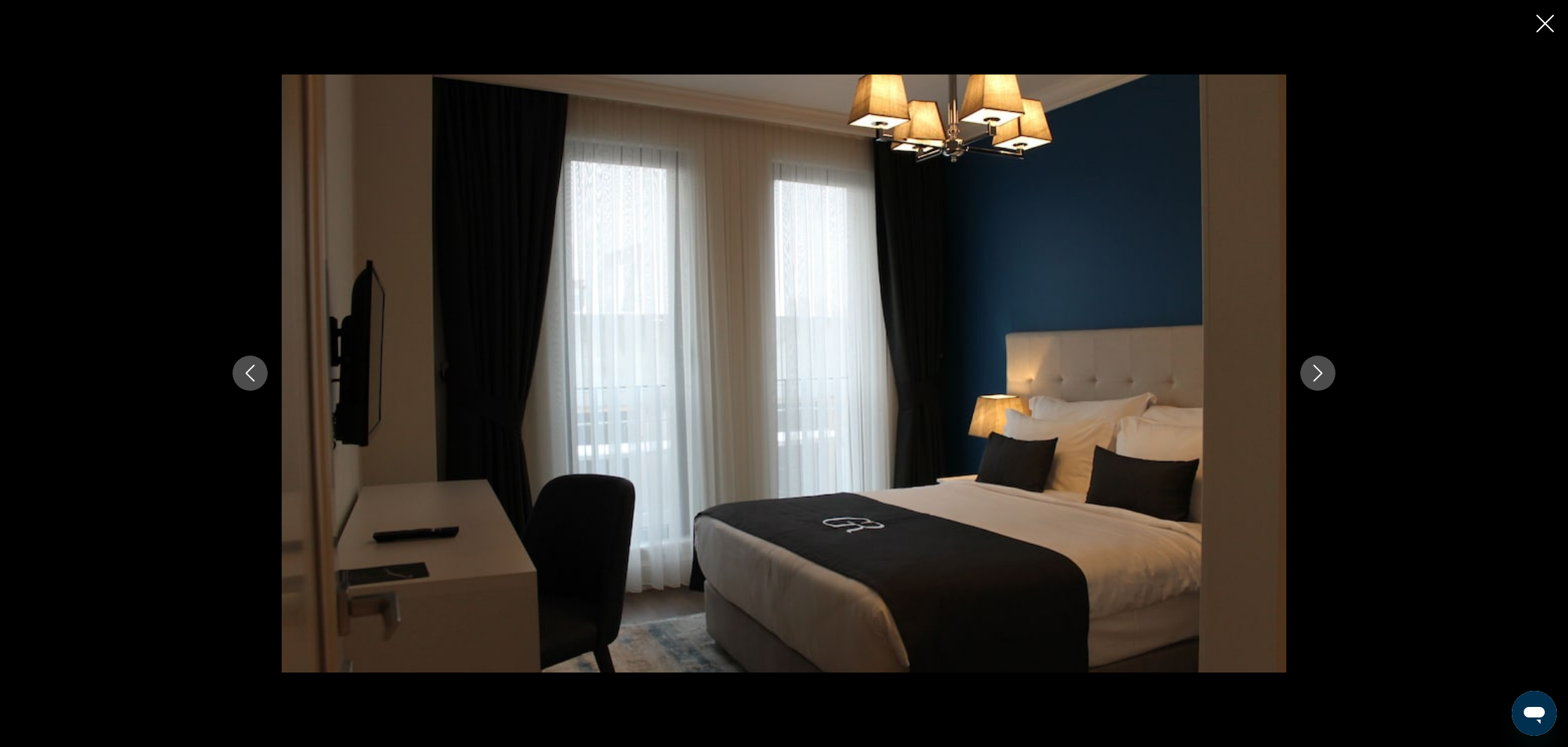
click at [1317, 371] on icon "Next image" at bounding box center [1318, 373] width 17 height 17
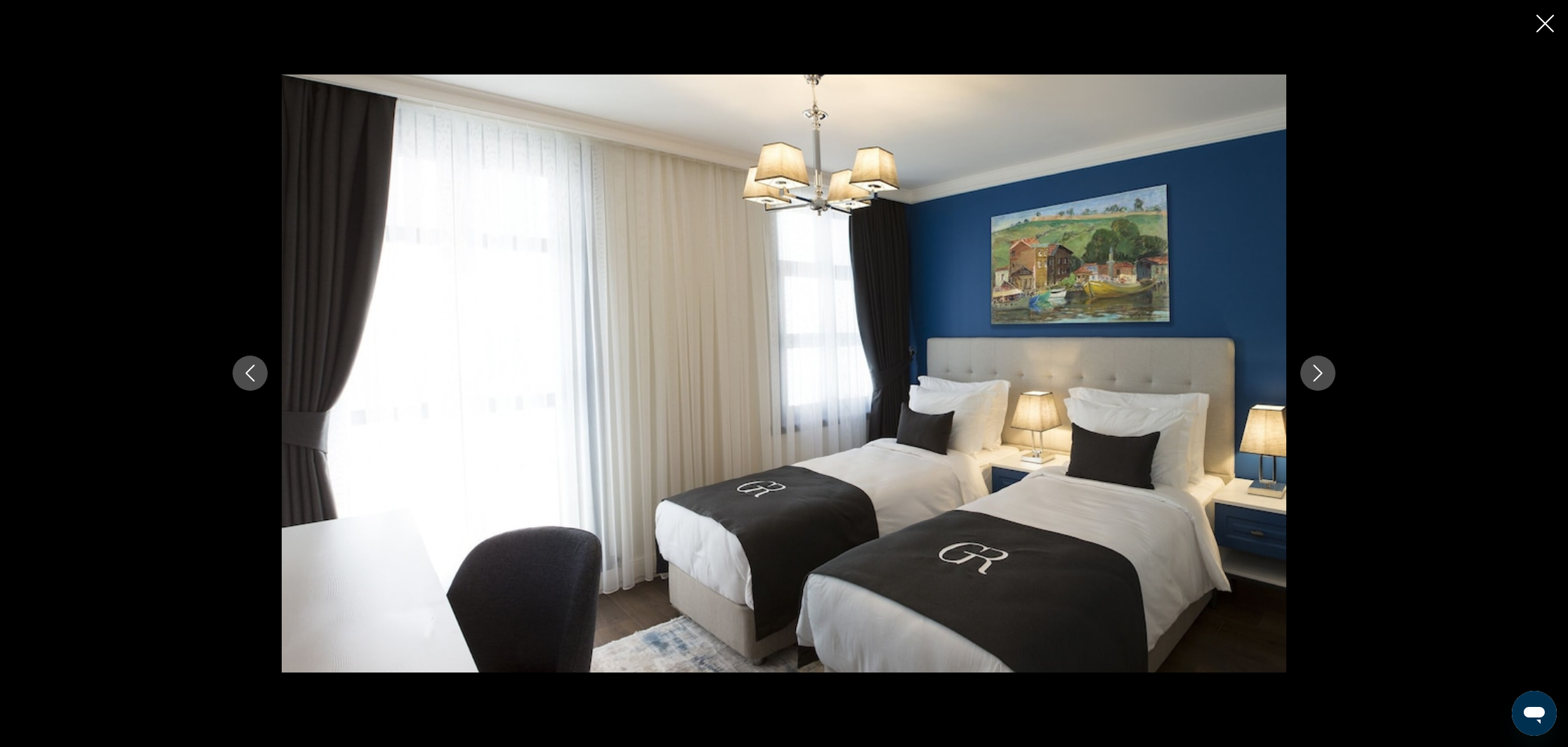
click at [1317, 371] on icon "Next image" at bounding box center [1318, 373] width 17 height 17
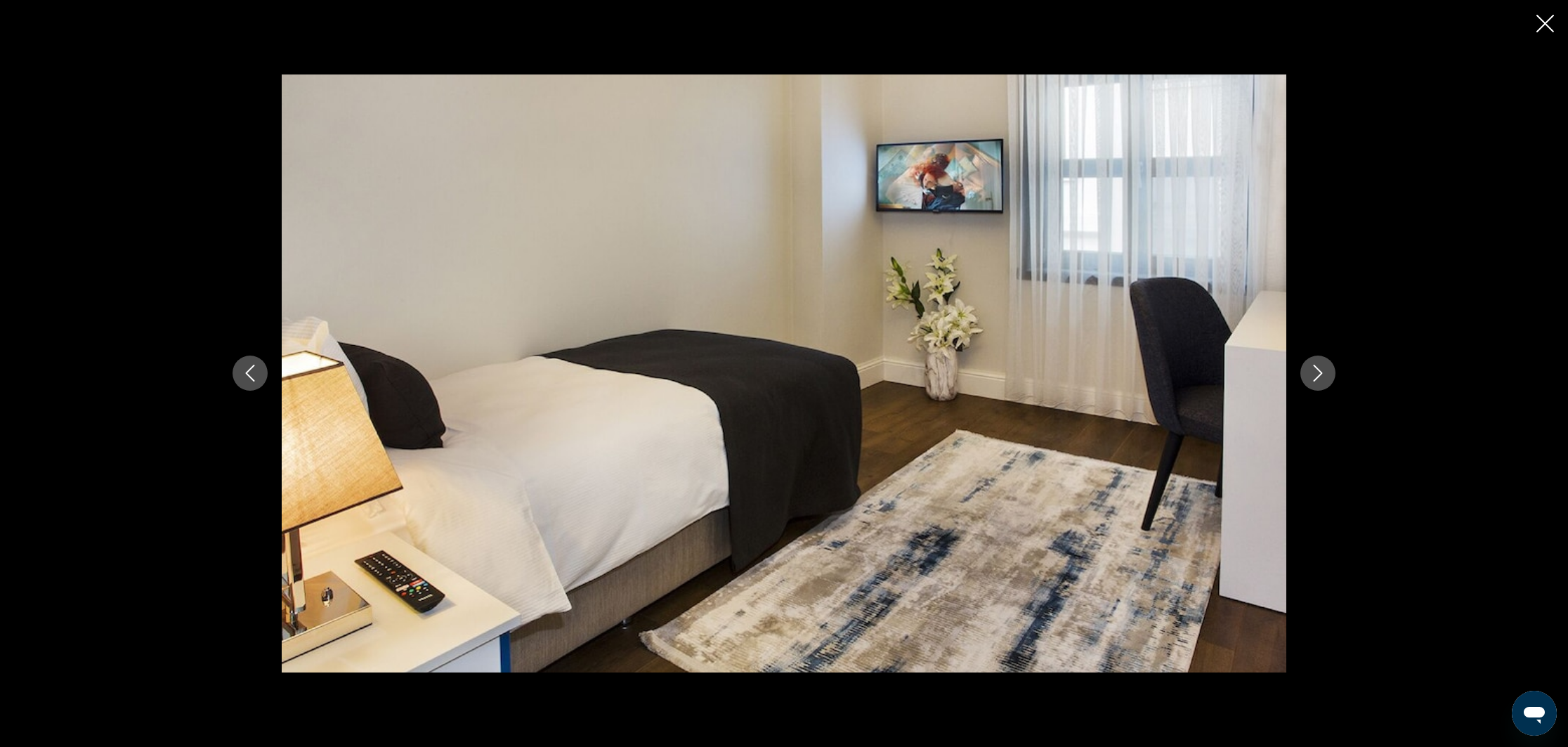
click at [1317, 371] on icon "Next image" at bounding box center [1318, 373] width 17 height 17
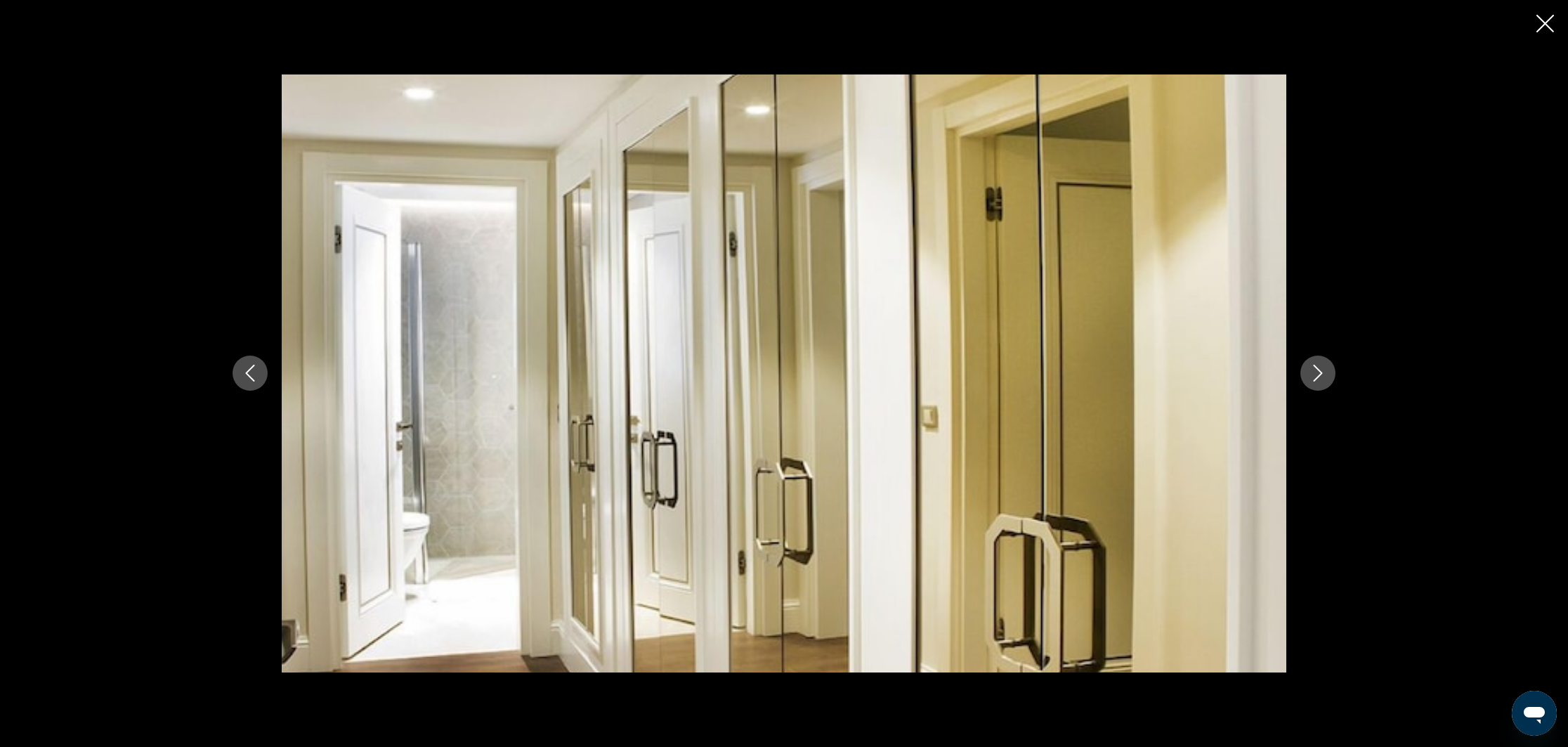
click at [1549, 24] on icon "Close slideshow" at bounding box center [1545, 24] width 18 height 18
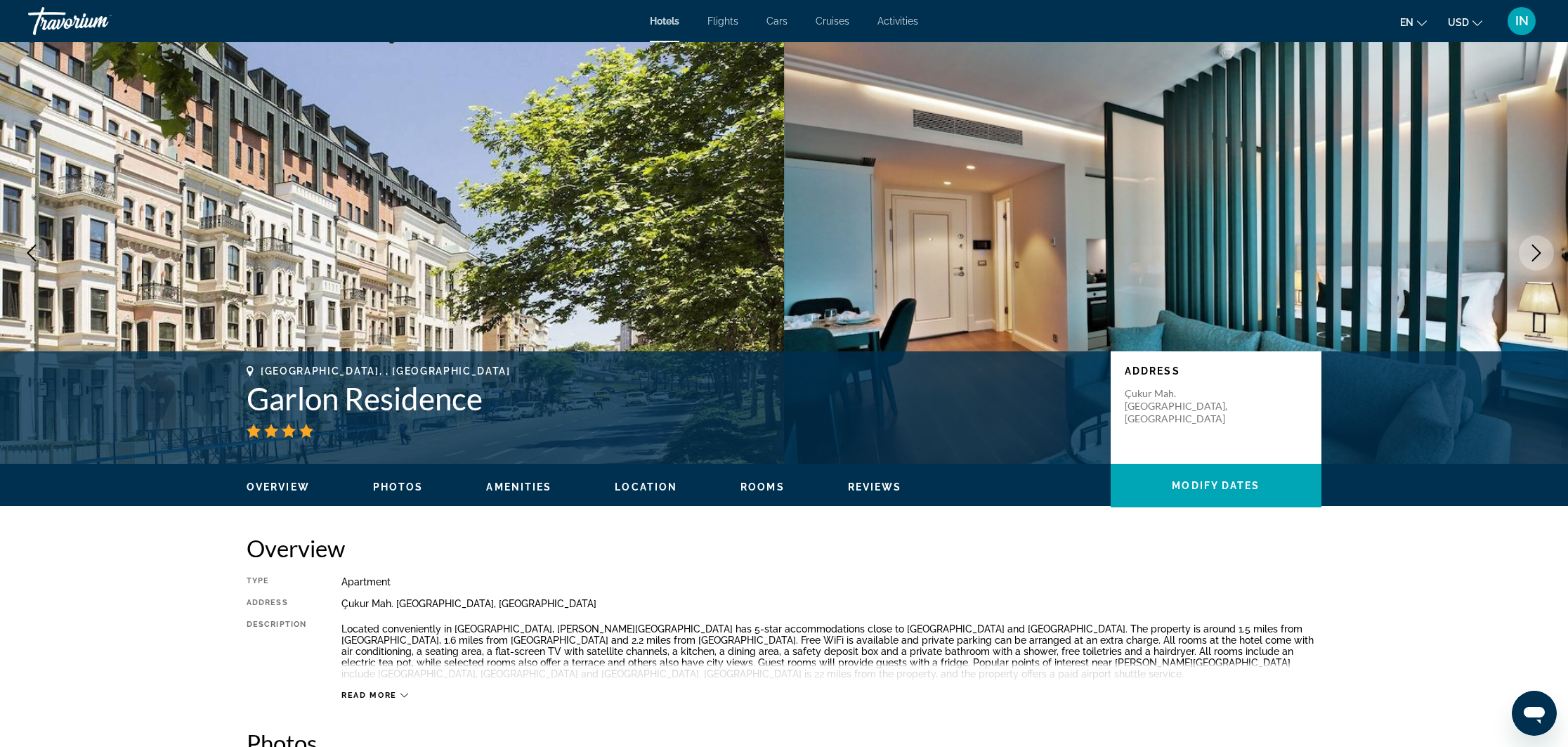
scroll to position [0, 0]
drag, startPoint x: 239, startPoint y: 367, endPoint x: 258, endPoint y: 374, distance: 20.2
click at [258, 374] on div "[GEOGRAPHIC_DATA], , [DEMOGRAPHIC_DATA] [PERSON_NAME] Residence Address [GEOGRA…" at bounding box center [784, 408] width 1131 height 84
drag, startPoint x: 244, startPoint y: 366, endPoint x: 489, endPoint y: 420, distance: 250.9
click at [489, 420] on div "[GEOGRAPHIC_DATA], , [DEMOGRAPHIC_DATA] [PERSON_NAME] Residence Address [GEOGRA…" at bounding box center [784, 408] width 1131 height 84
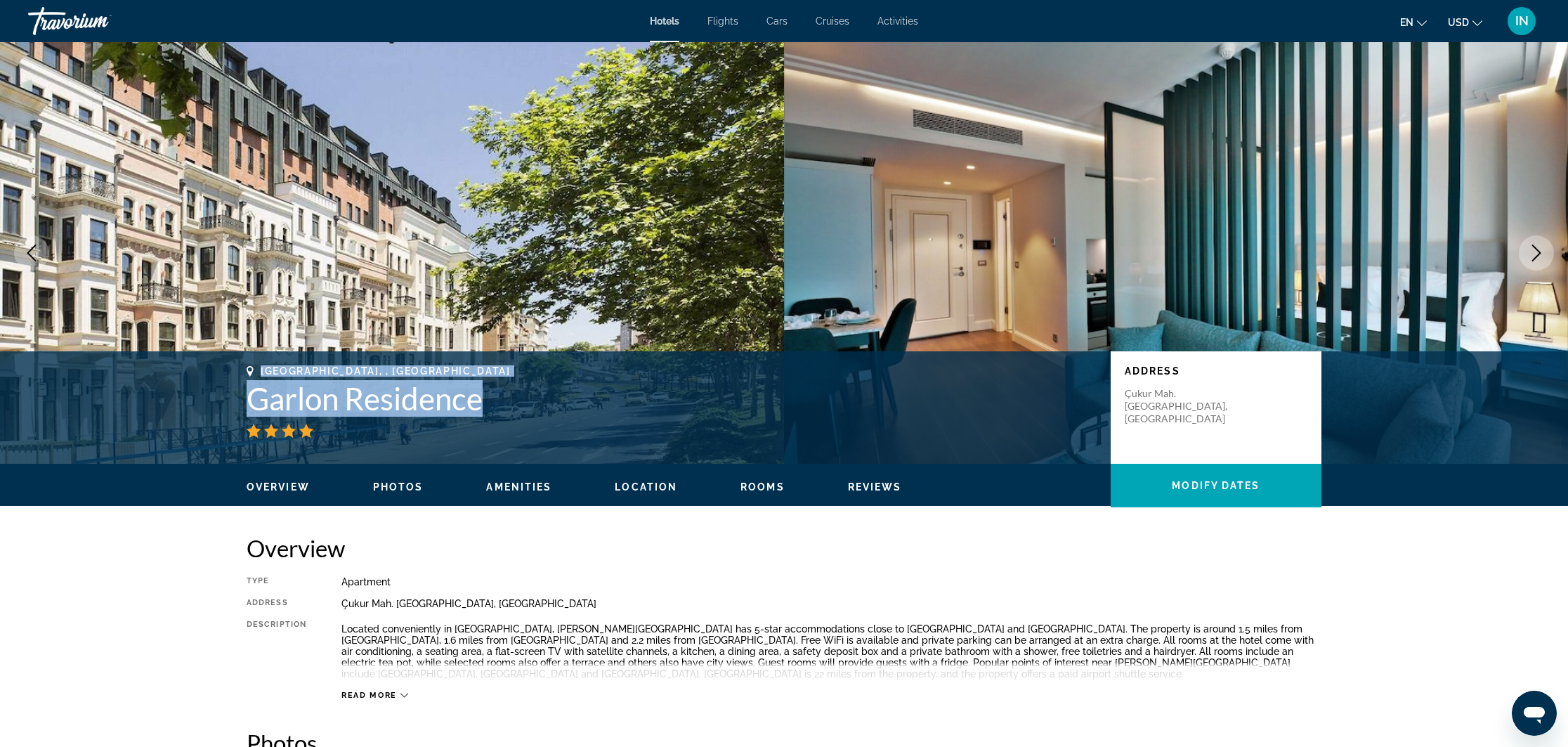
copy div "[GEOGRAPHIC_DATA], , [DEMOGRAPHIC_DATA] [PERSON_NAME] Residence"
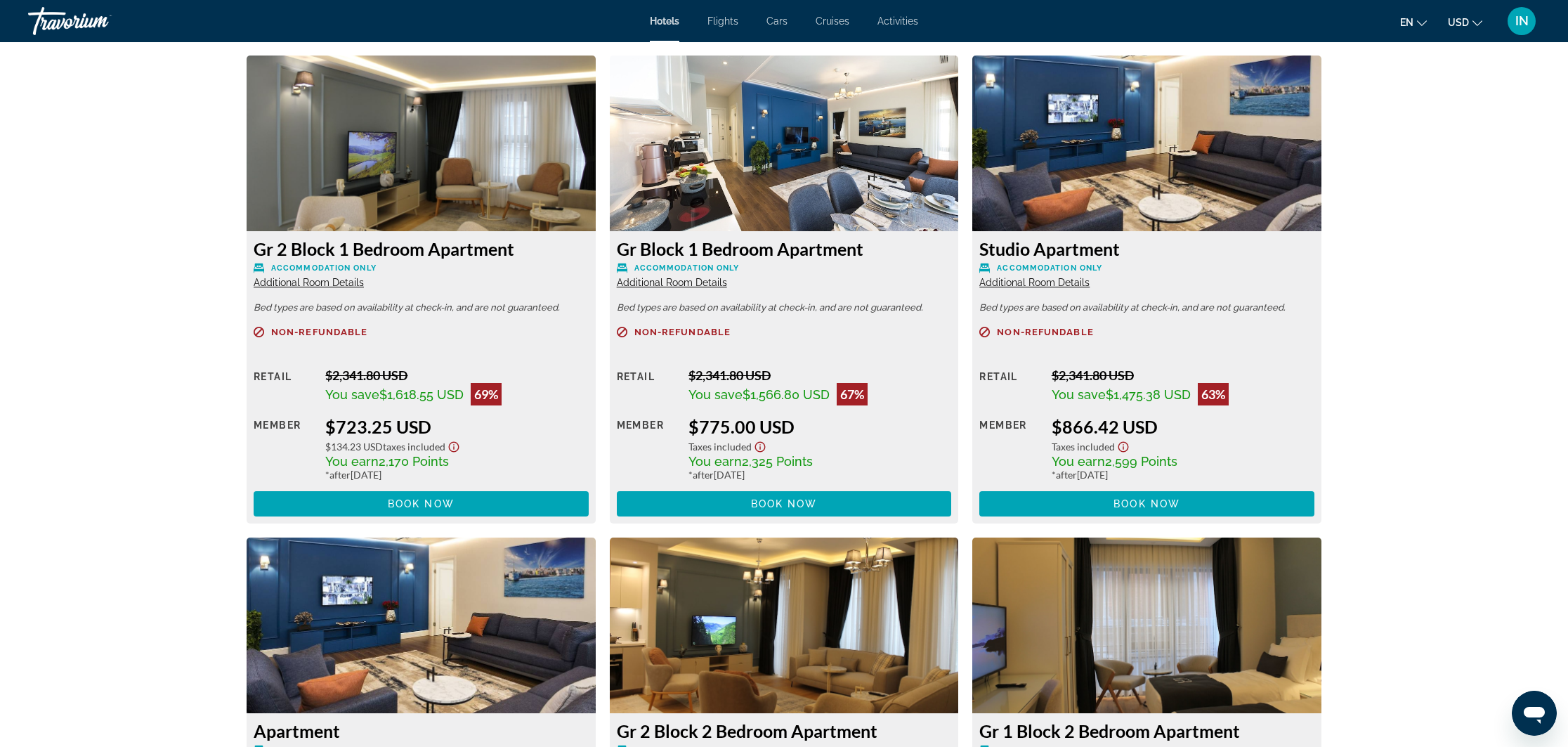
scroll to position [1892, 0]
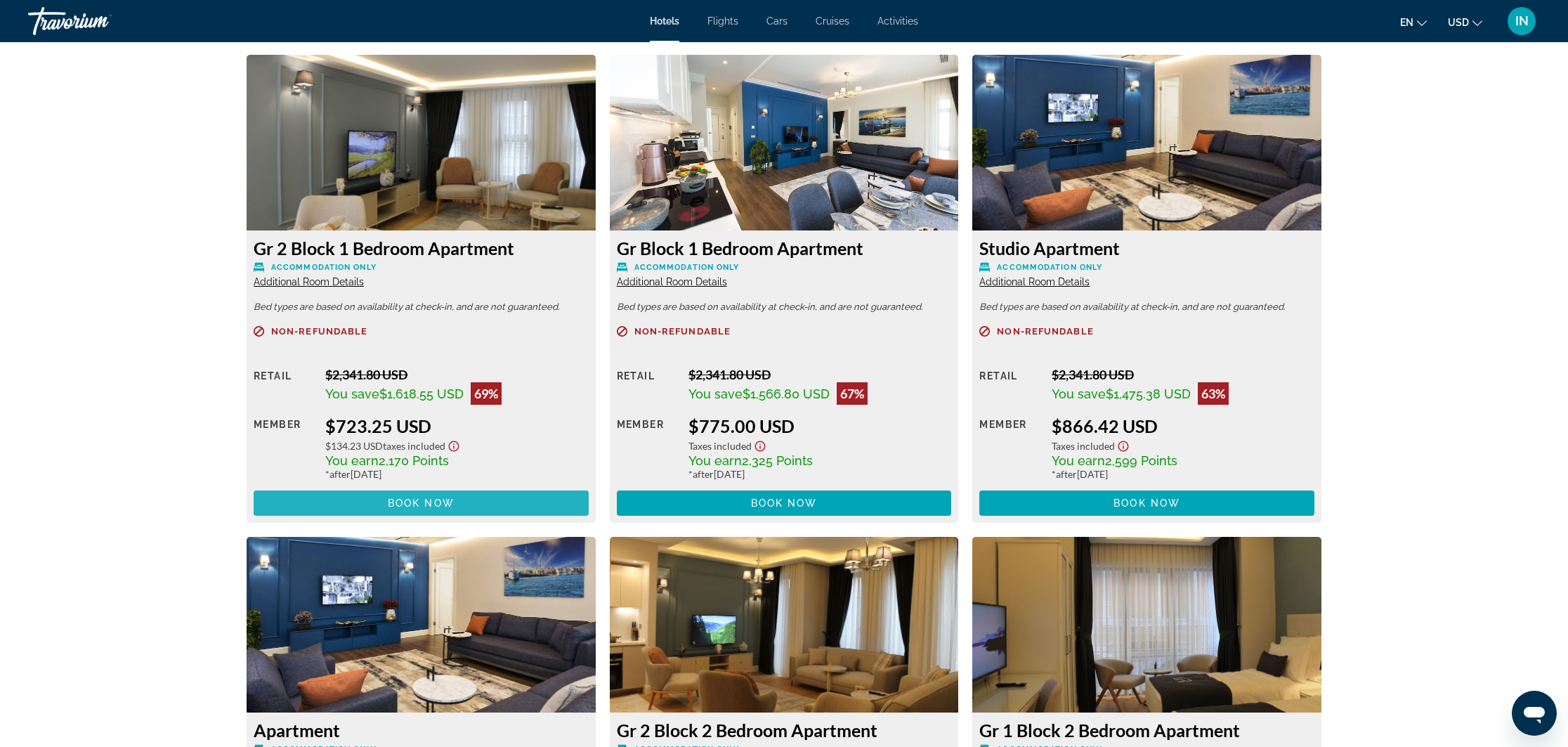
click at [437, 505] on span "Book now" at bounding box center [421, 502] width 67 height 11
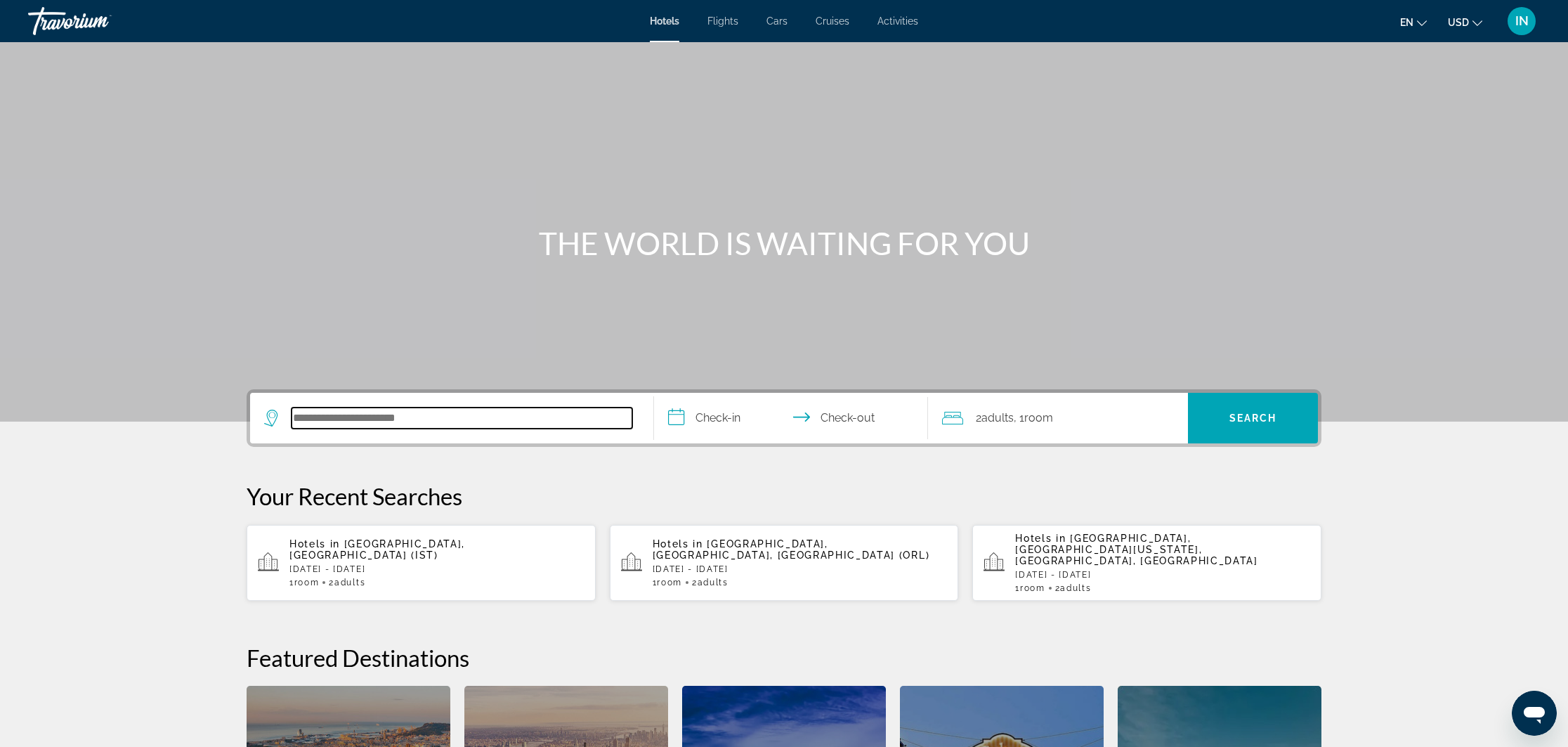
click at [439, 413] on input "Search hotel destination" at bounding box center [462, 418] width 341 height 21
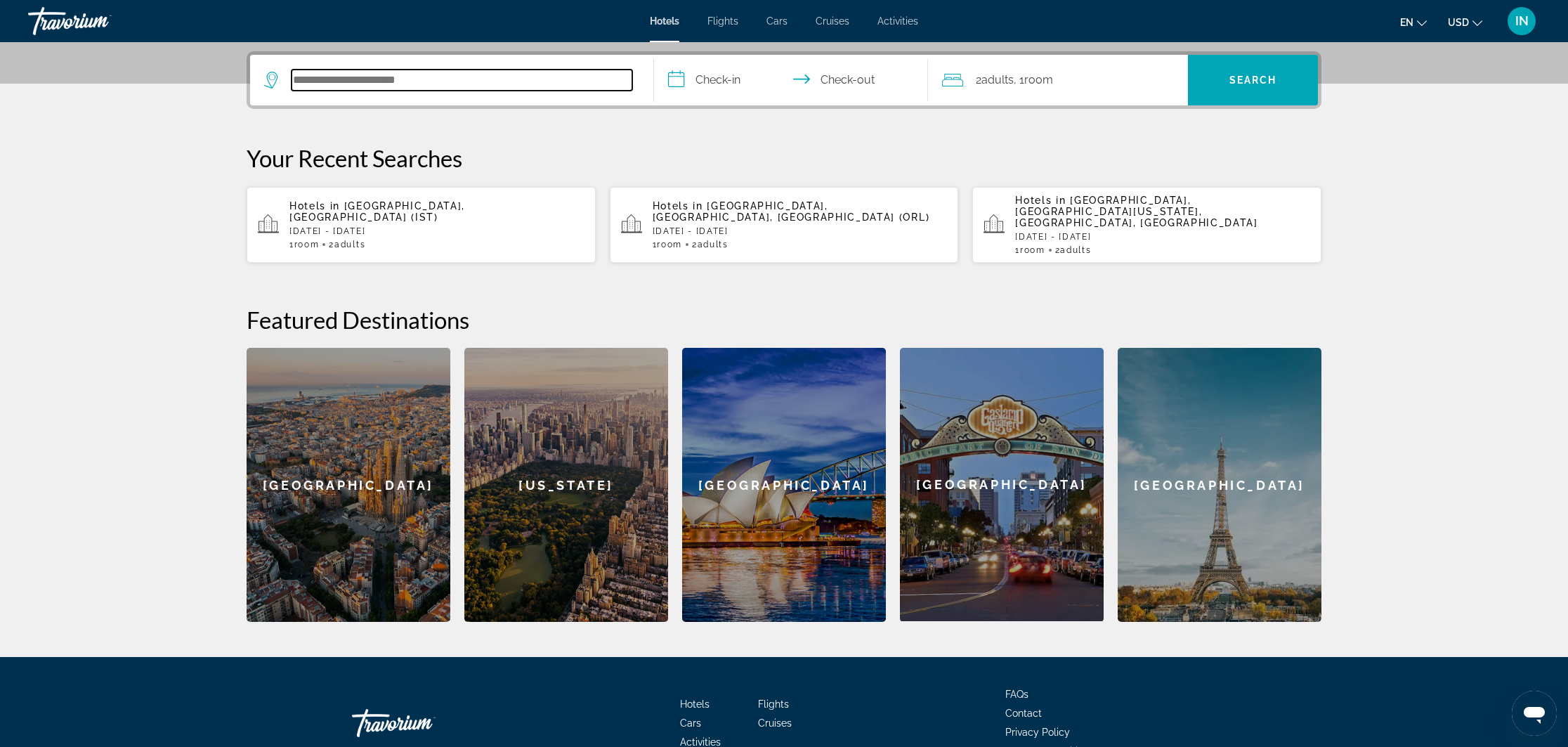
scroll to position [344, 0]
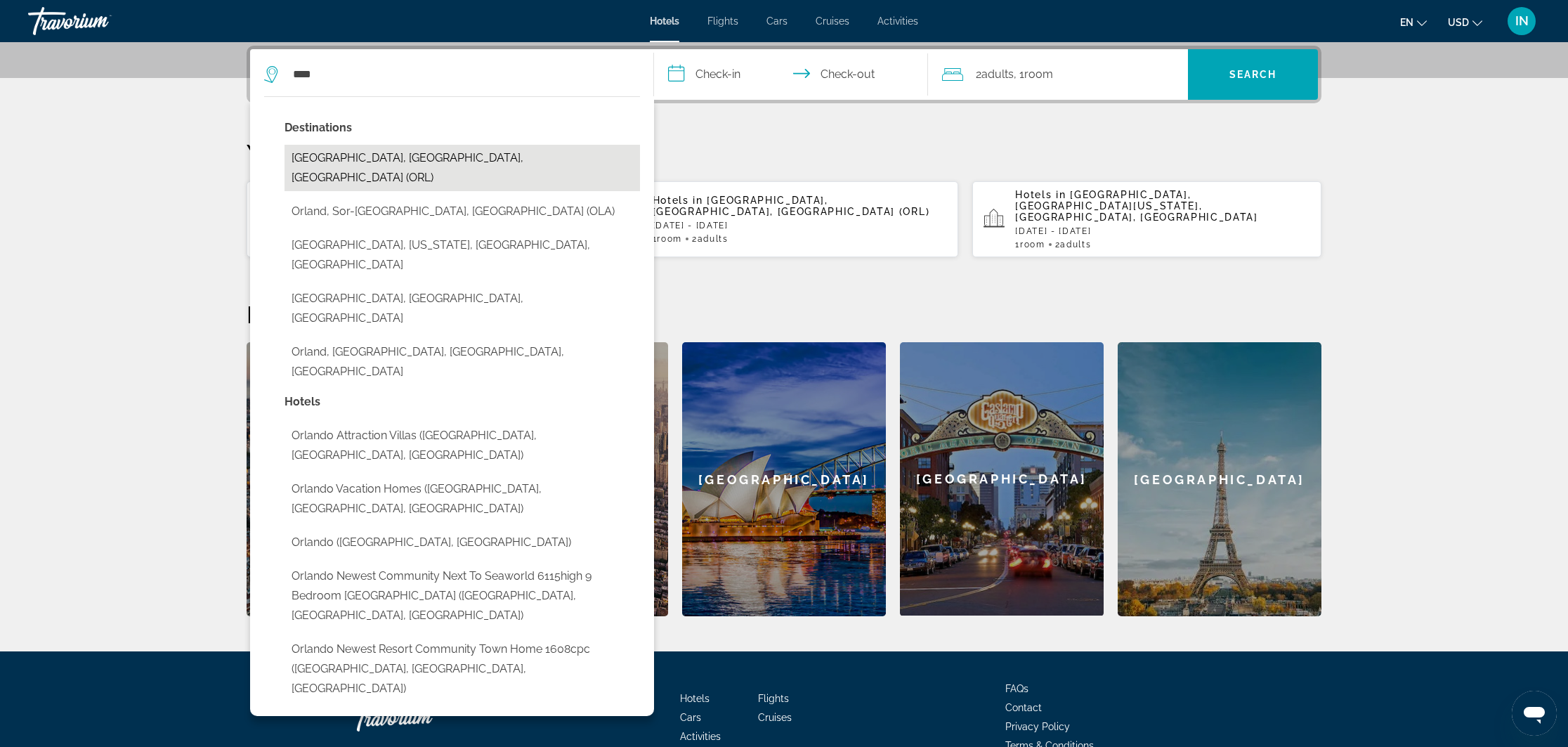
click at [393, 161] on button "[GEOGRAPHIC_DATA], [GEOGRAPHIC_DATA], [GEOGRAPHIC_DATA] (ORL)" at bounding box center [462, 167] width 356 height 47
type input "**********"
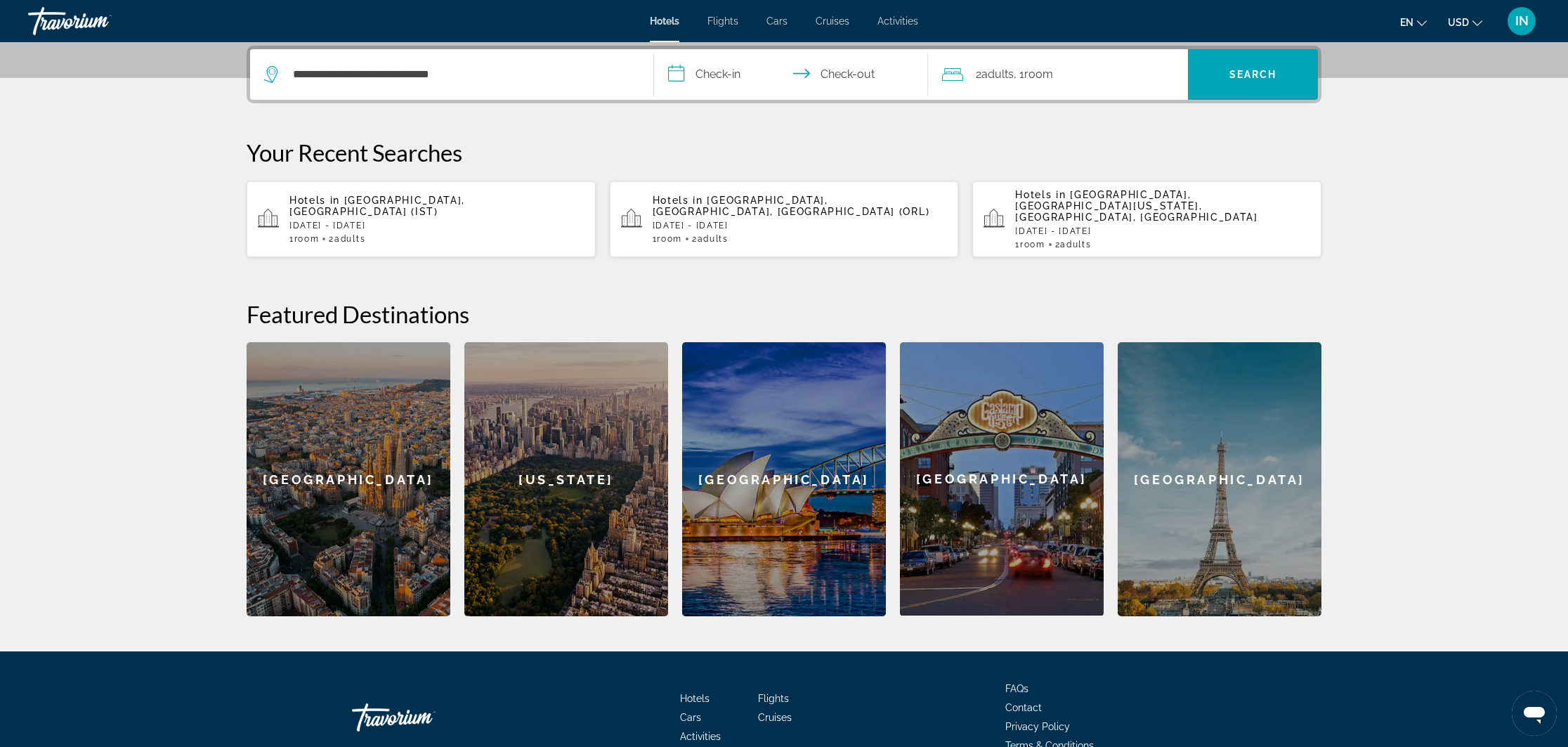
click at [679, 71] on input "**********" at bounding box center [794, 76] width 279 height 55
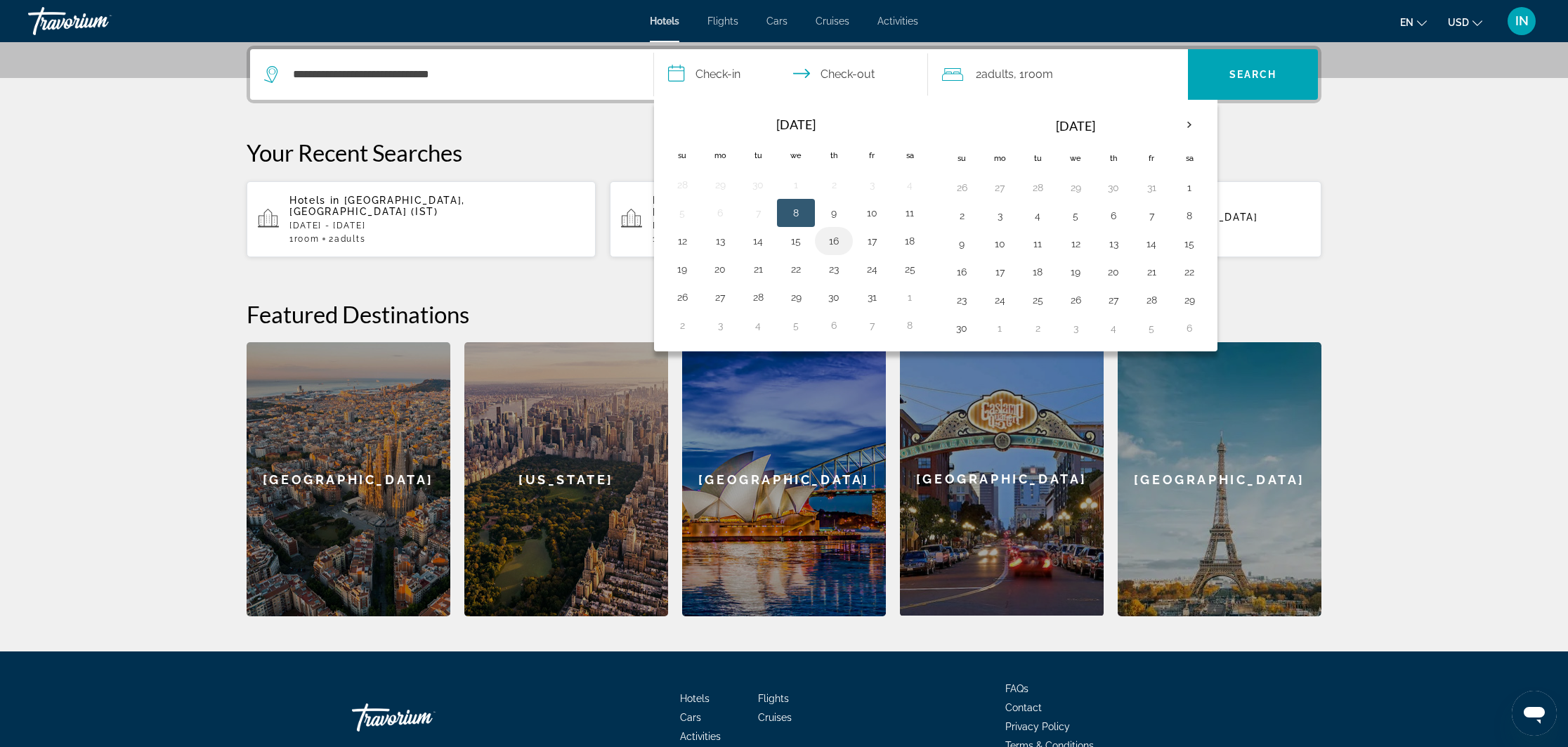
click at [835, 239] on button "16" at bounding box center [834, 241] width 22 height 20
click at [793, 269] on button "22" at bounding box center [796, 269] width 22 height 20
type input "**********"
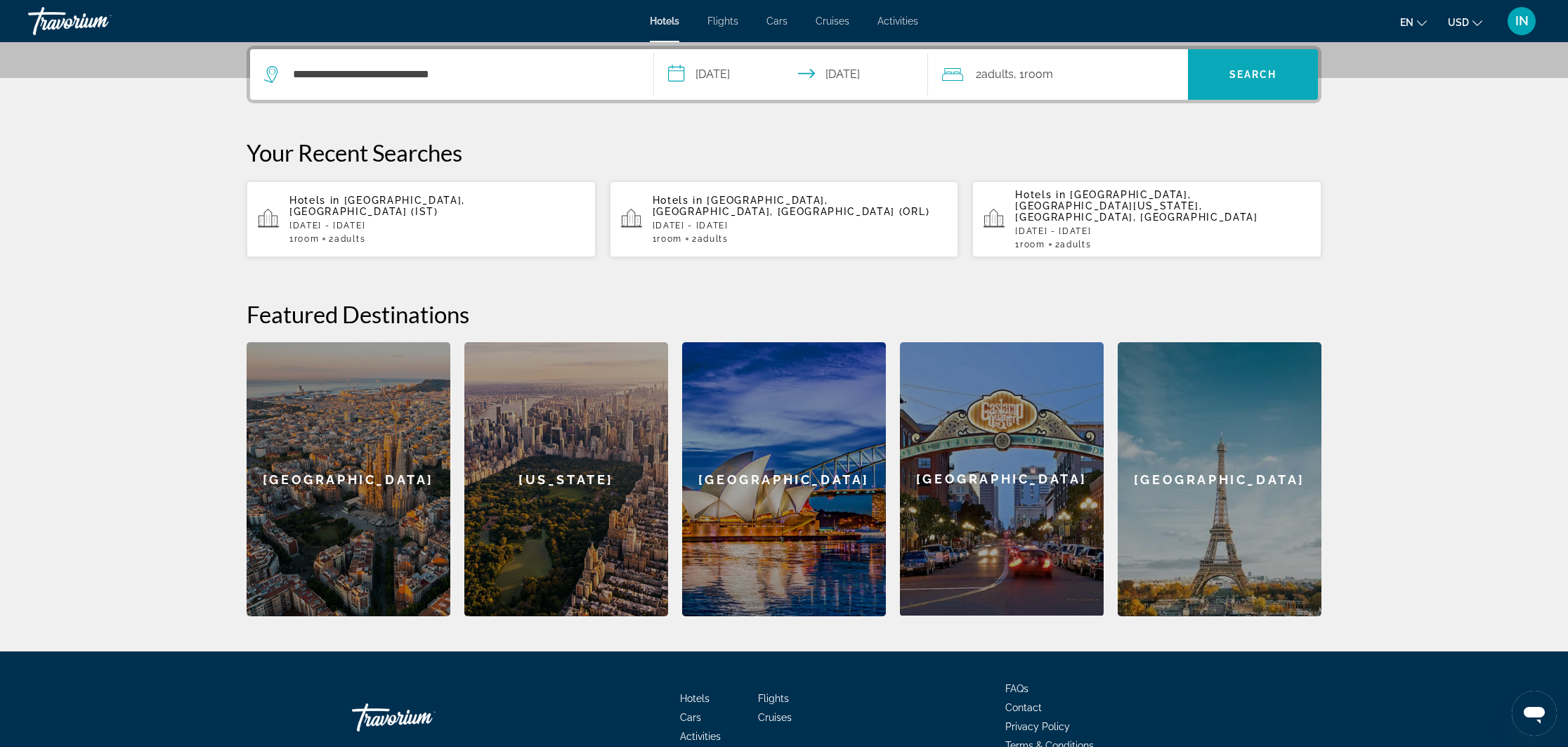
click at [1236, 76] on span "Search" at bounding box center [1253, 74] width 47 height 11
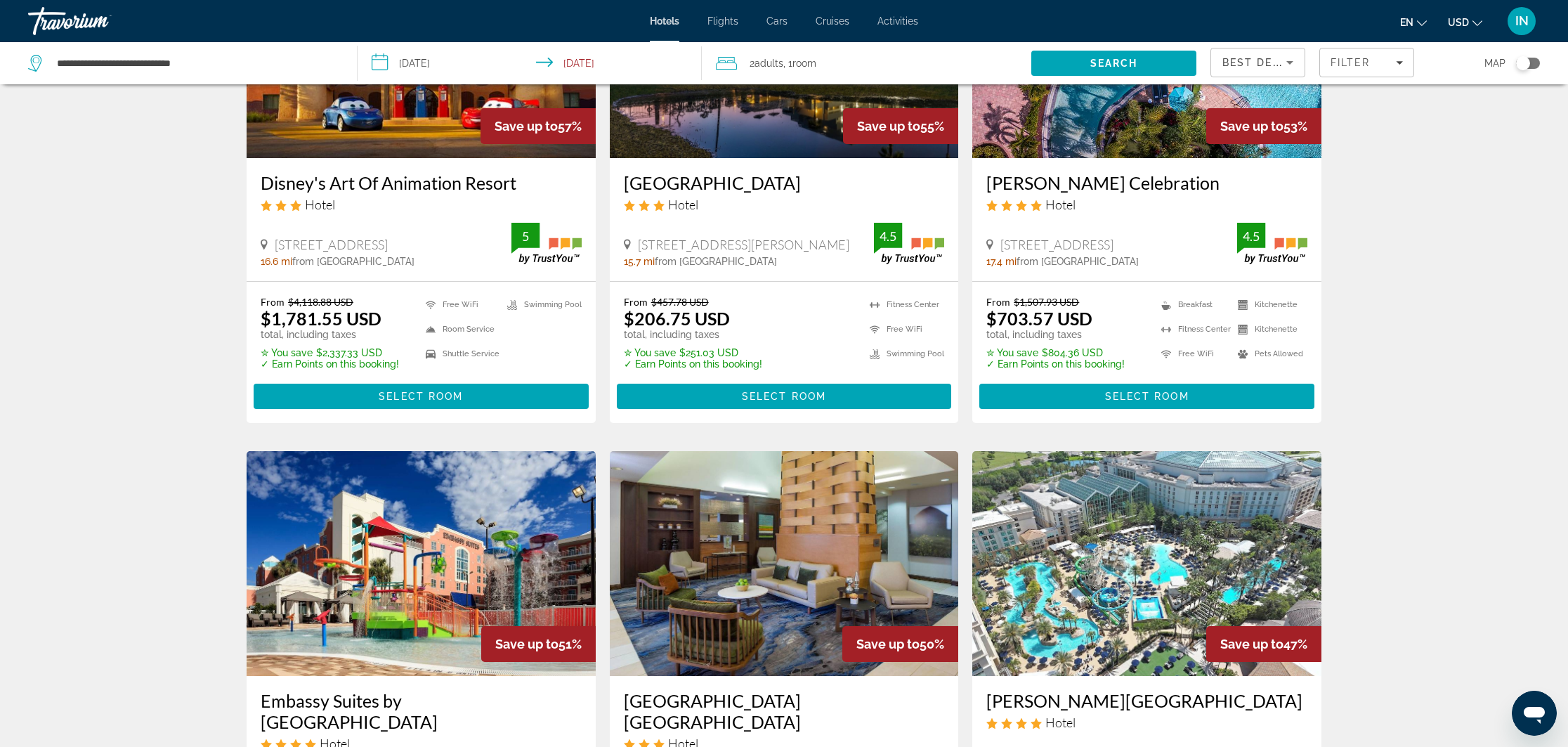
scroll to position [195, 0]
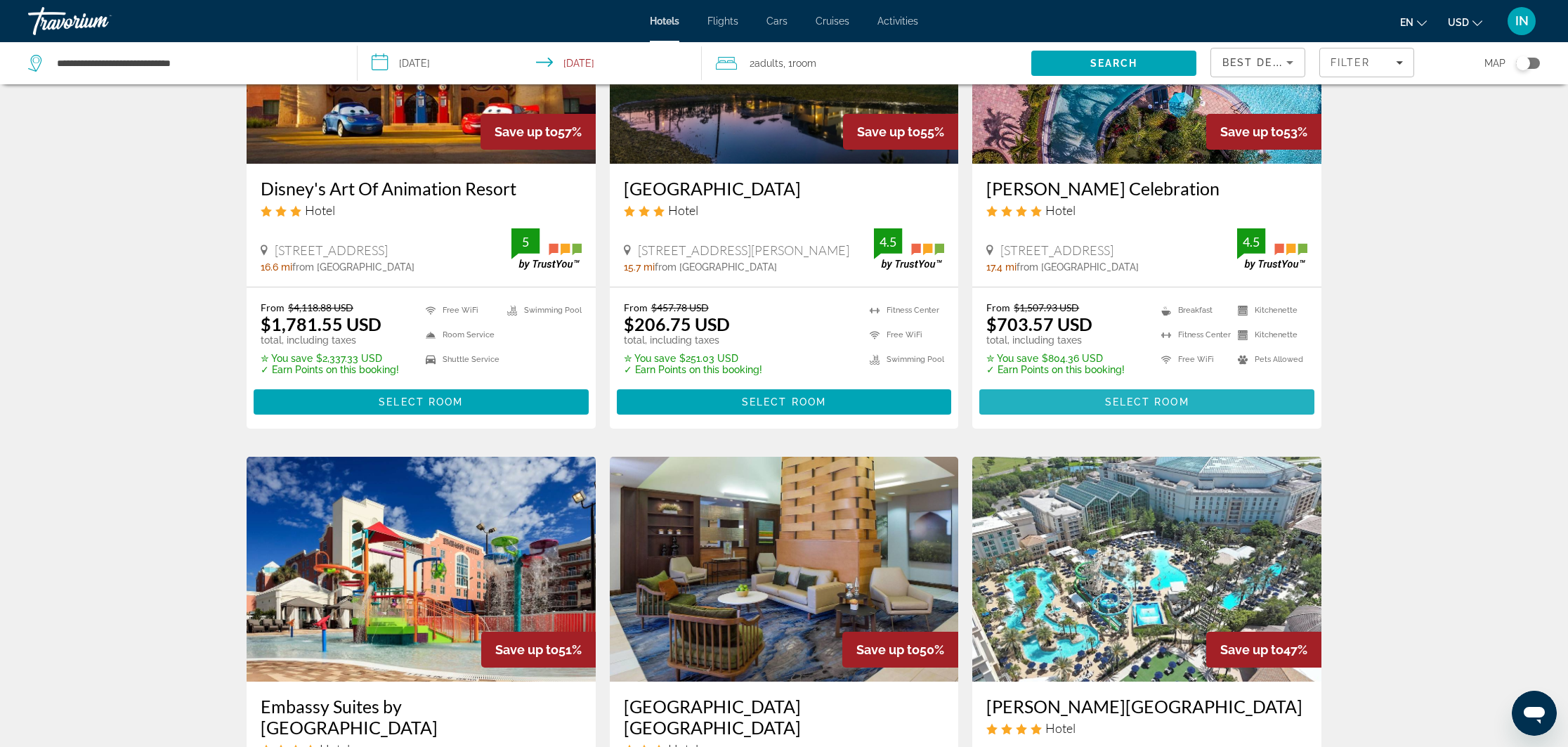
click at [1100, 399] on span "Main content" at bounding box center [1146, 402] width 335 height 34
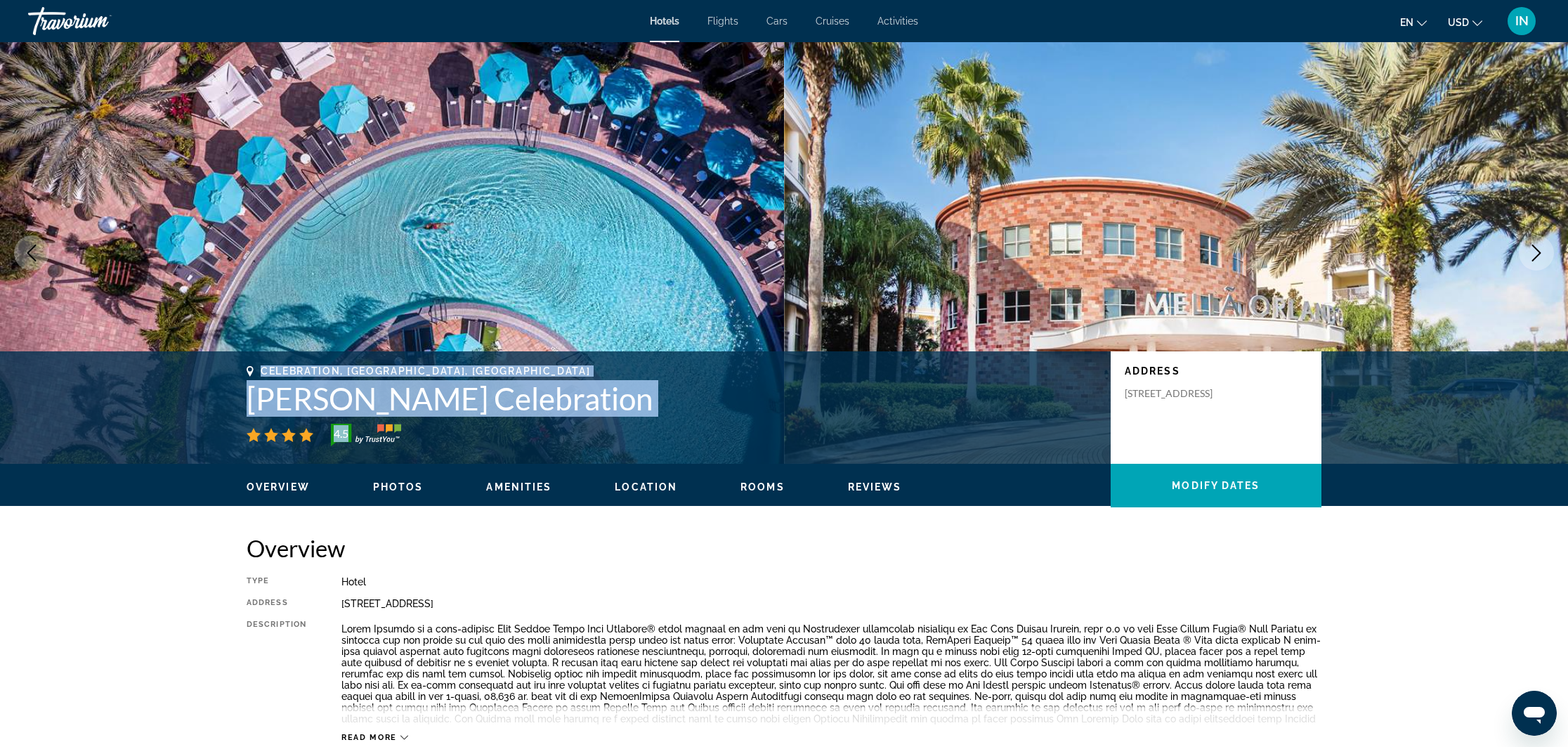
drag, startPoint x: 247, startPoint y: 367, endPoint x: 614, endPoint y: 425, distance: 371.6
click at [614, 425] on div "Celebration, FL, United States Meliá Orlando Celebration 4.5" at bounding box center [671, 405] width 850 height 81
copy div "Celebration, FL, United States Meliá Orlando Celebration 4.5"
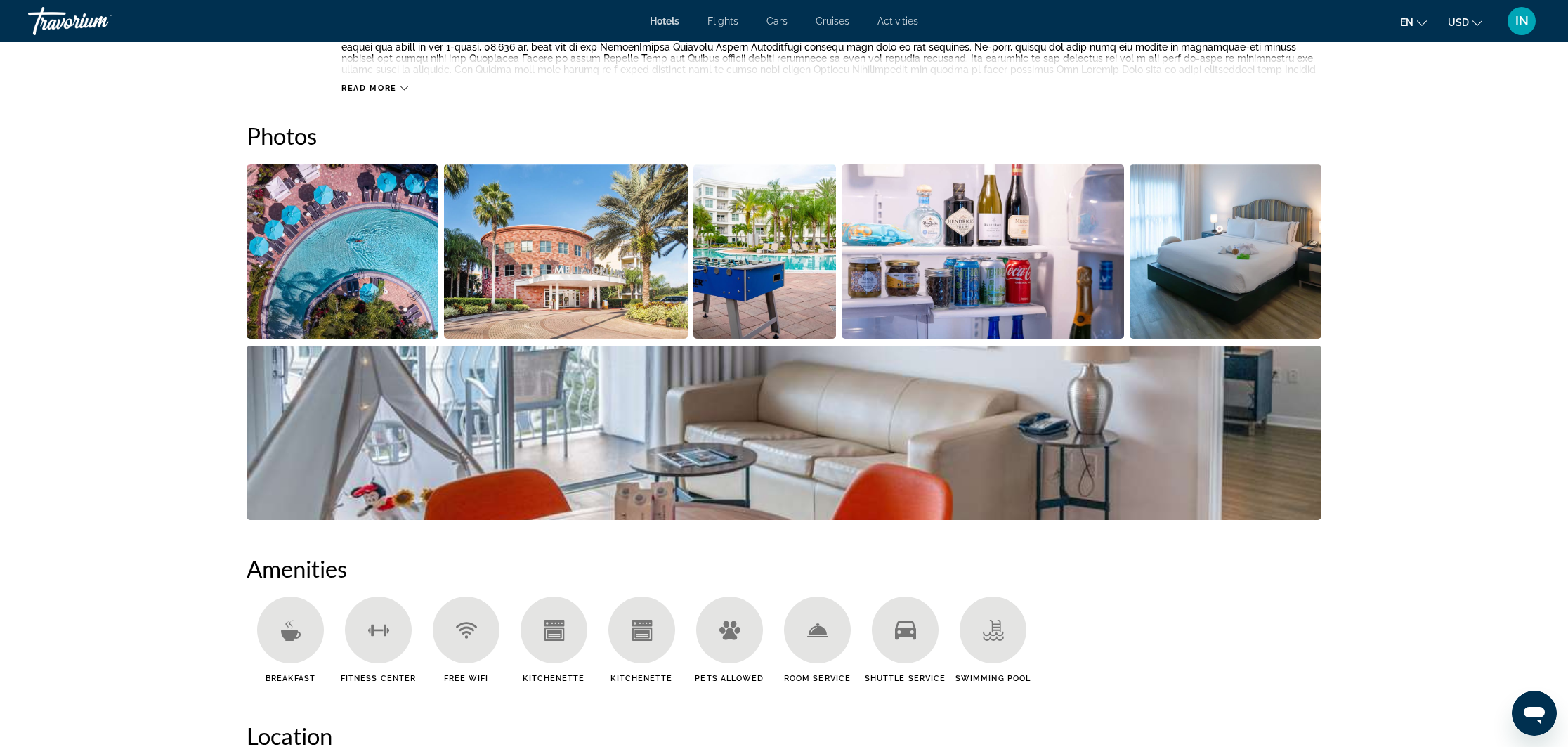
scroll to position [654, 0]
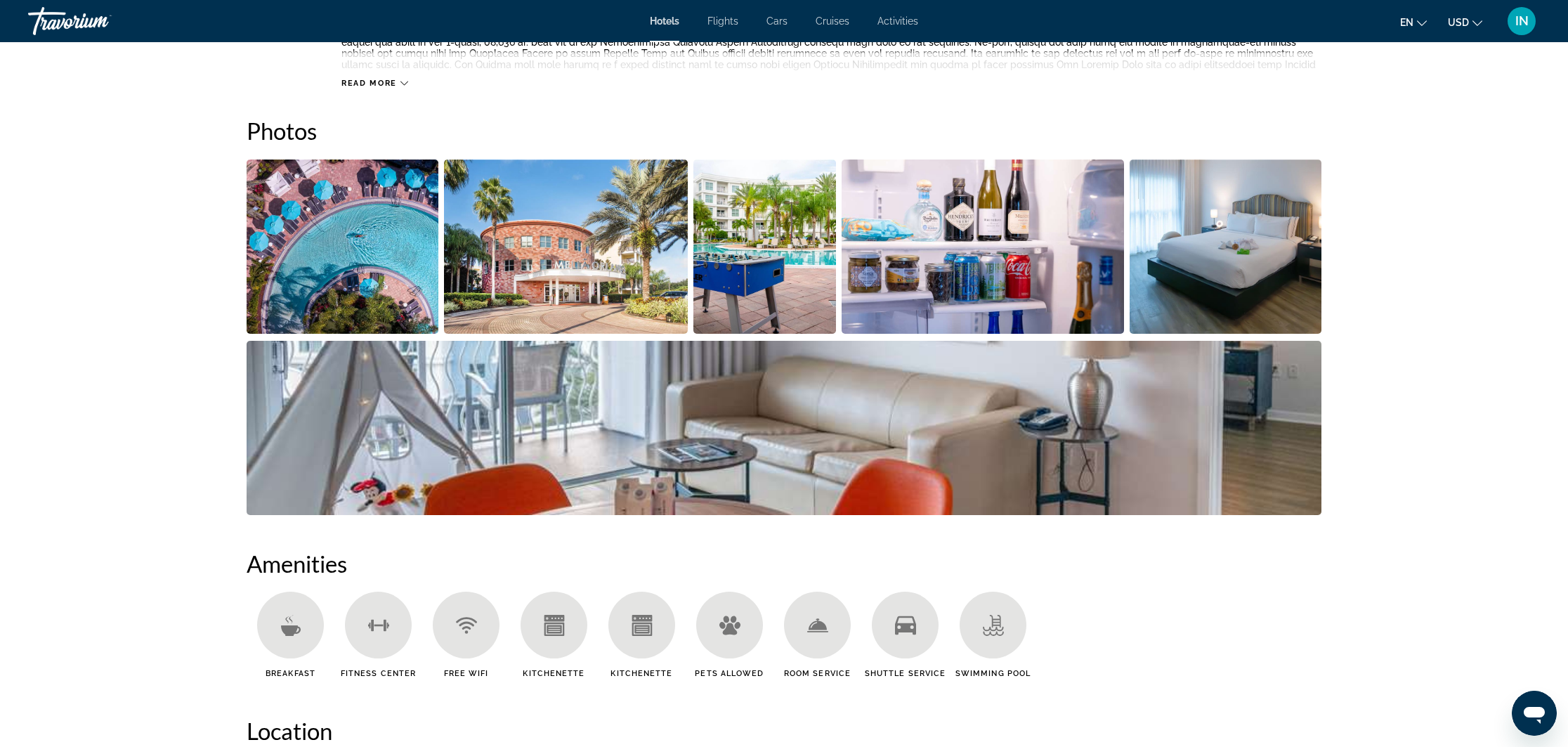
click at [369, 268] on img "Open full-screen image slider" at bounding box center [342, 246] width 192 height 174
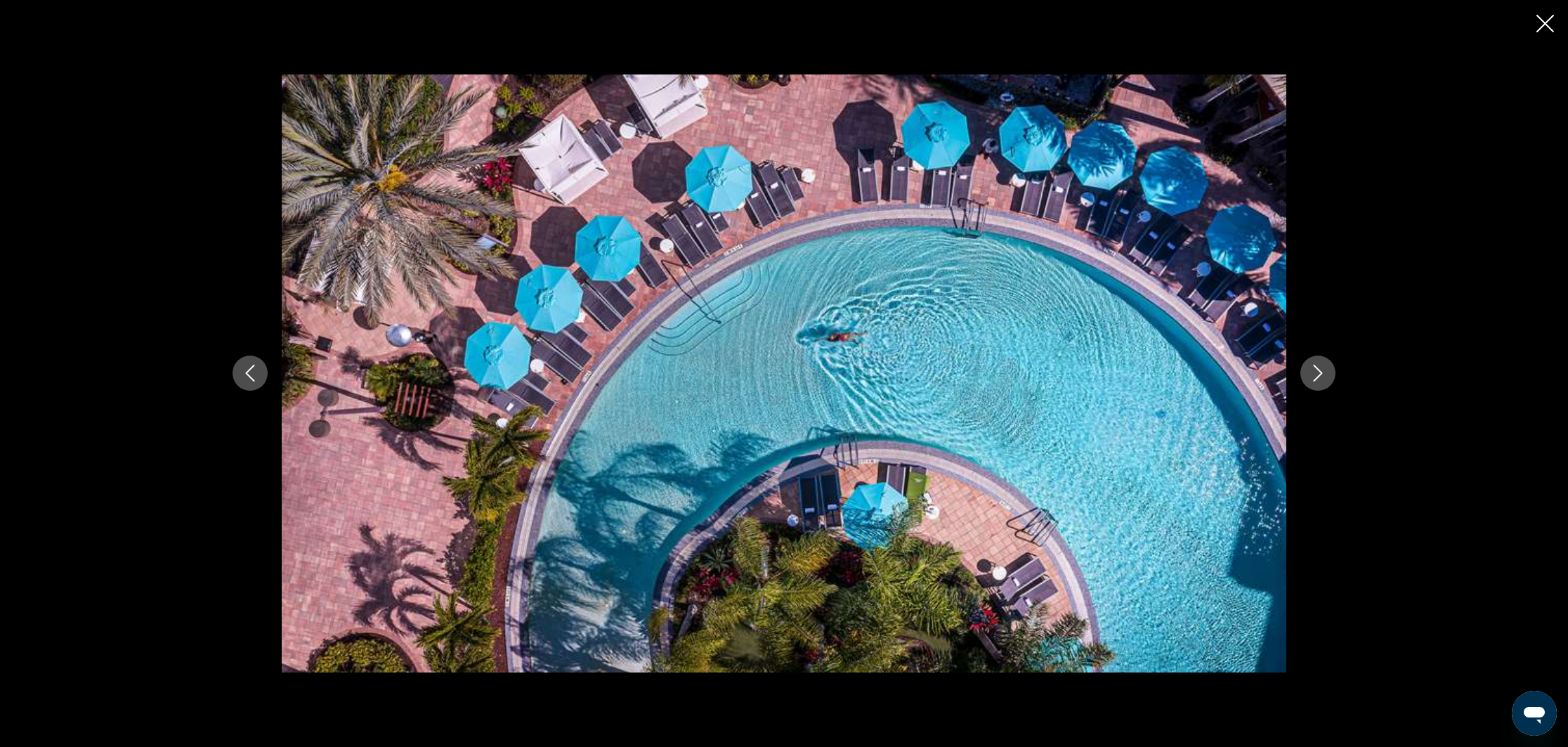
click at [1321, 374] on icon "Next image" at bounding box center [1318, 373] width 17 height 17
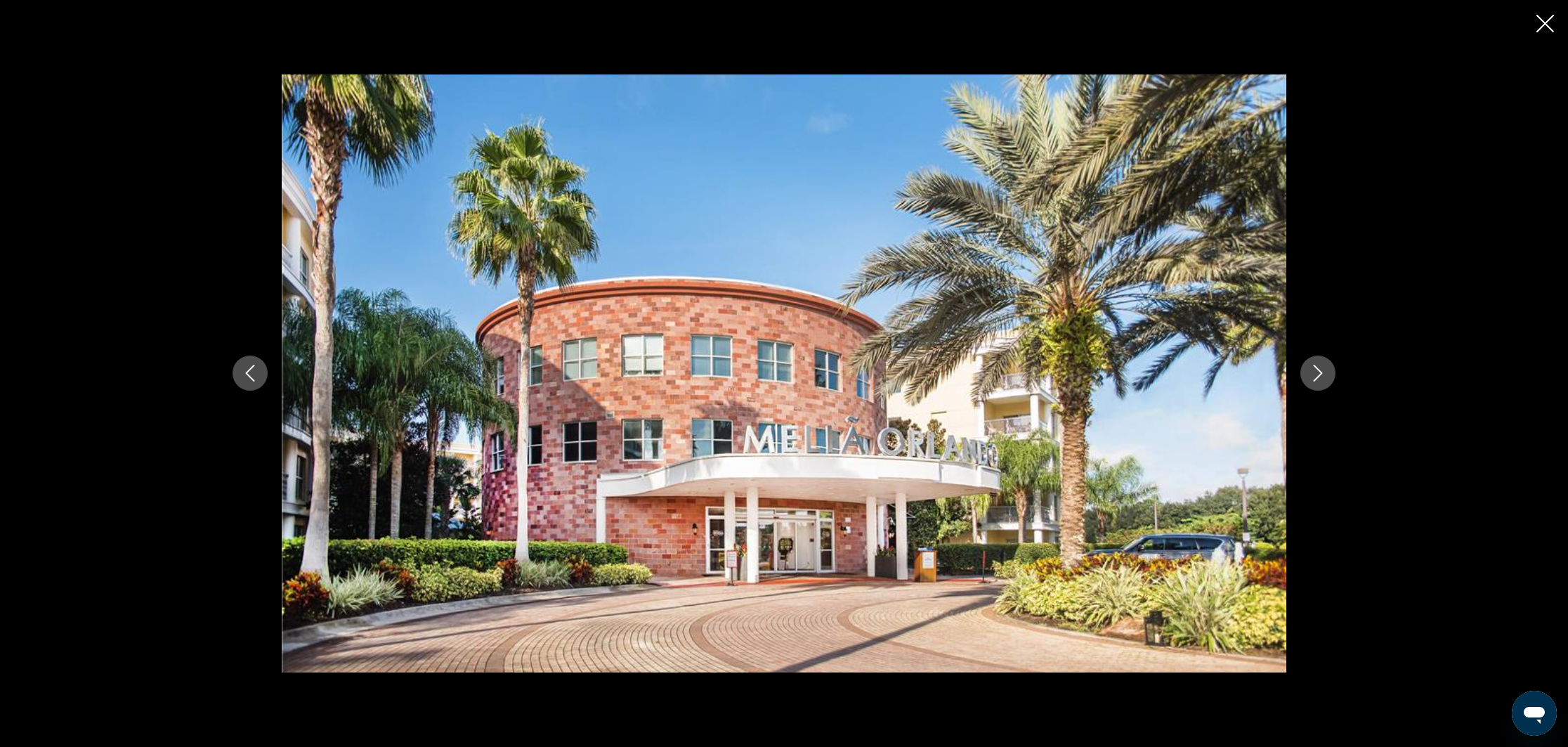
scroll to position [641, 0]
click at [1321, 374] on icon "Next image" at bounding box center [1318, 374] width 9 height 17
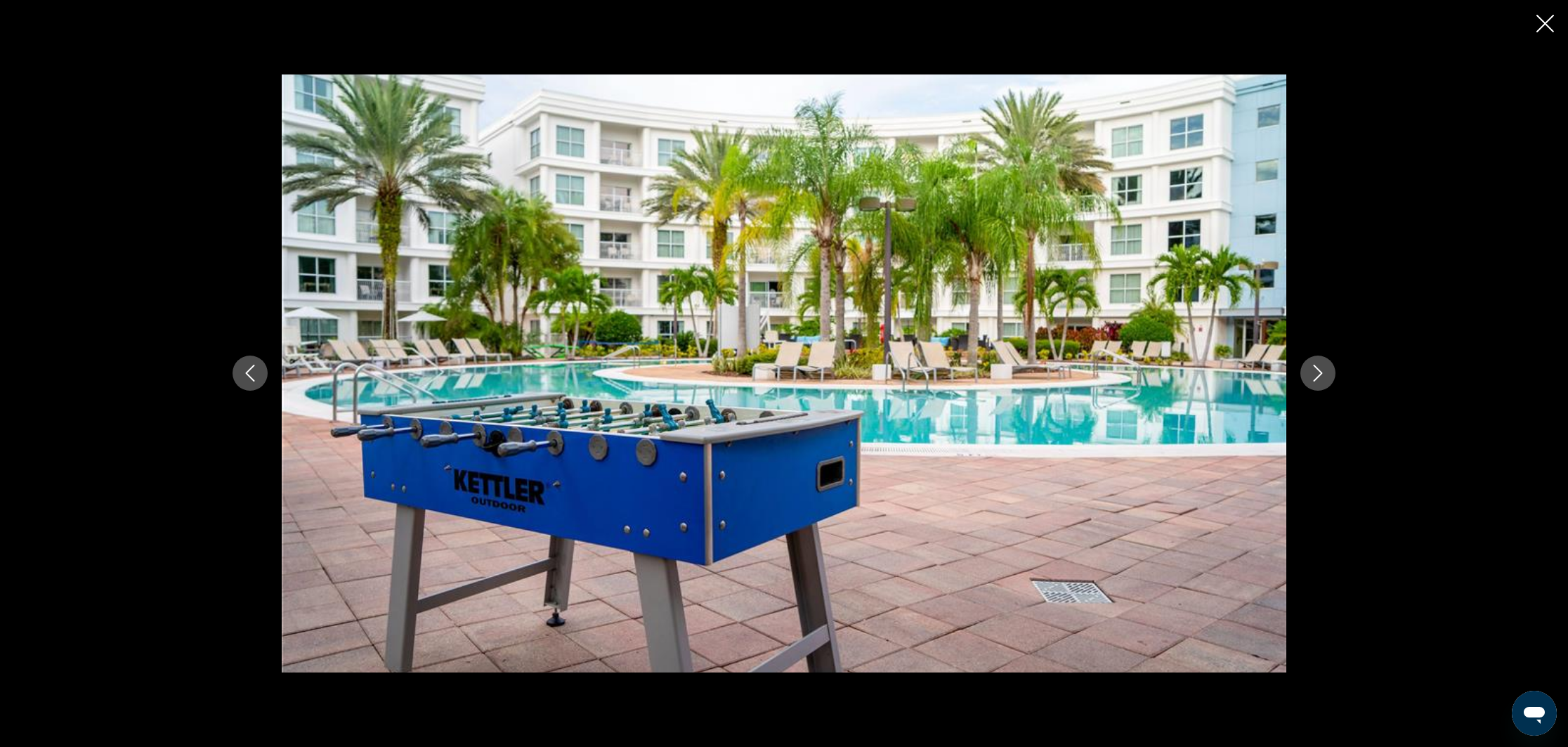
click at [1321, 374] on icon "Next image" at bounding box center [1318, 374] width 9 height 17
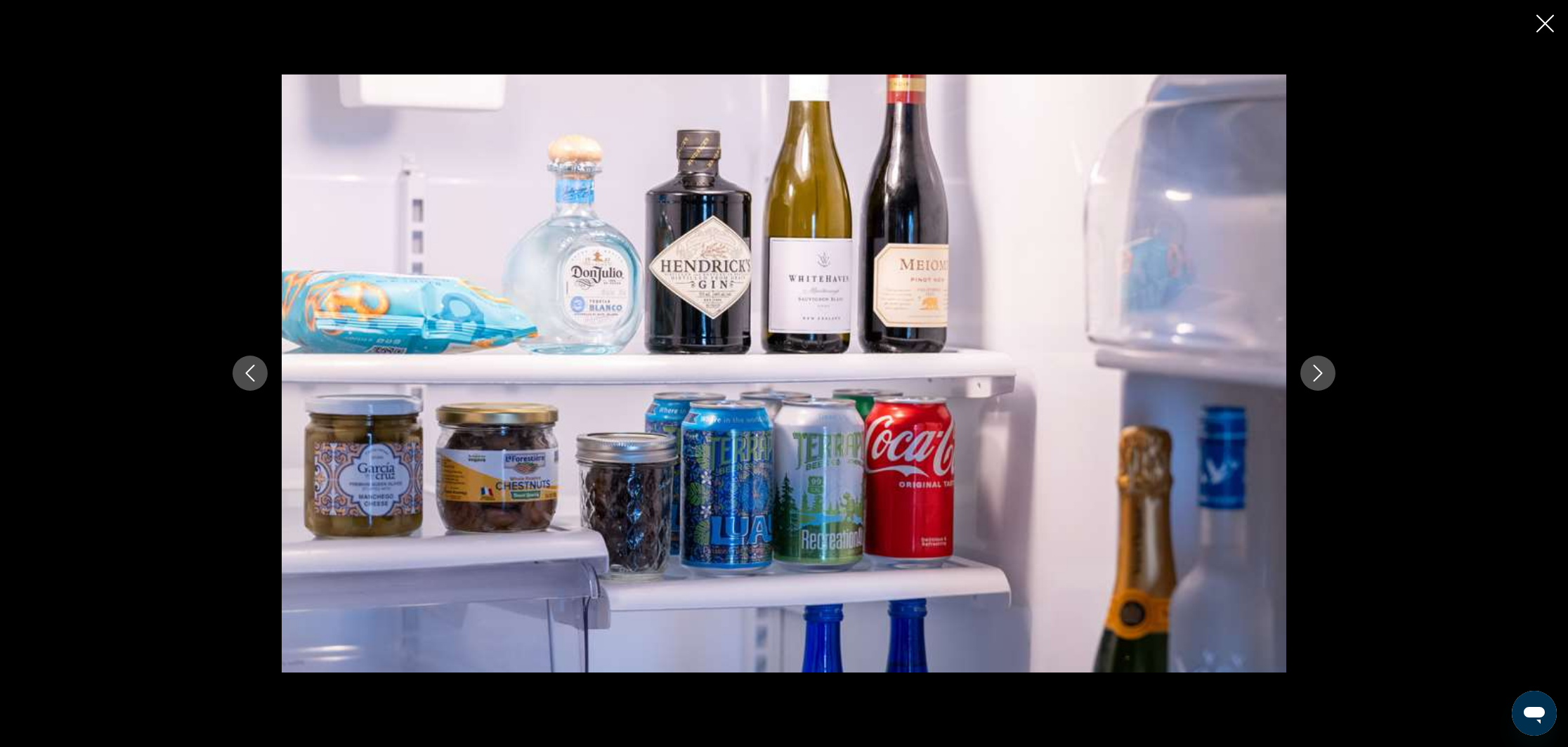
click at [1321, 374] on icon "Next image" at bounding box center [1318, 374] width 9 height 17
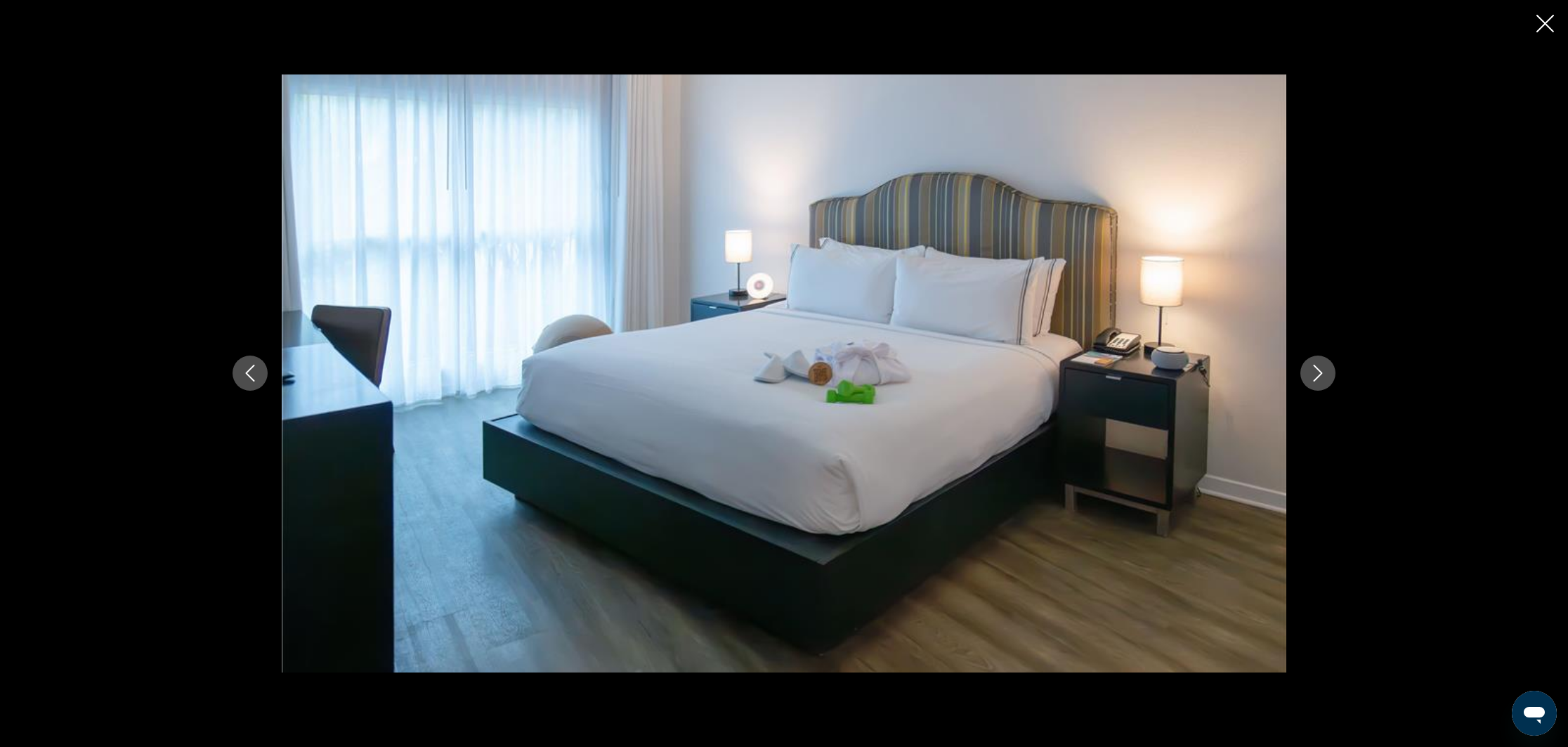
scroll to position [642, 0]
click at [1321, 374] on icon "Next image" at bounding box center [1318, 374] width 9 height 17
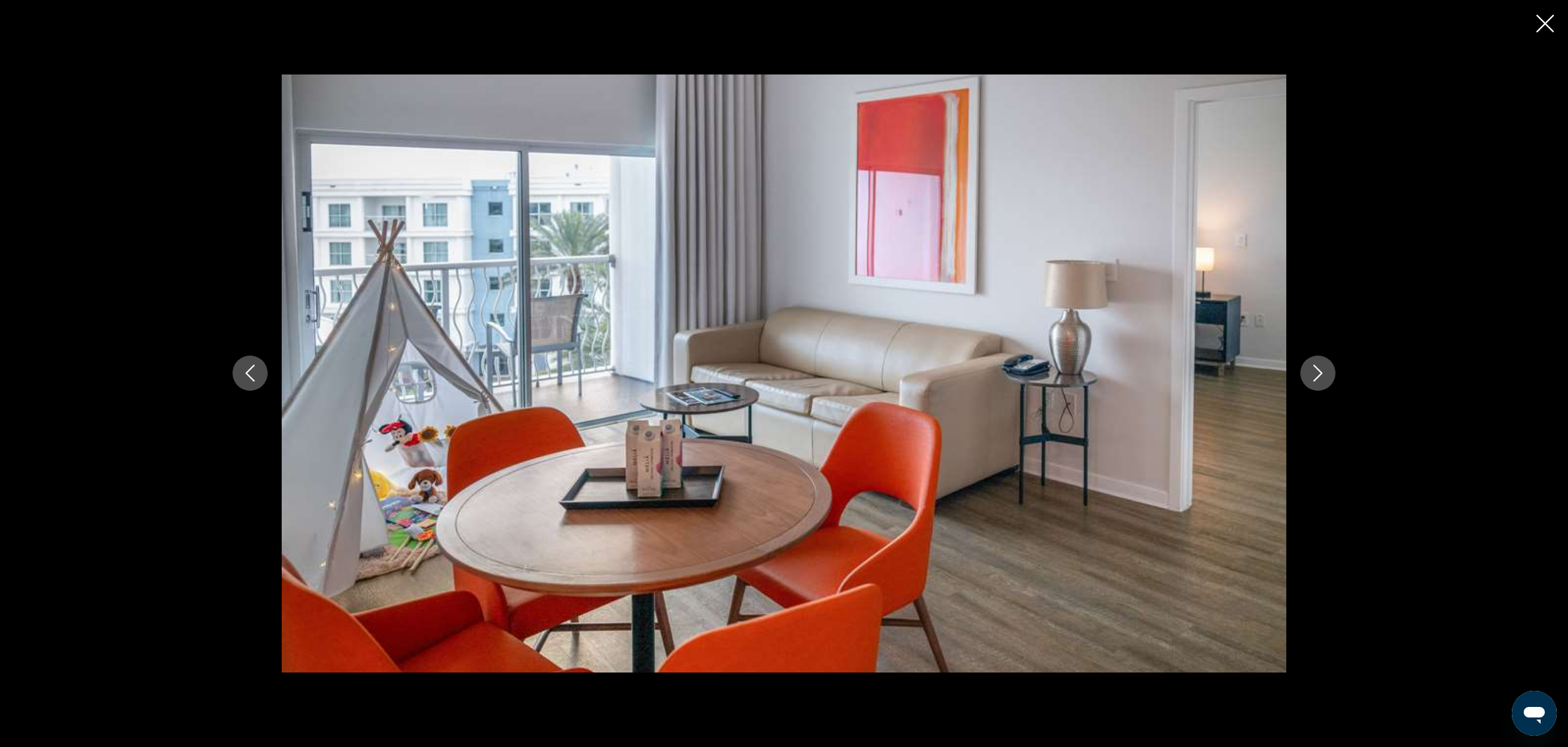
click at [1321, 374] on icon "Next image" at bounding box center [1318, 374] width 9 height 17
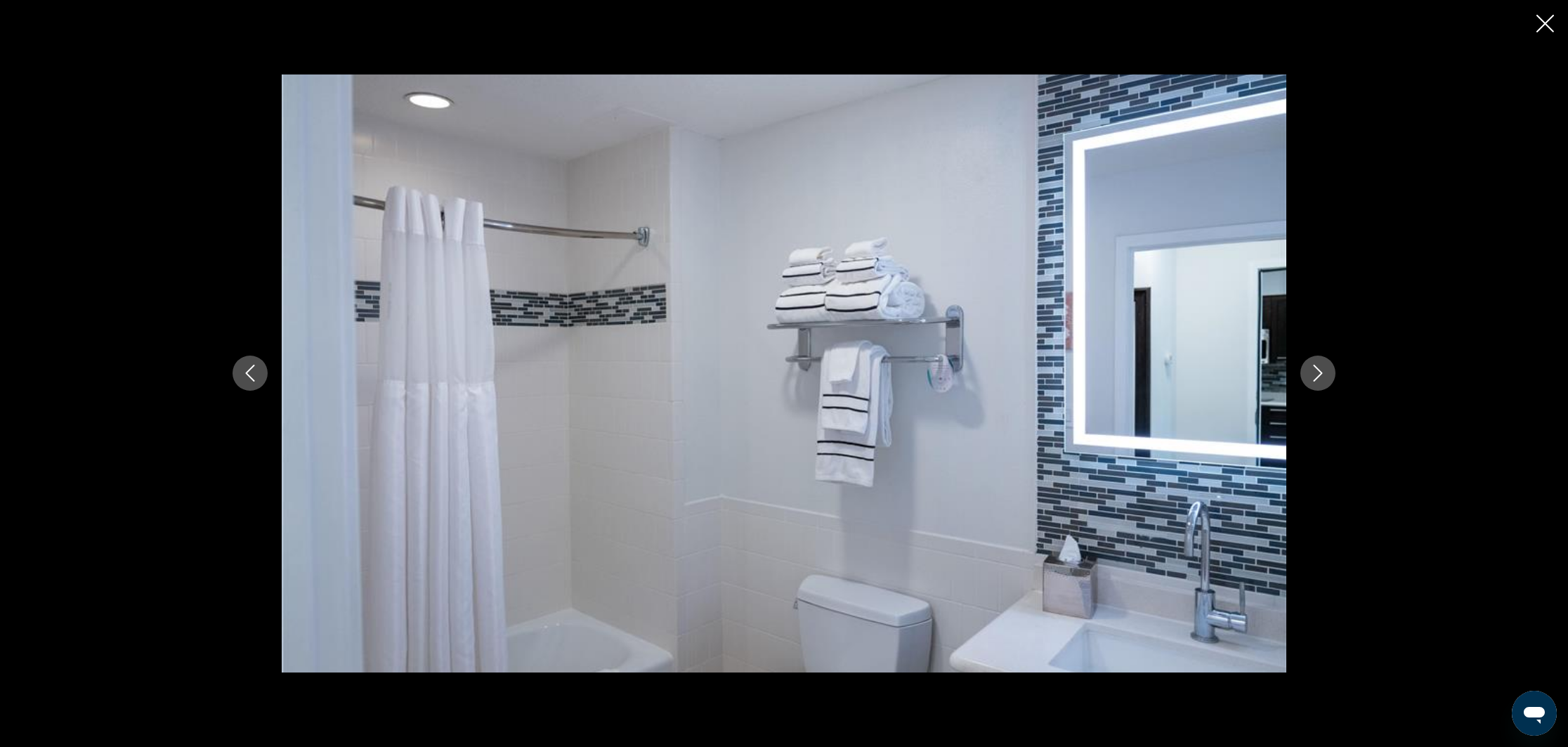
click at [1321, 374] on icon "Next image" at bounding box center [1318, 374] width 9 height 17
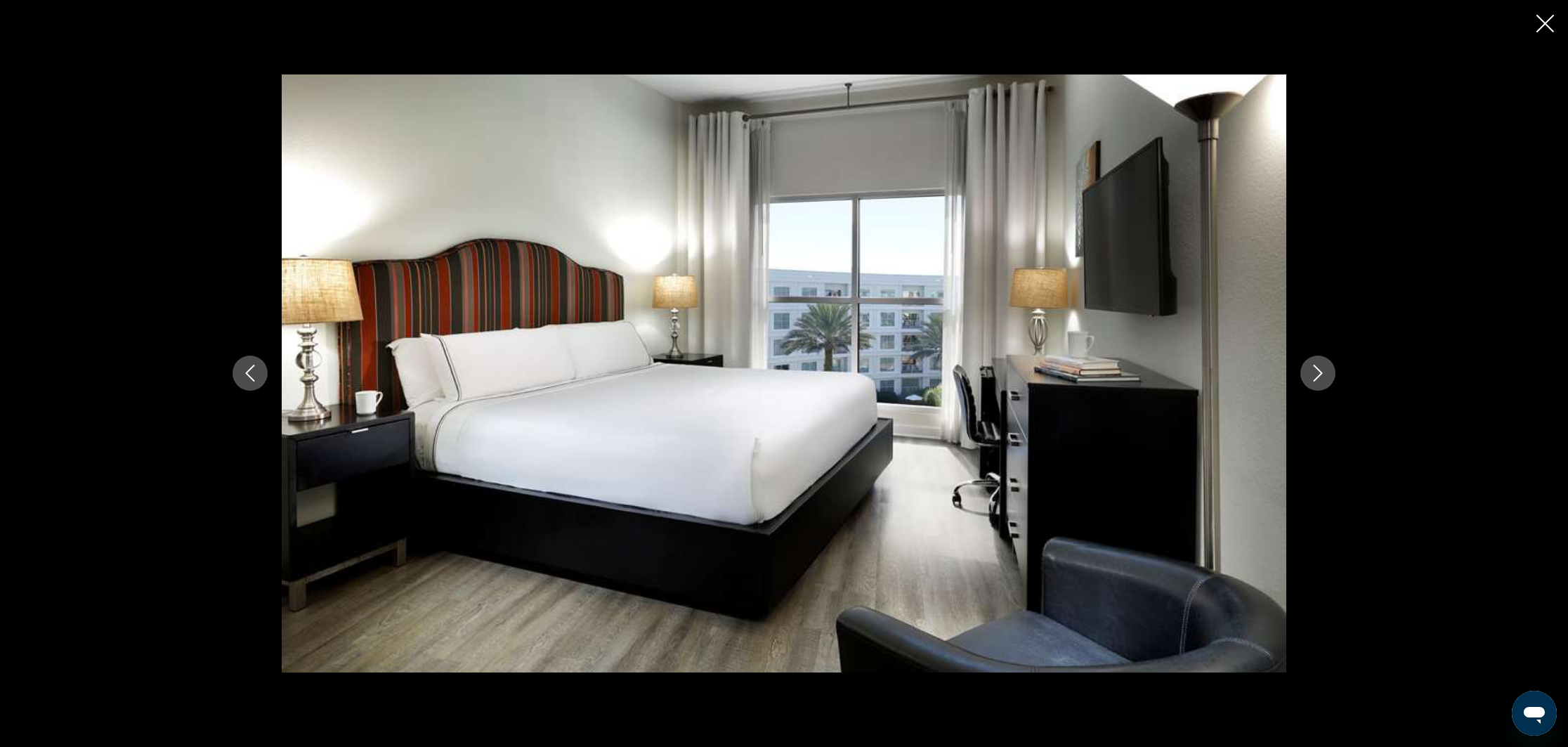
click at [1321, 374] on icon "Next image" at bounding box center [1318, 374] width 9 height 17
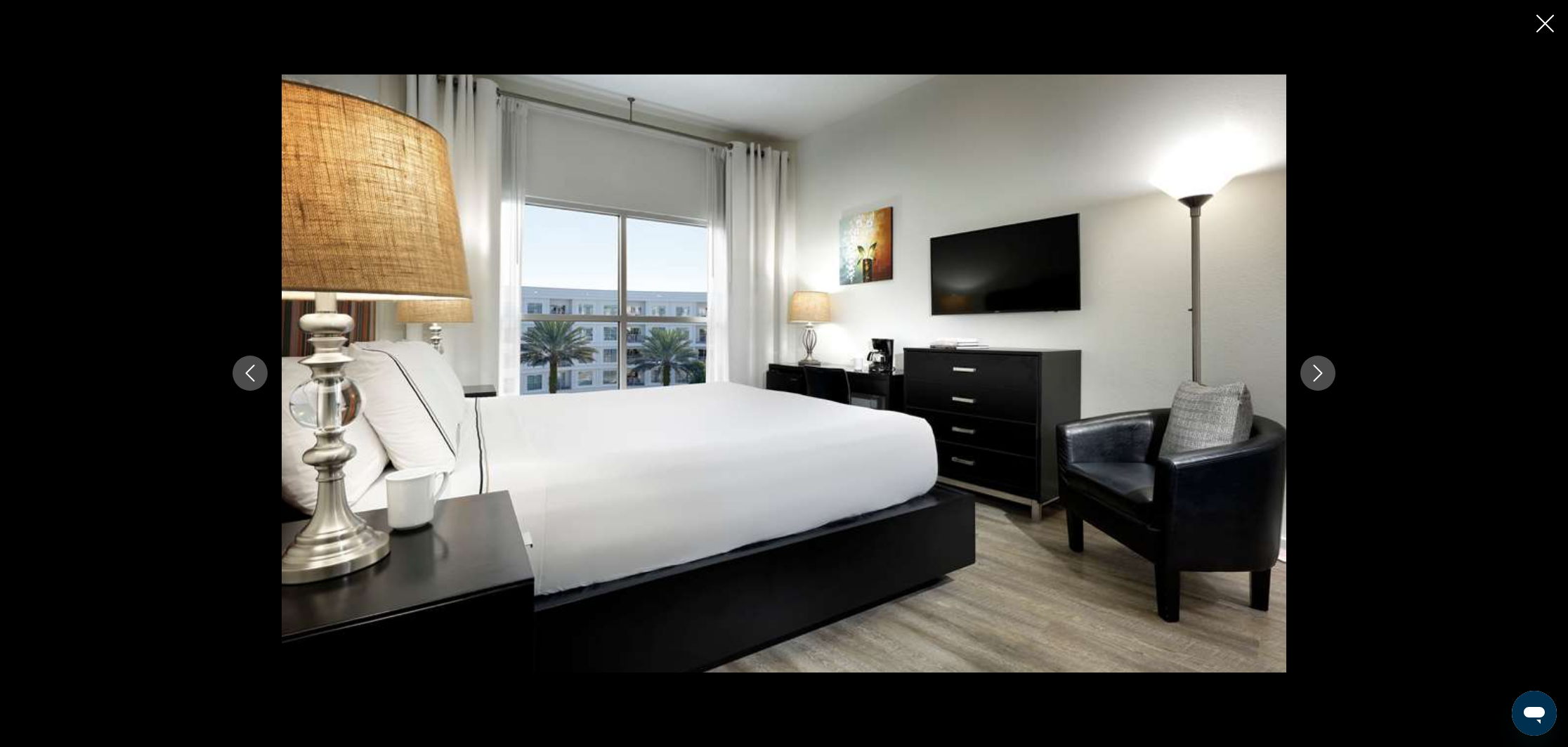
click at [1321, 374] on icon "Next image" at bounding box center [1318, 374] width 9 height 17
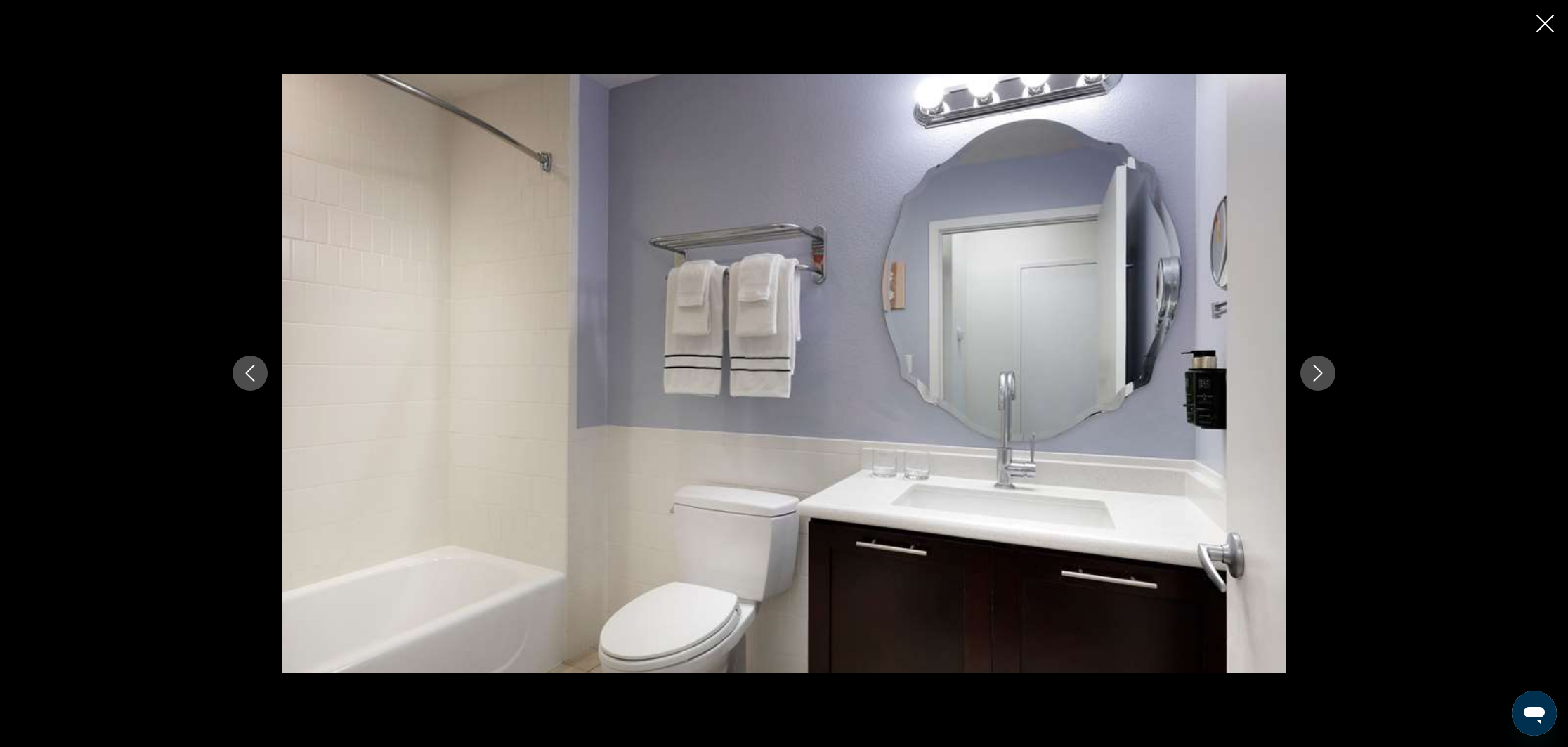
click at [1321, 374] on icon "Next image" at bounding box center [1318, 374] width 9 height 17
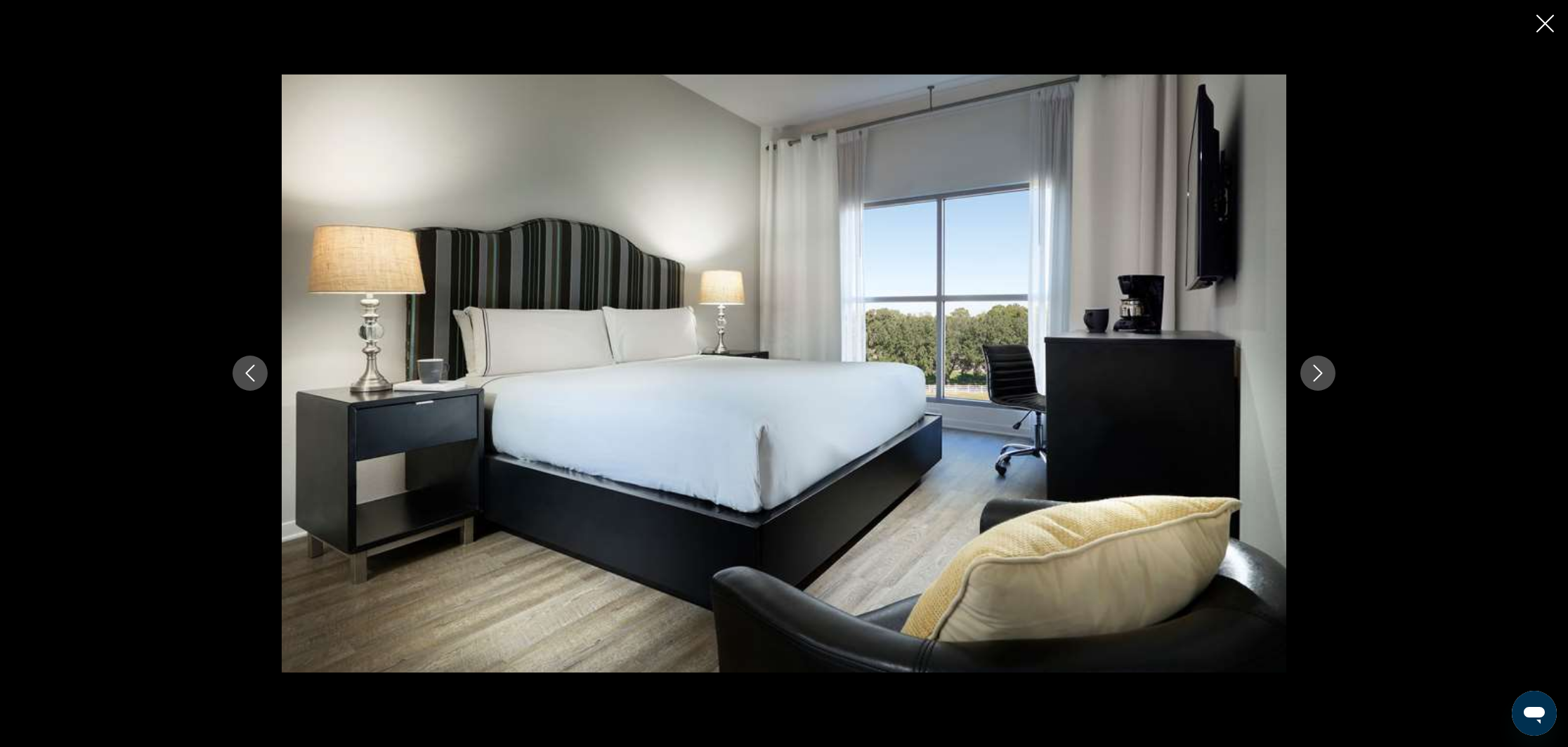
click at [1321, 374] on icon "Next image" at bounding box center [1318, 374] width 9 height 17
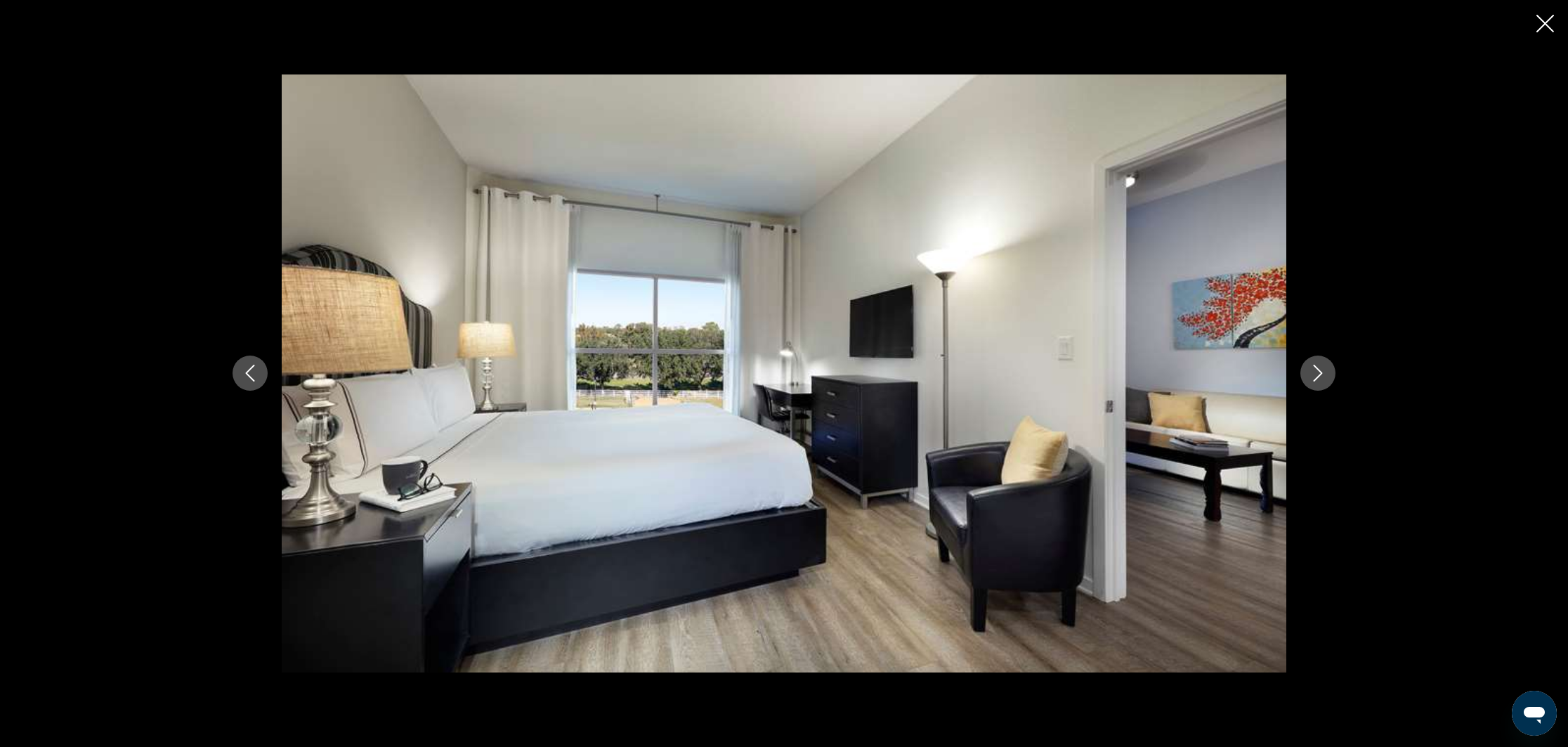
click at [1321, 374] on icon "Next image" at bounding box center [1318, 374] width 9 height 17
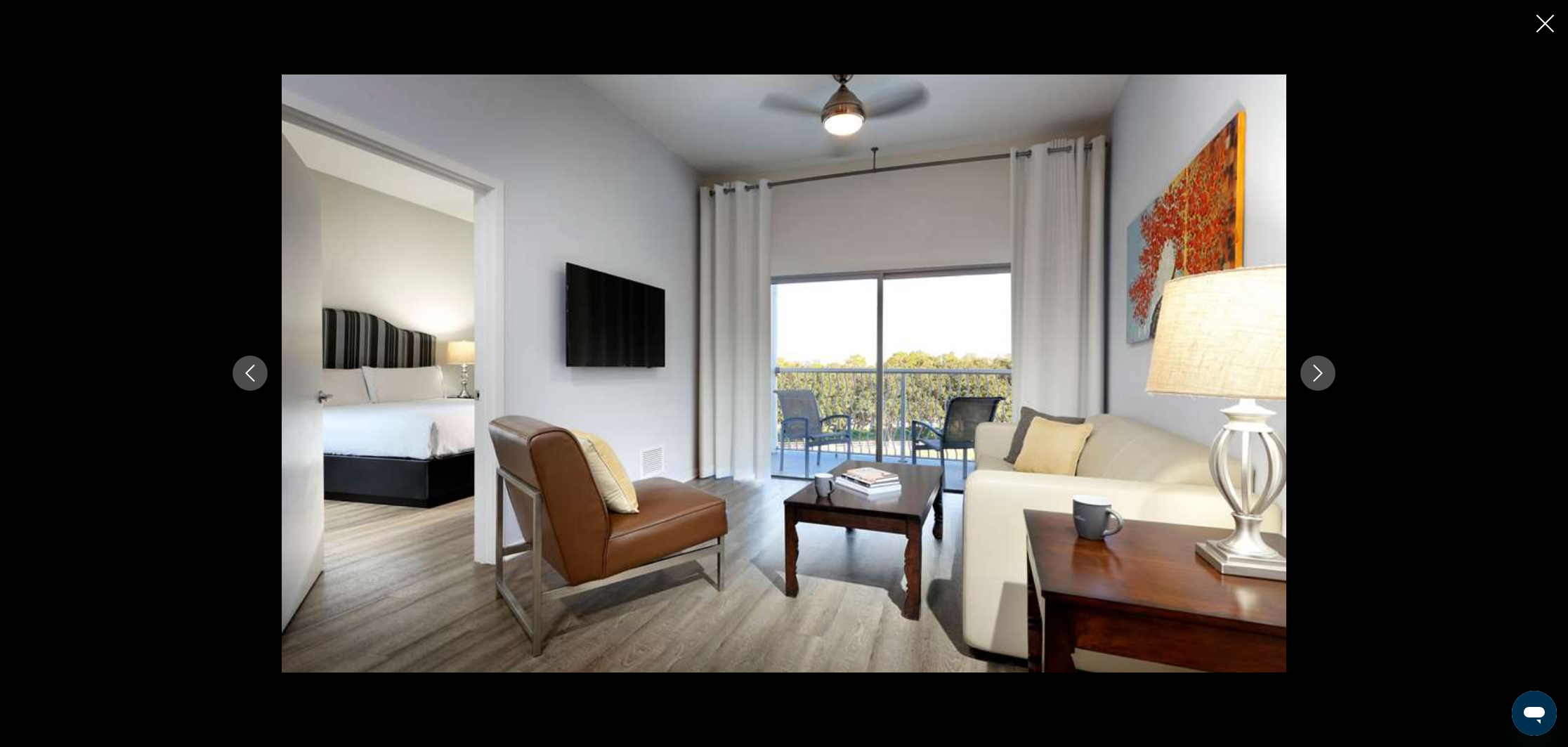
click at [1321, 374] on icon "Next image" at bounding box center [1318, 374] width 9 height 17
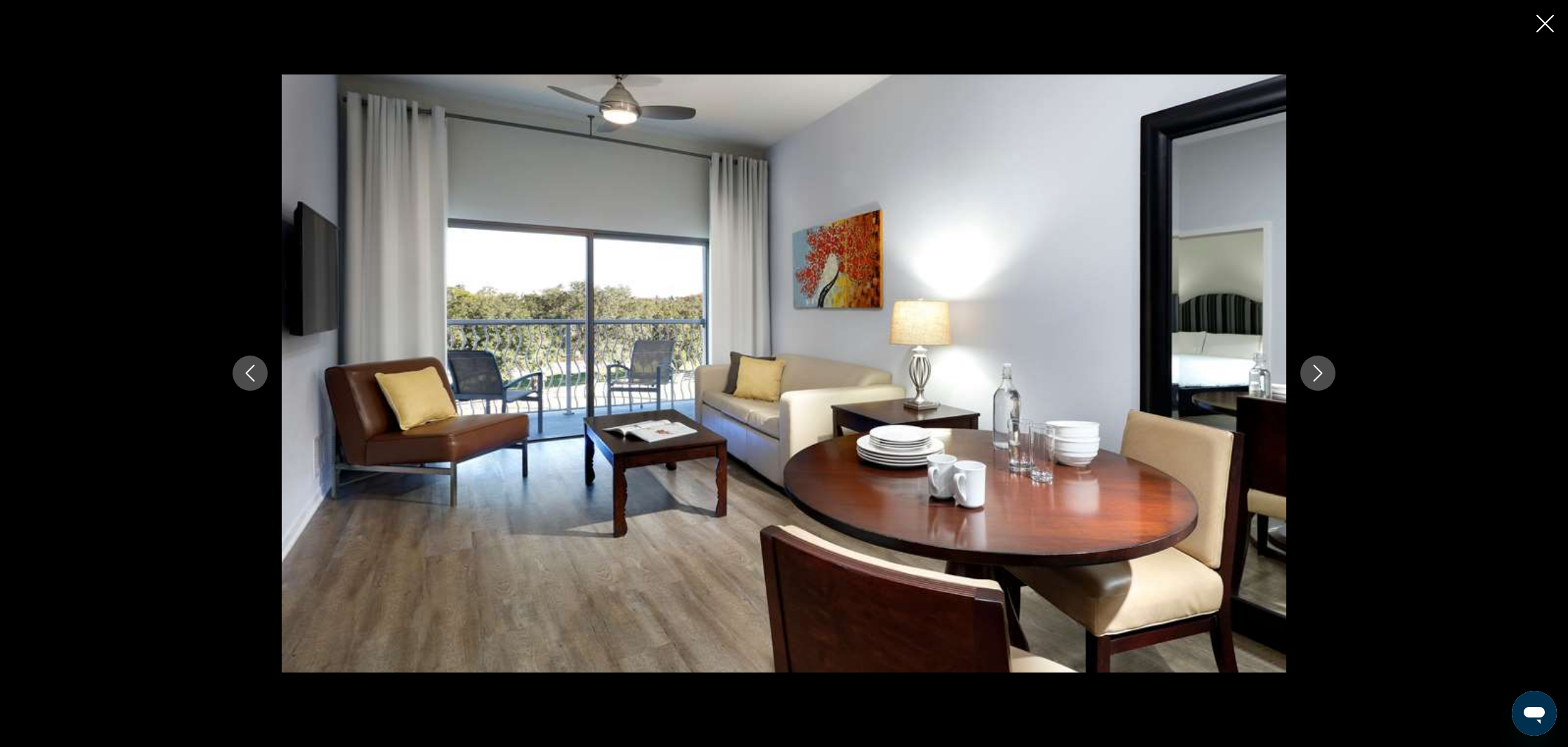
click at [1321, 374] on icon "Next image" at bounding box center [1318, 374] width 9 height 17
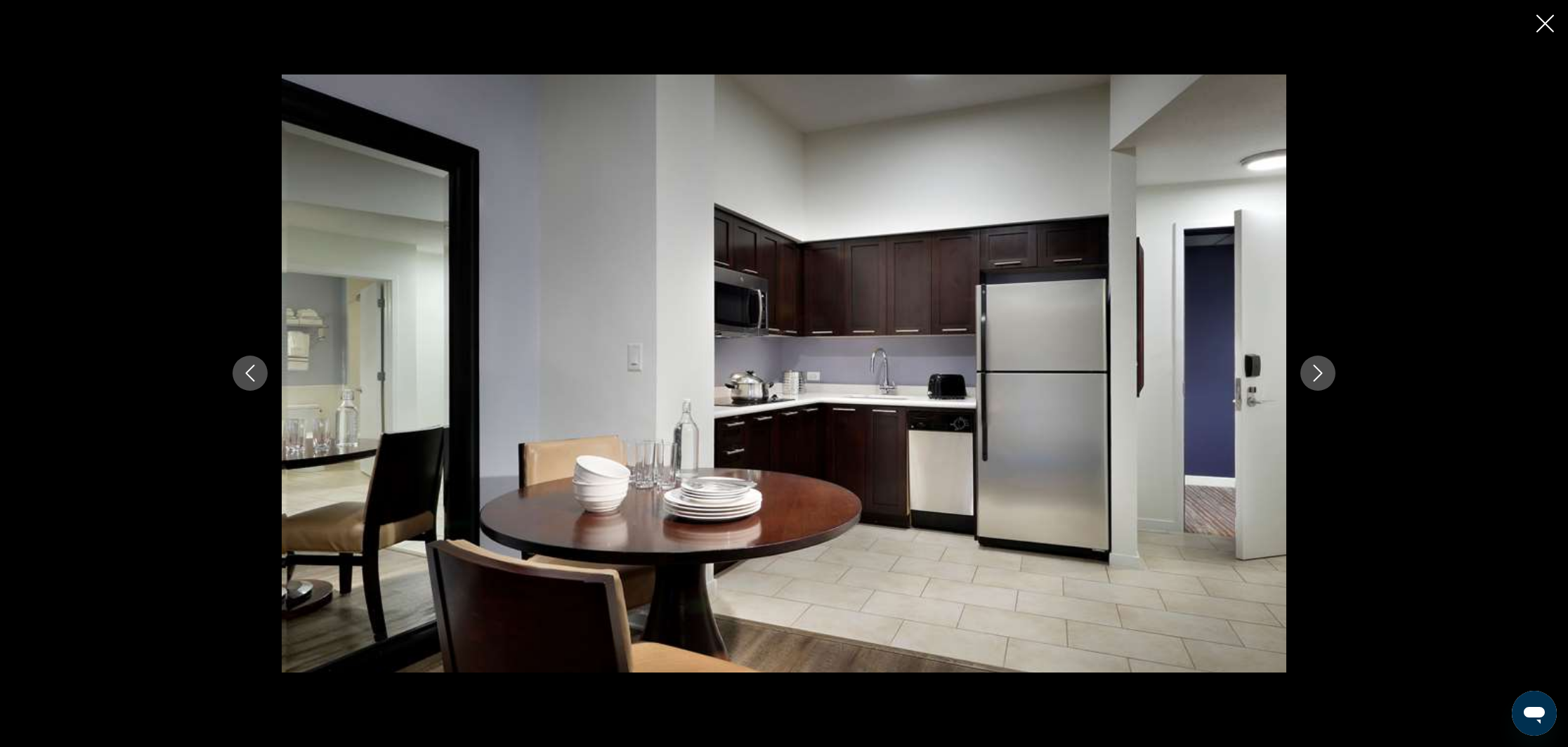
click at [1545, 24] on icon "Close slideshow" at bounding box center [1545, 24] width 18 height 18
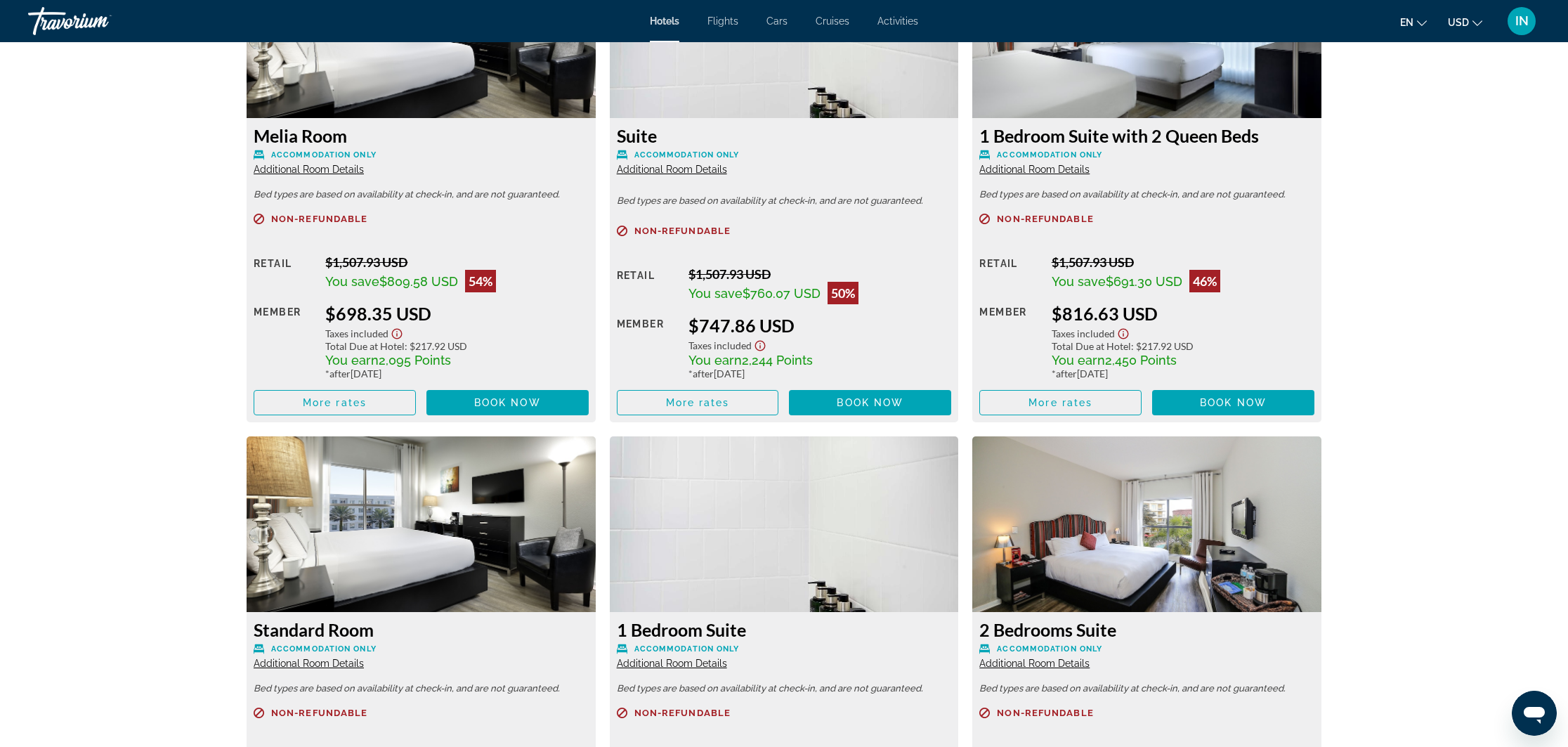
scroll to position [2047, 0]
click at [496, 405] on span "Book now" at bounding box center [508, 402] width 67 height 11
